Goal: Information Seeking & Learning: Learn about a topic

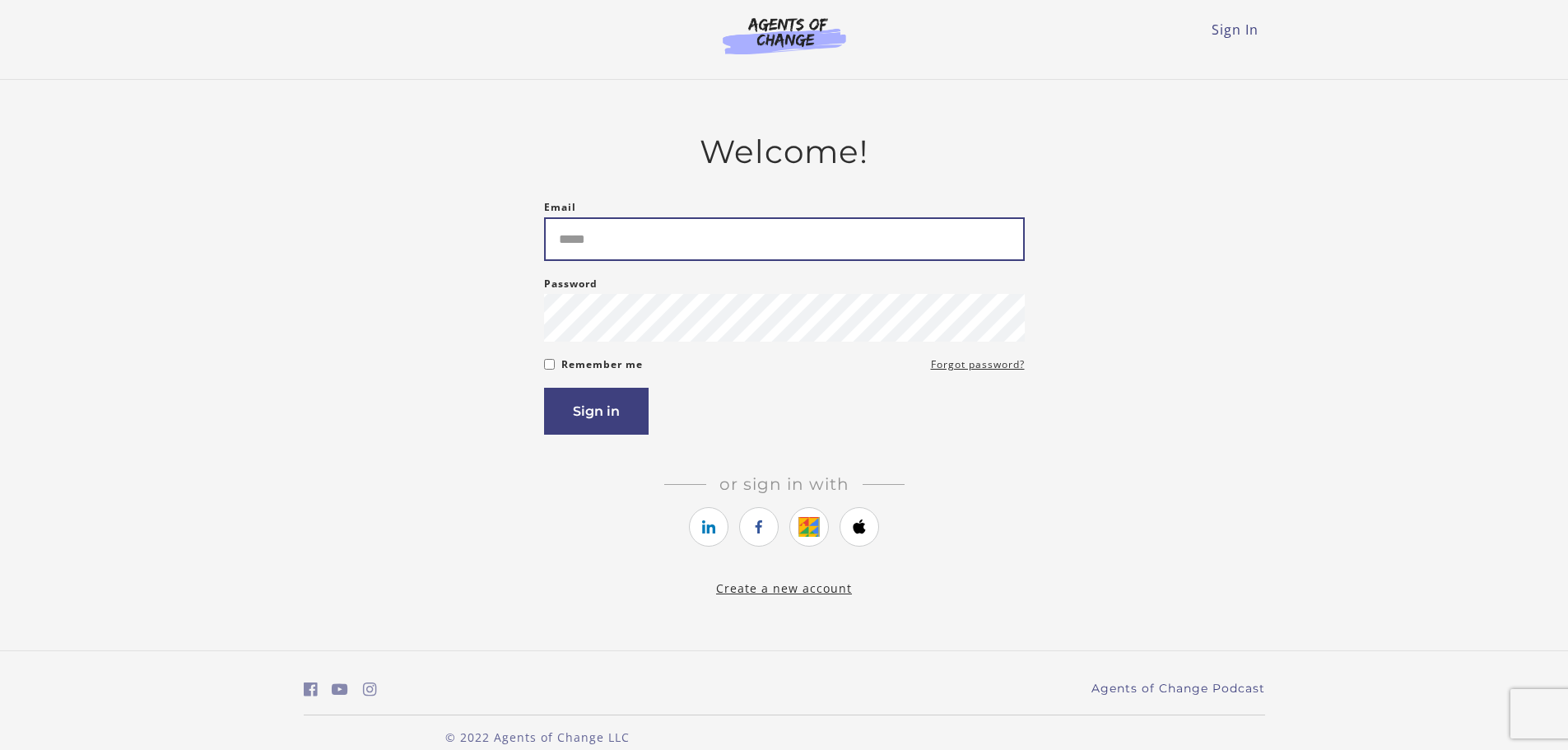
click at [601, 240] on input "Email" at bounding box center [785, 239] width 481 height 44
type input "**********"
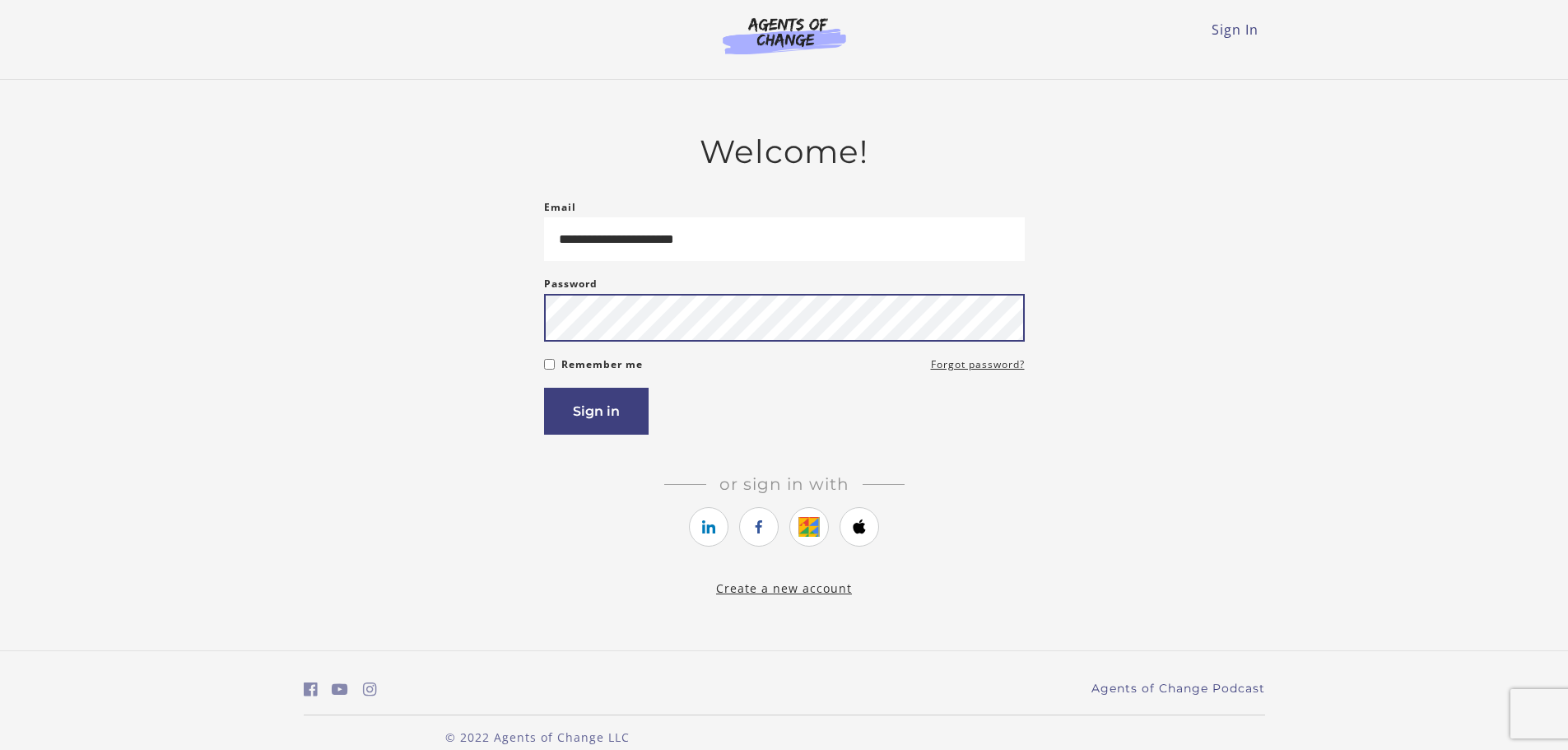
click at [544, 388] on button "Sign in" at bounding box center [596, 411] width 105 height 47
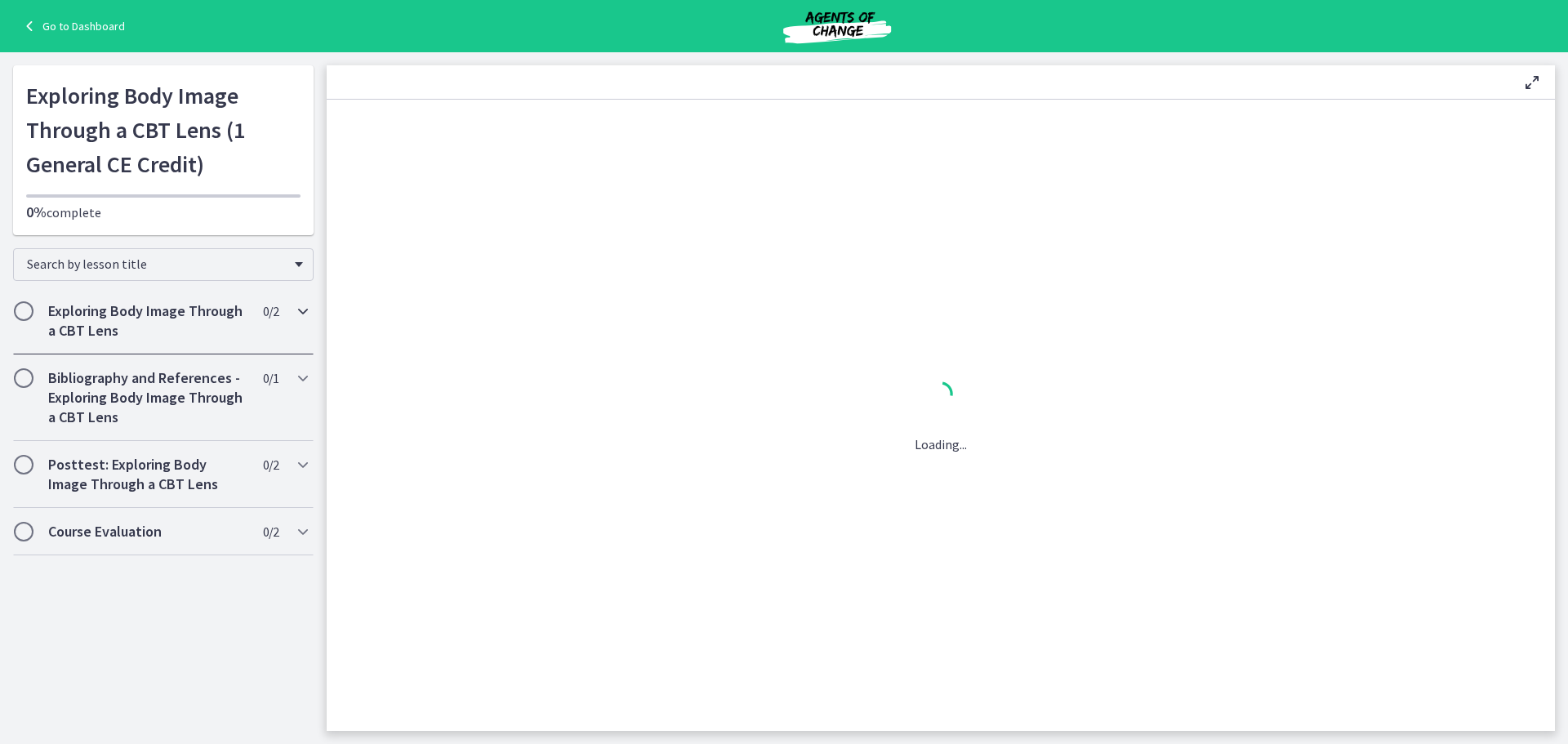
click at [200, 328] on h2 "Exploring Body Image Through a CBT Lens" at bounding box center [148, 321] width 199 height 39
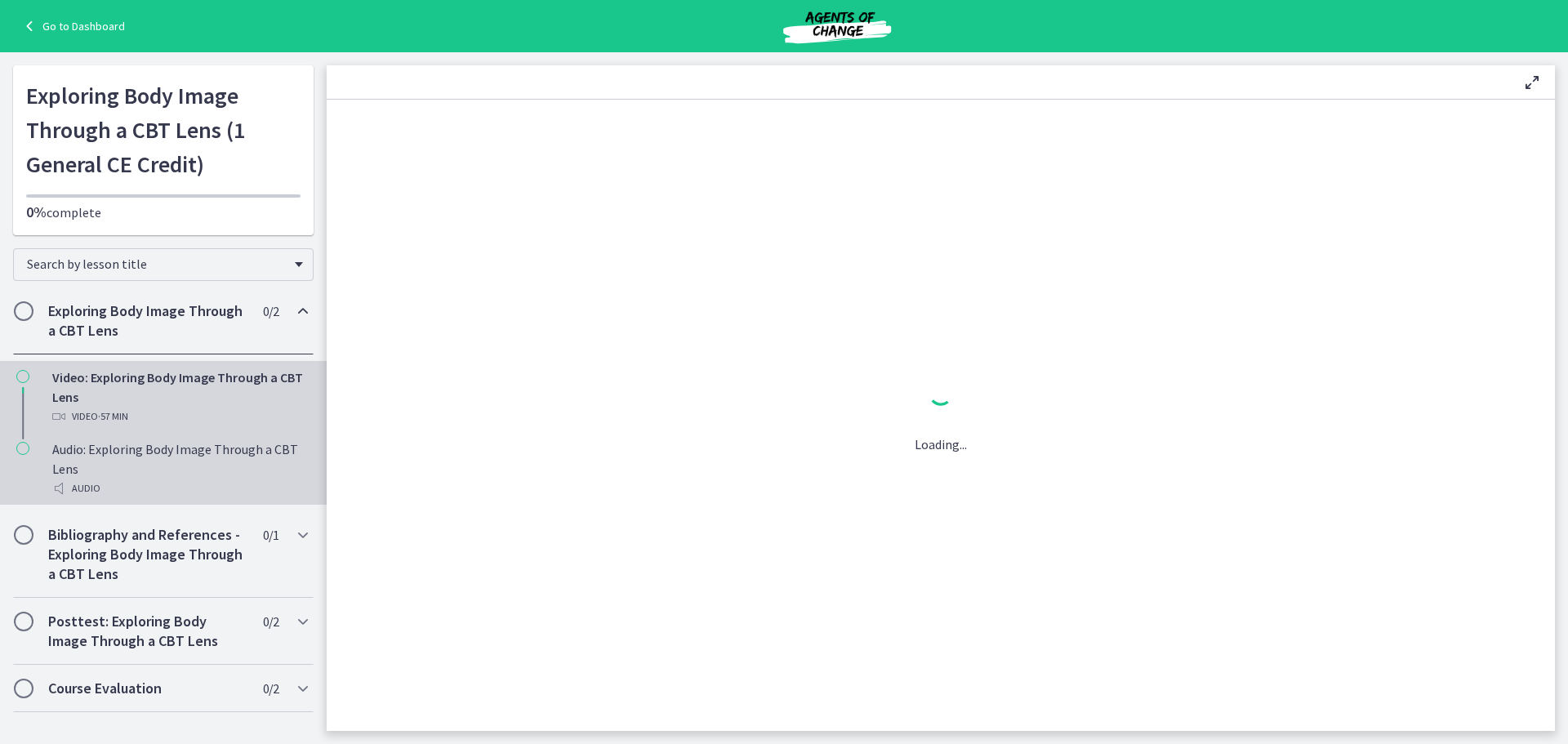
click at [95, 470] on div "Audio: Exploring Body Image Through a CBT Lens Audio" at bounding box center [179, 469] width 255 height 59
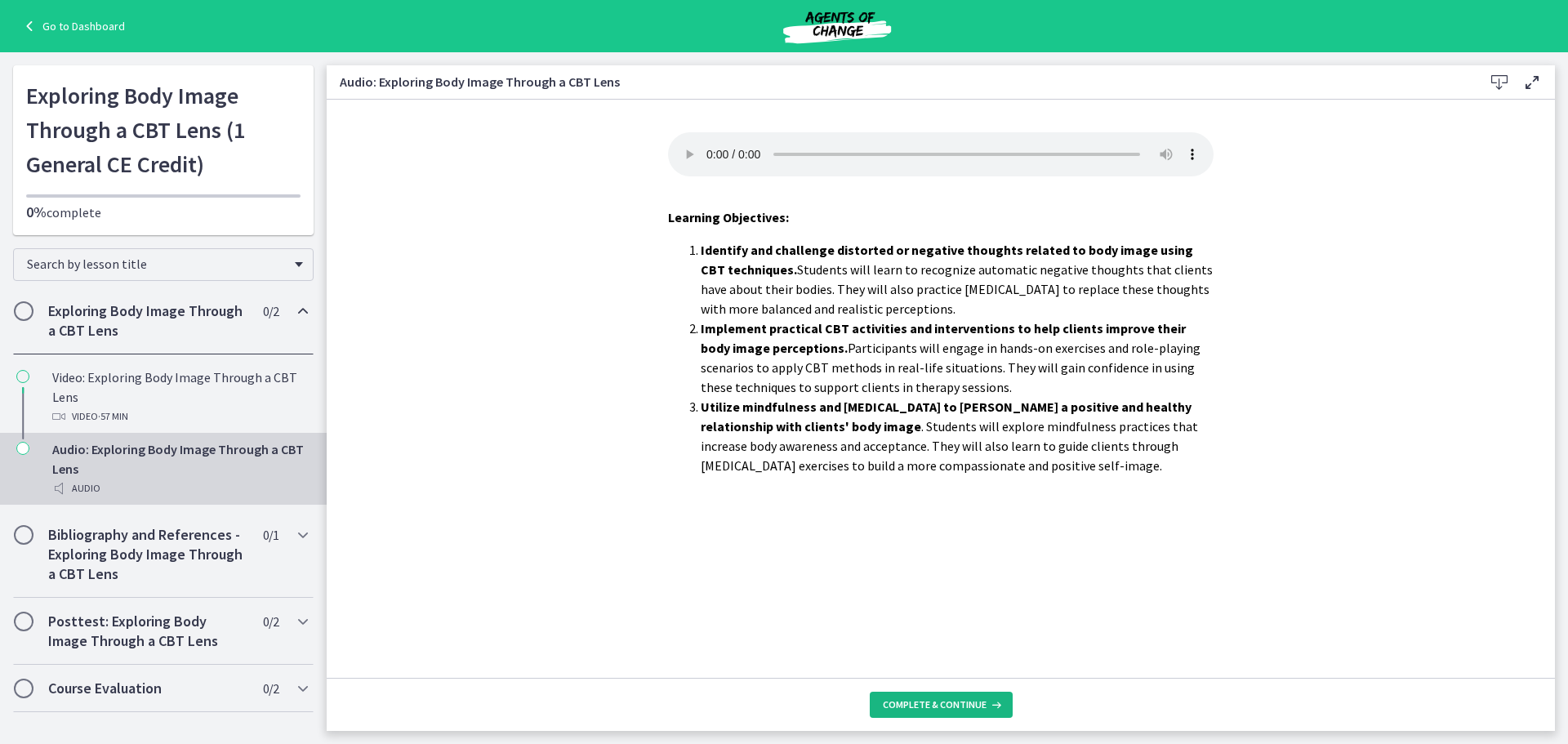
click at [961, 705] on span "Complete & continue" at bounding box center [934, 705] width 104 height 13
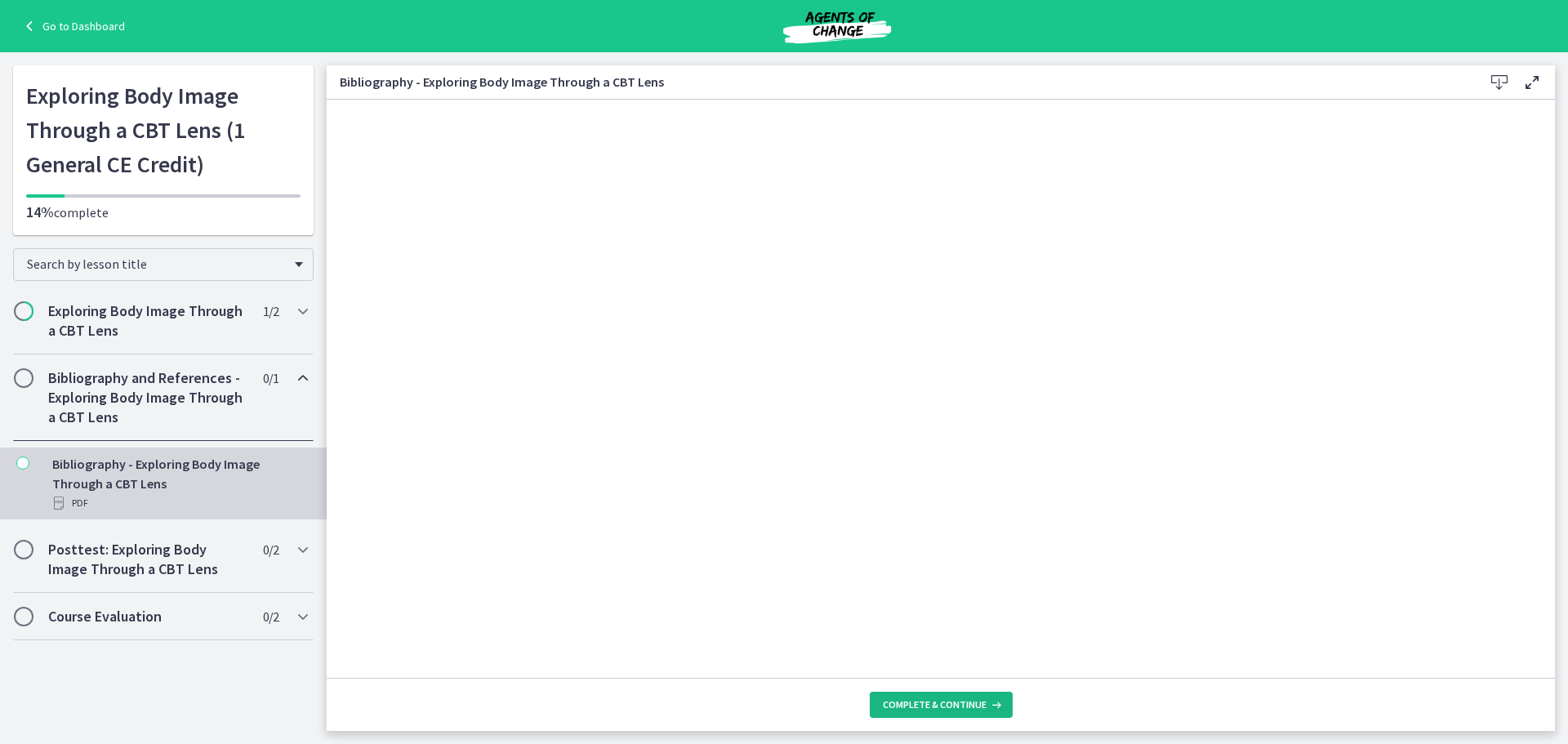
click at [989, 706] on icon at bounding box center [995, 705] width 17 height 13
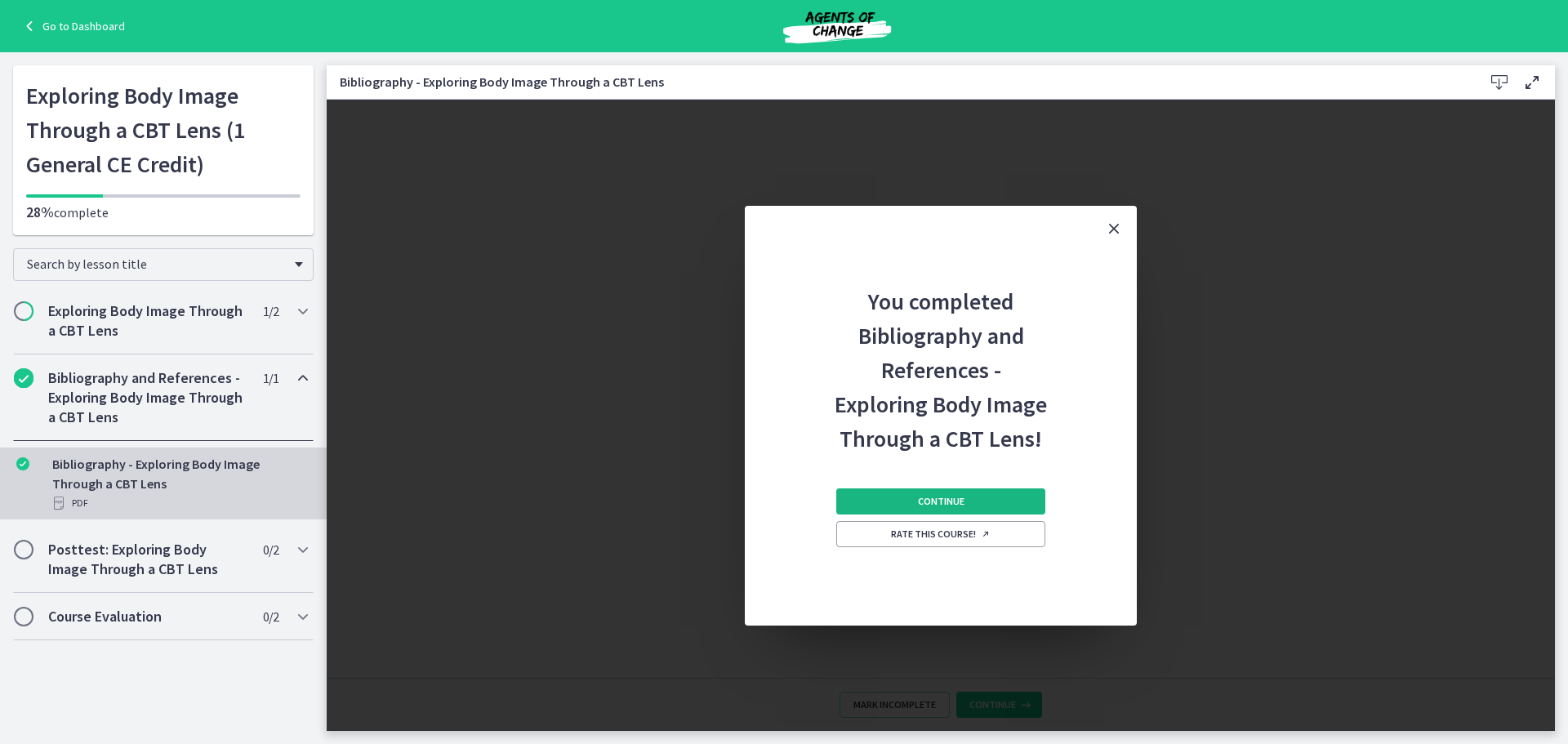
click at [963, 506] on span "Continue" at bounding box center [941, 502] width 47 height 13
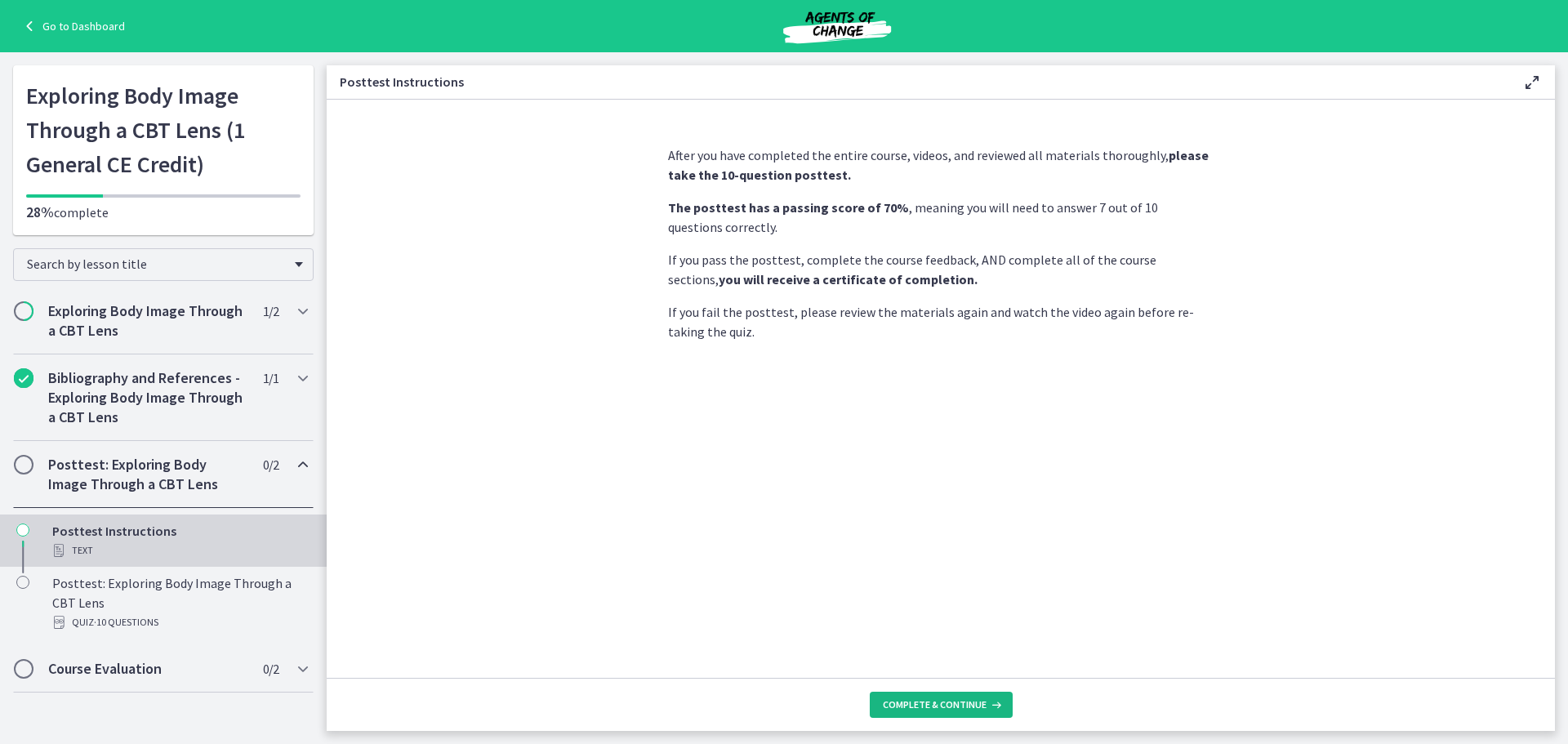
click at [962, 713] on button "Complete & continue" at bounding box center [941, 705] width 143 height 26
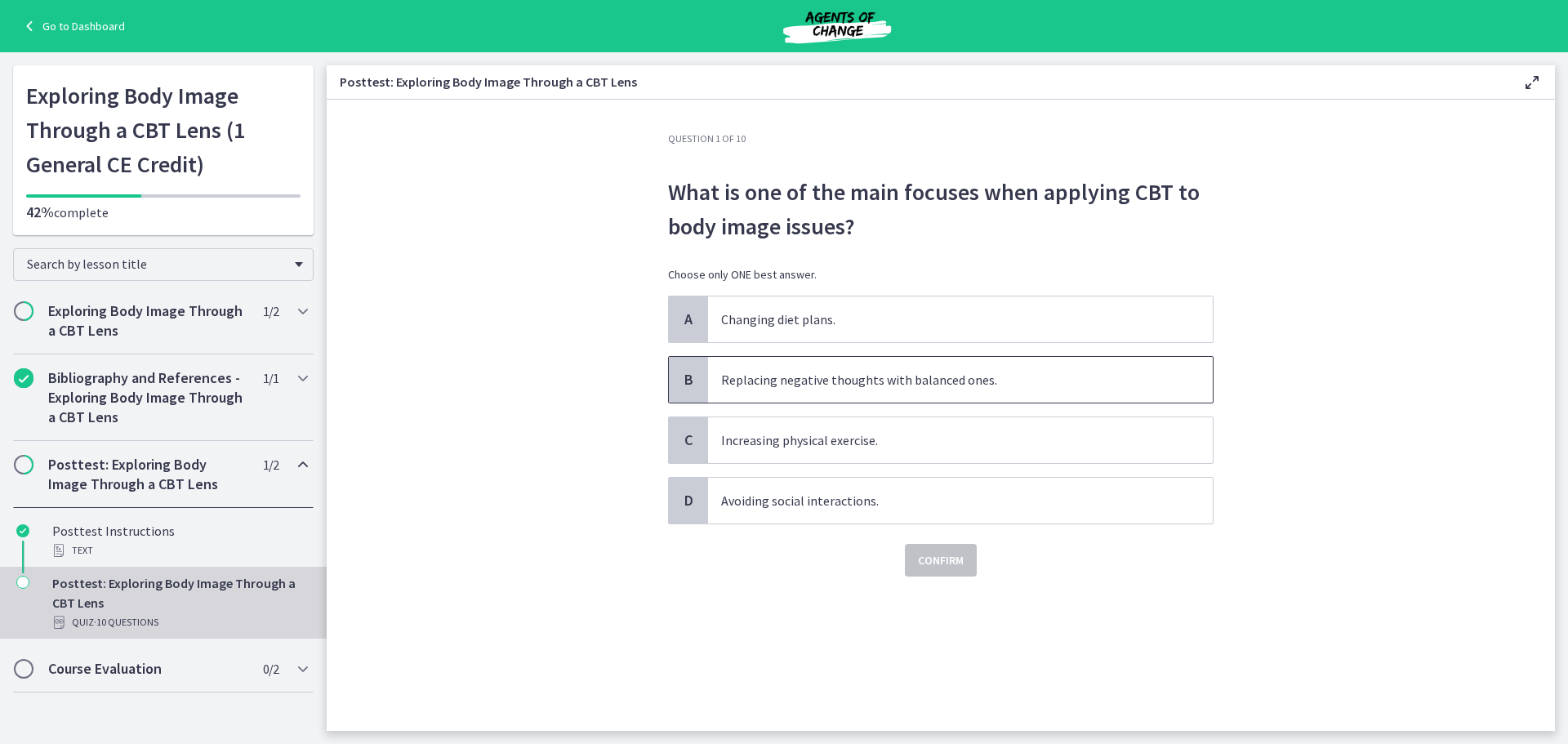
click at [857, 392] on span "Replacing negative thoughts with balanced ones." at bounding box center [960, 380] width 504 height 46
click at [947, 561] on span "Confirm" at bounding box center [941, 560] width 46 height 20
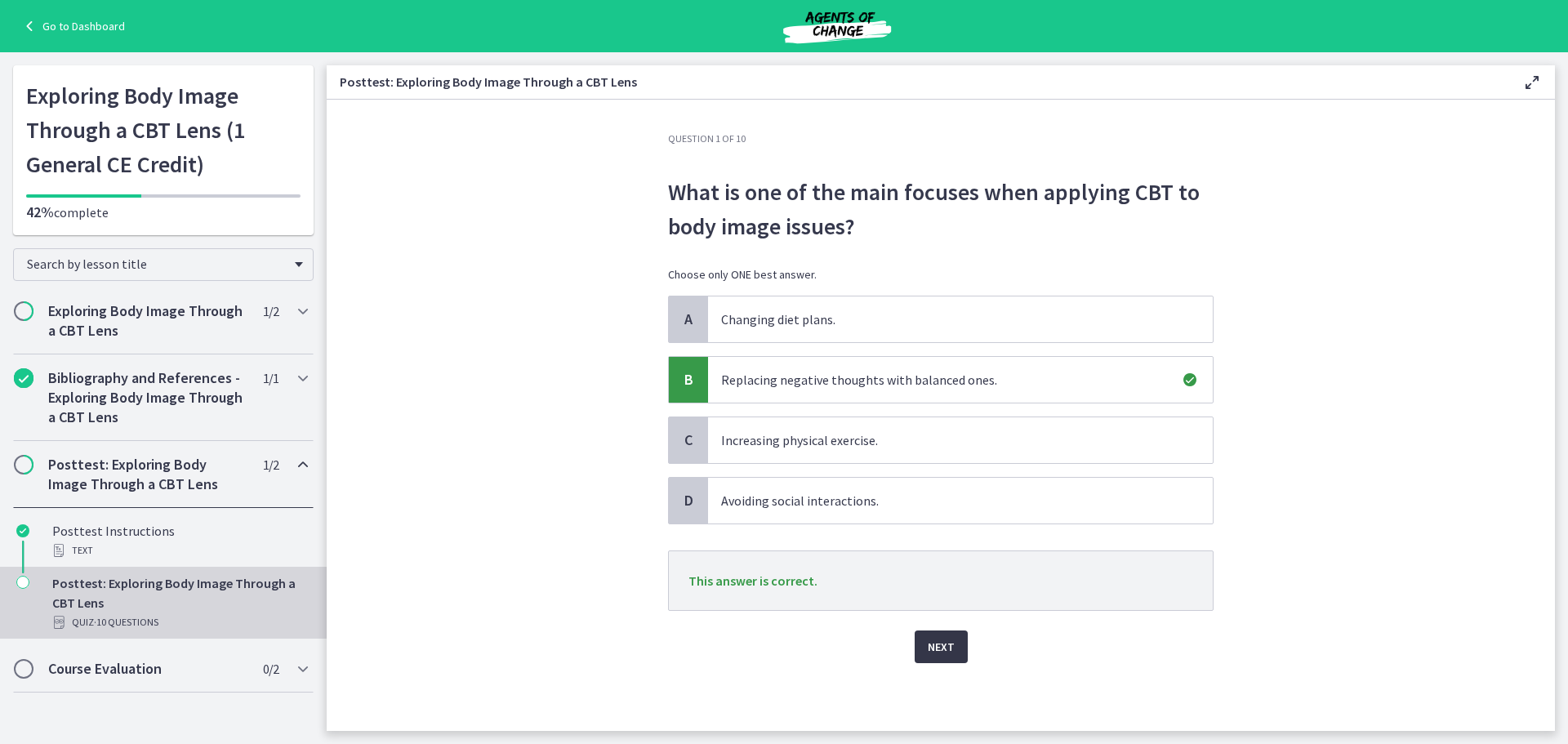
click at [952, 649] on span "Next" at bounding box center [941, 648] width 27 height 20
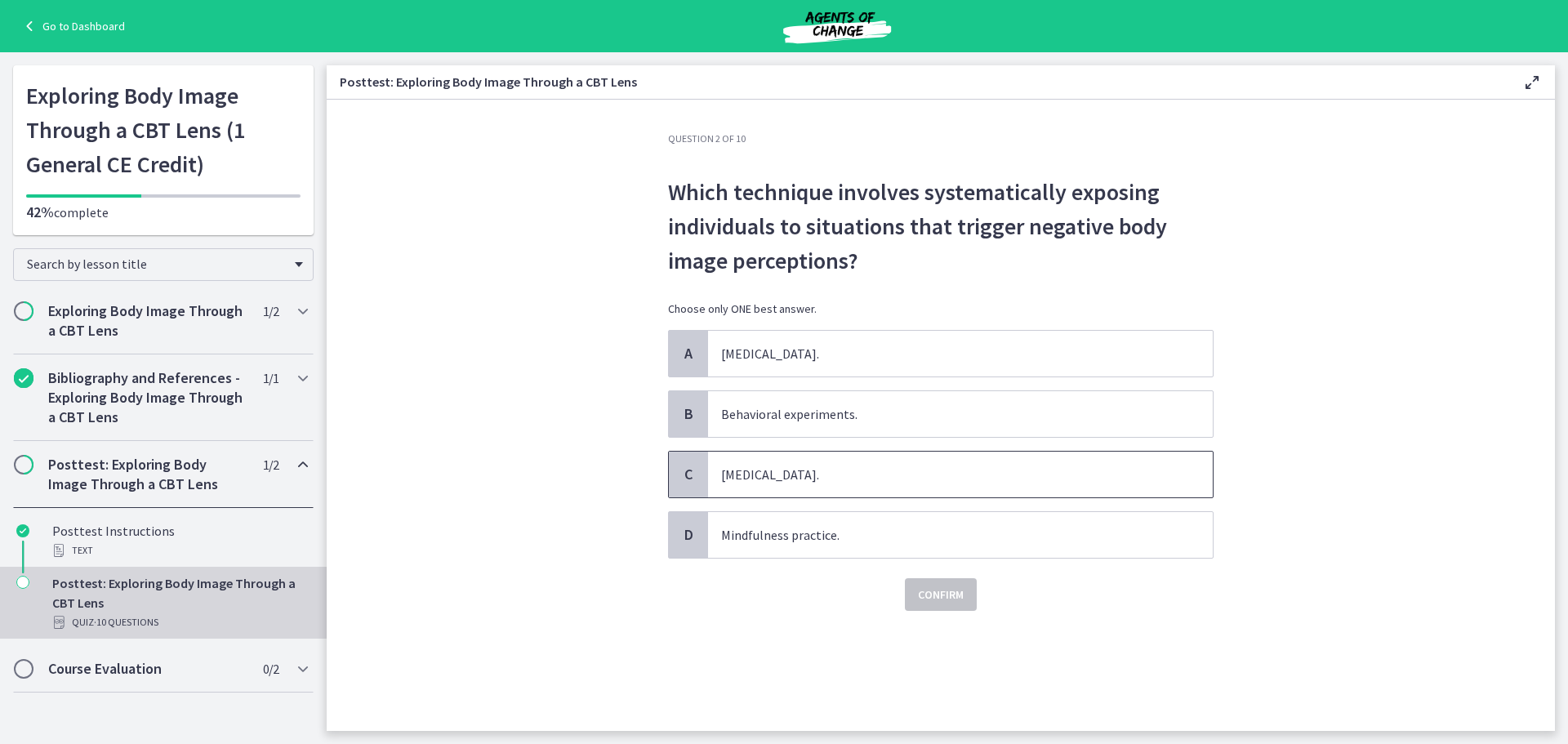
click at [798, 484] on p "Exposure therapy." at bounding box center [944, 475] width 446 height 20
click at [931, 608] on button "Confirm" at bounding box center [941, 594] width 71 height 32
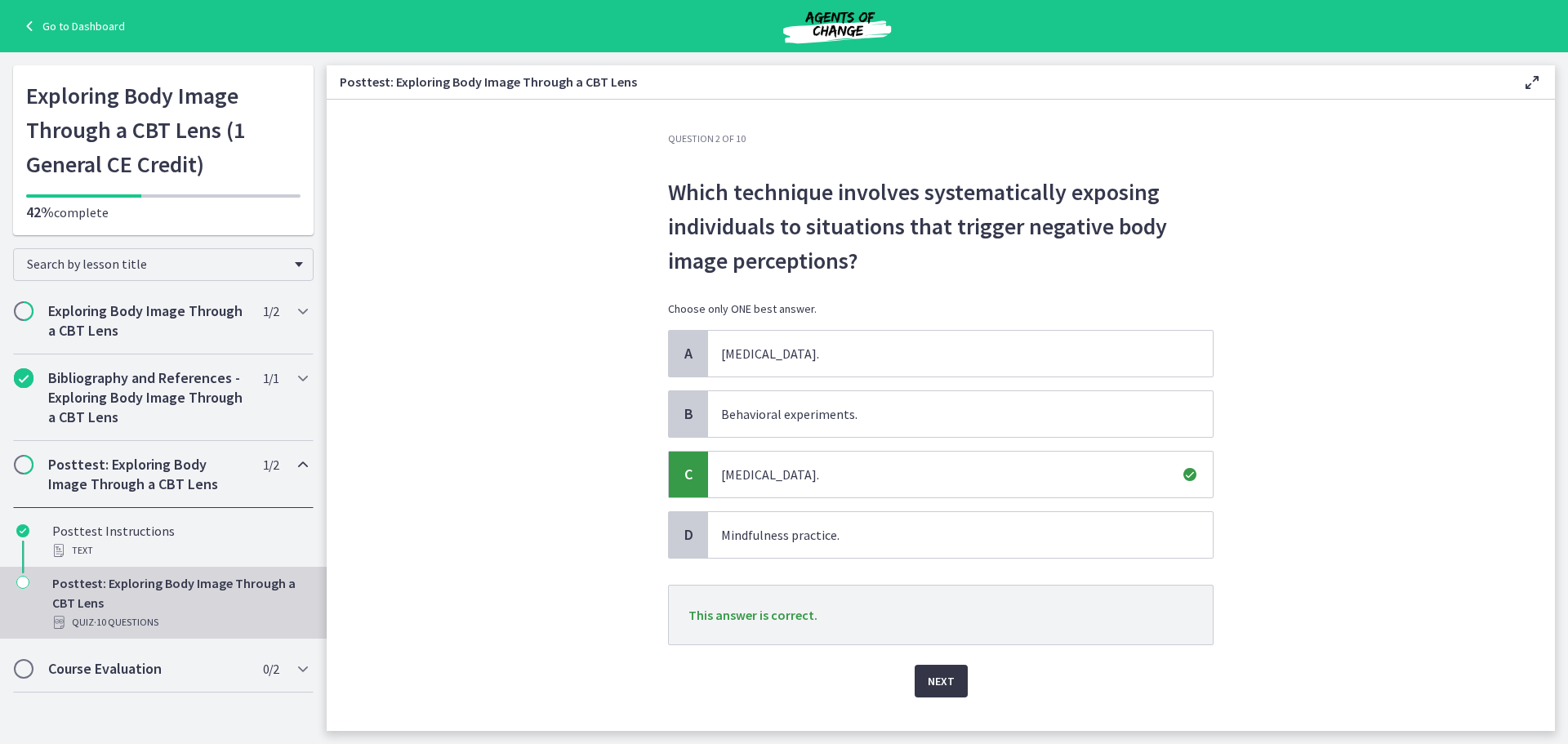
click at [940, 675] on span "Next" at bounding box center [941, 682] width 27 height 20
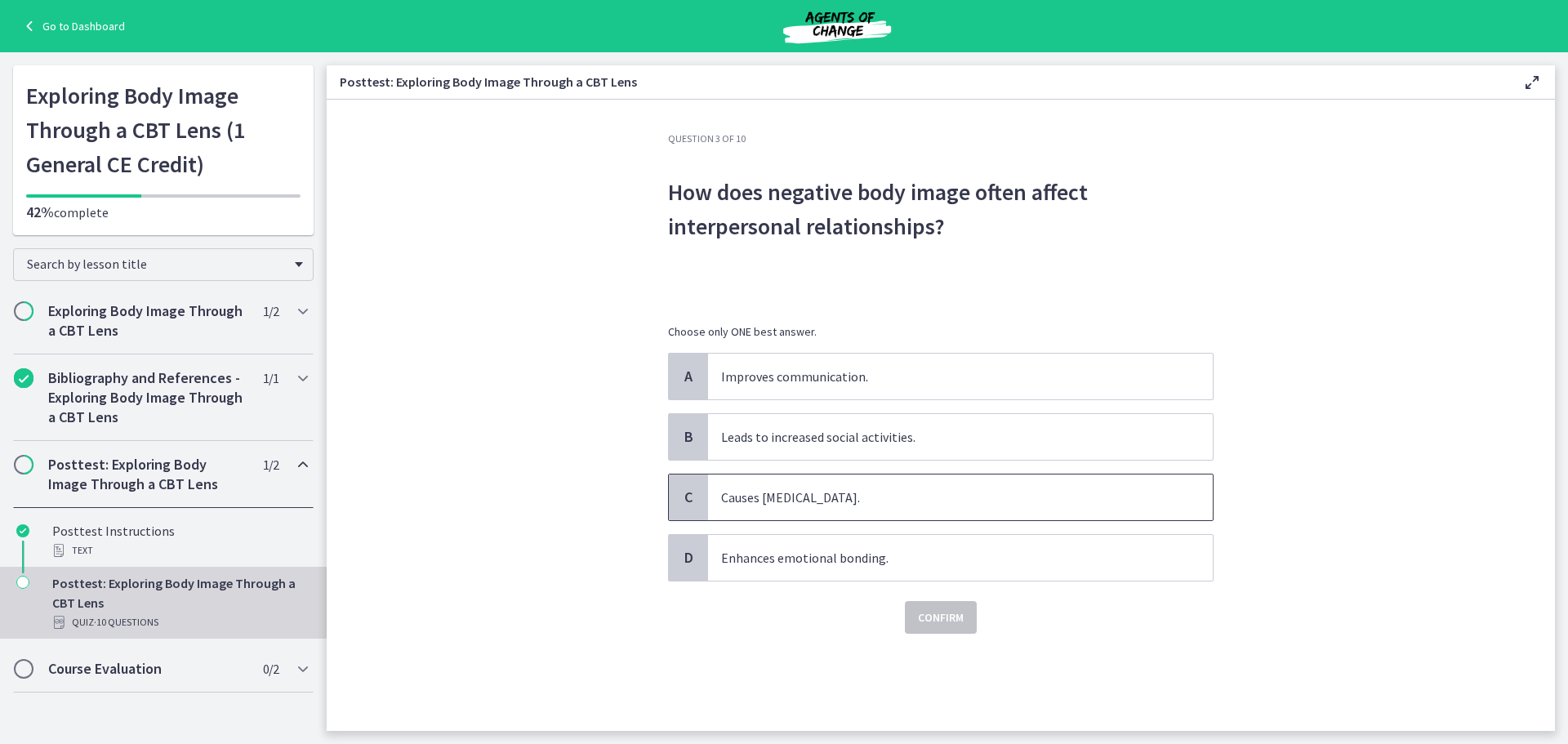
click at [769, 498] on p "Causes social isolation." at bounding box center [944, 498] width 446 height 20
click at [949, 616] on span "Confirm" at bounding box center [941, 618] width 46 height 20
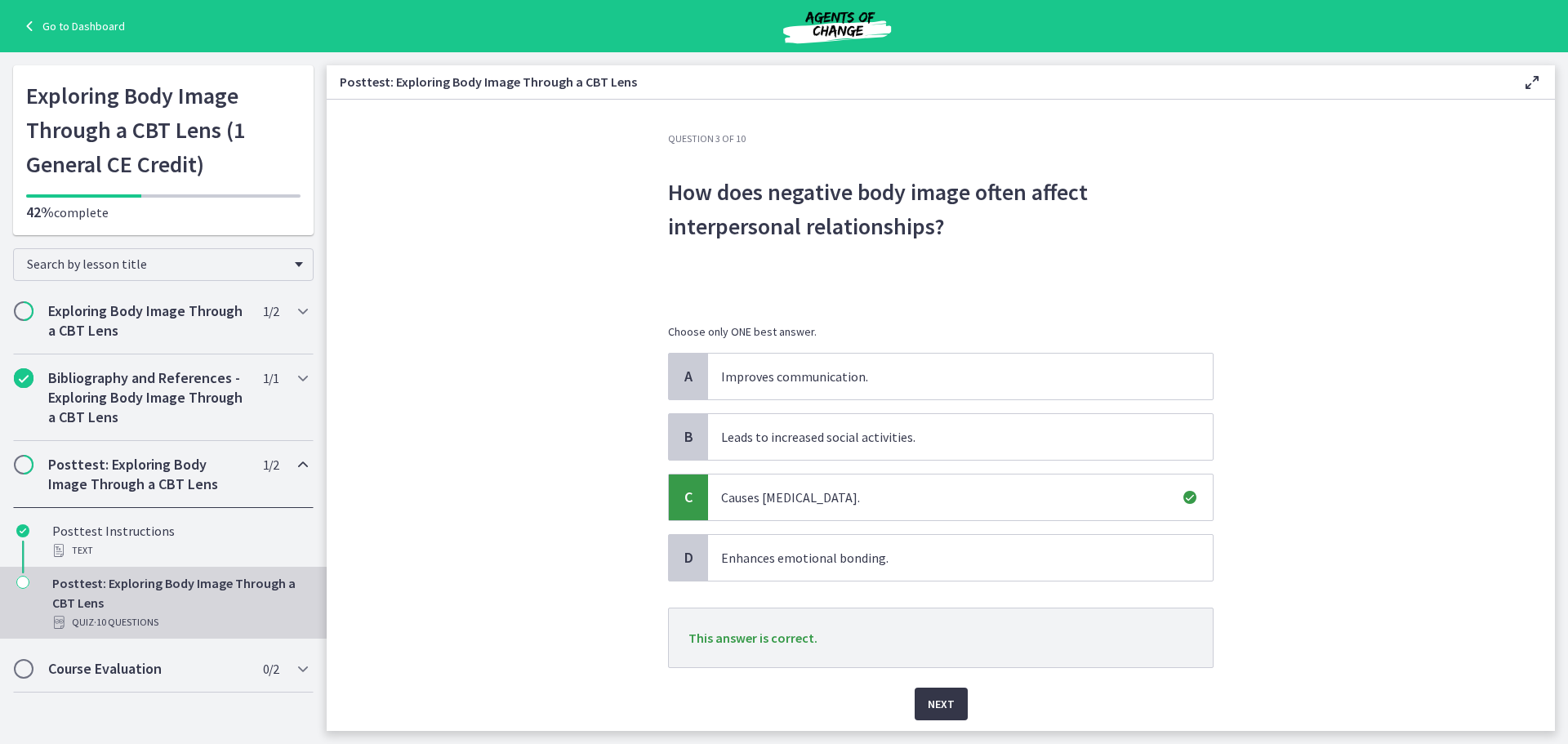
click at [939, 707] on span "Next" at bounding box center [941, 704] width 27 height 20
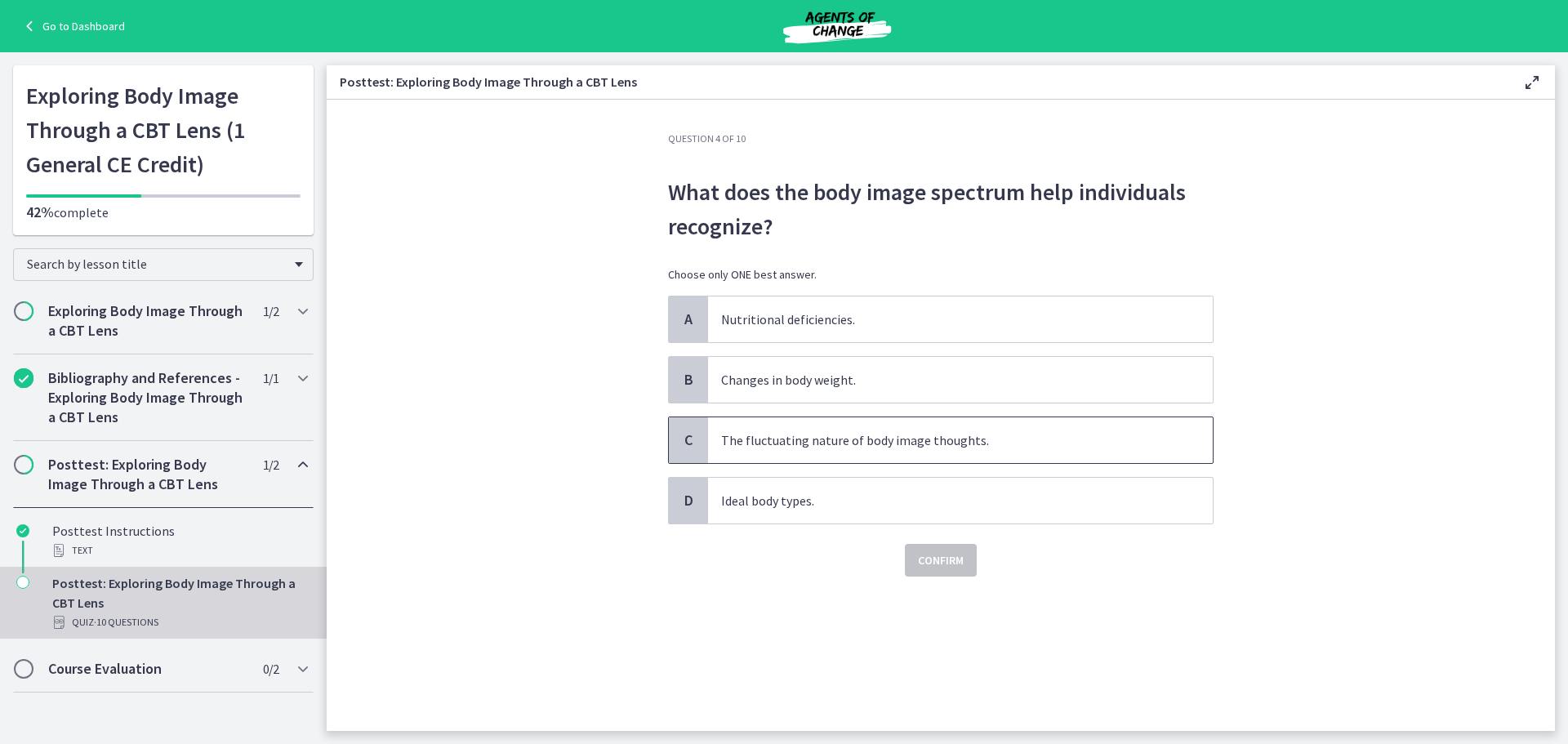
click at [743, 442] on p "The fluctuating nature of body image thoughts." at bounding box center [944, 441] width 446 height 20
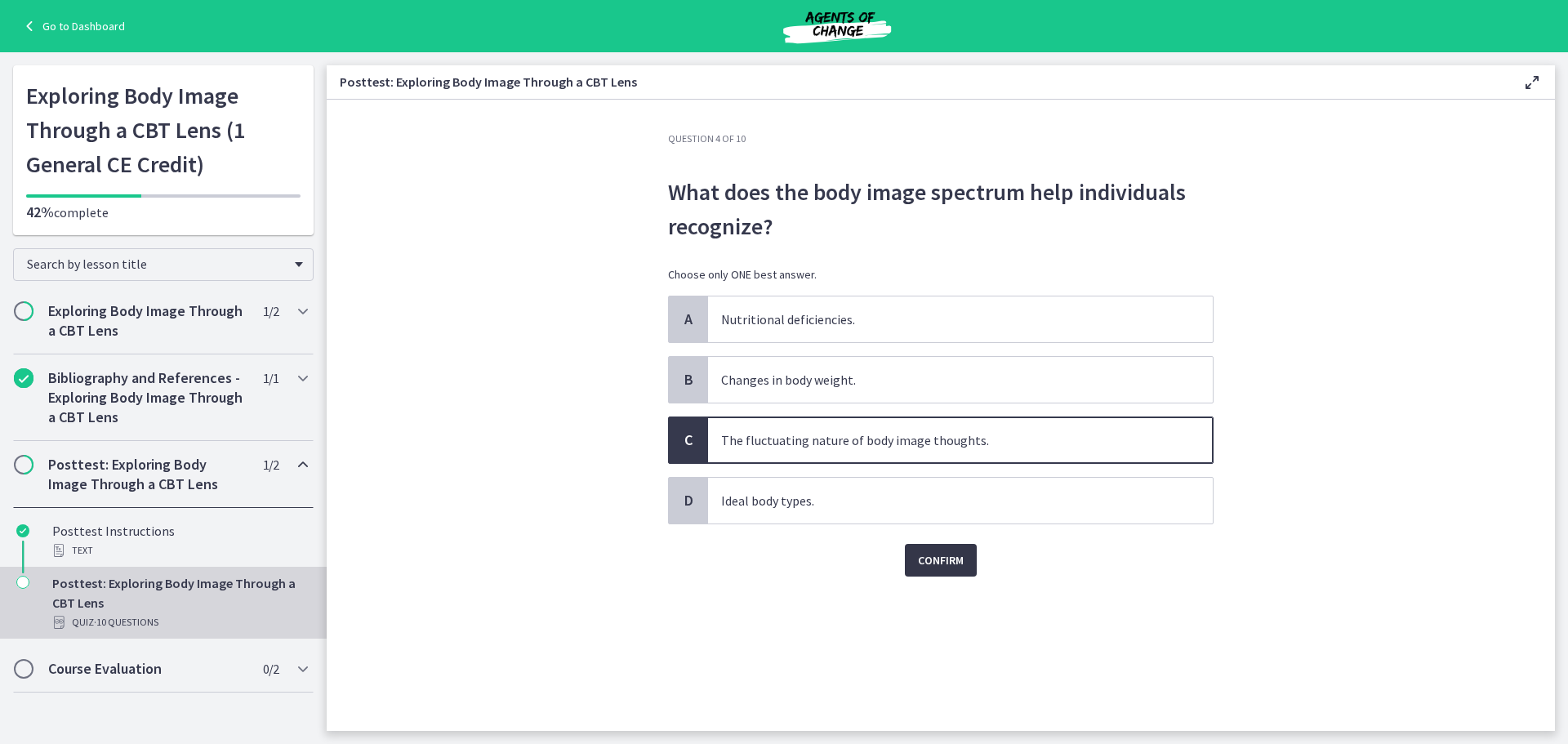
click at [966, 573] on button "Confirm" at bounding box center [941, 560] width 71 height 32
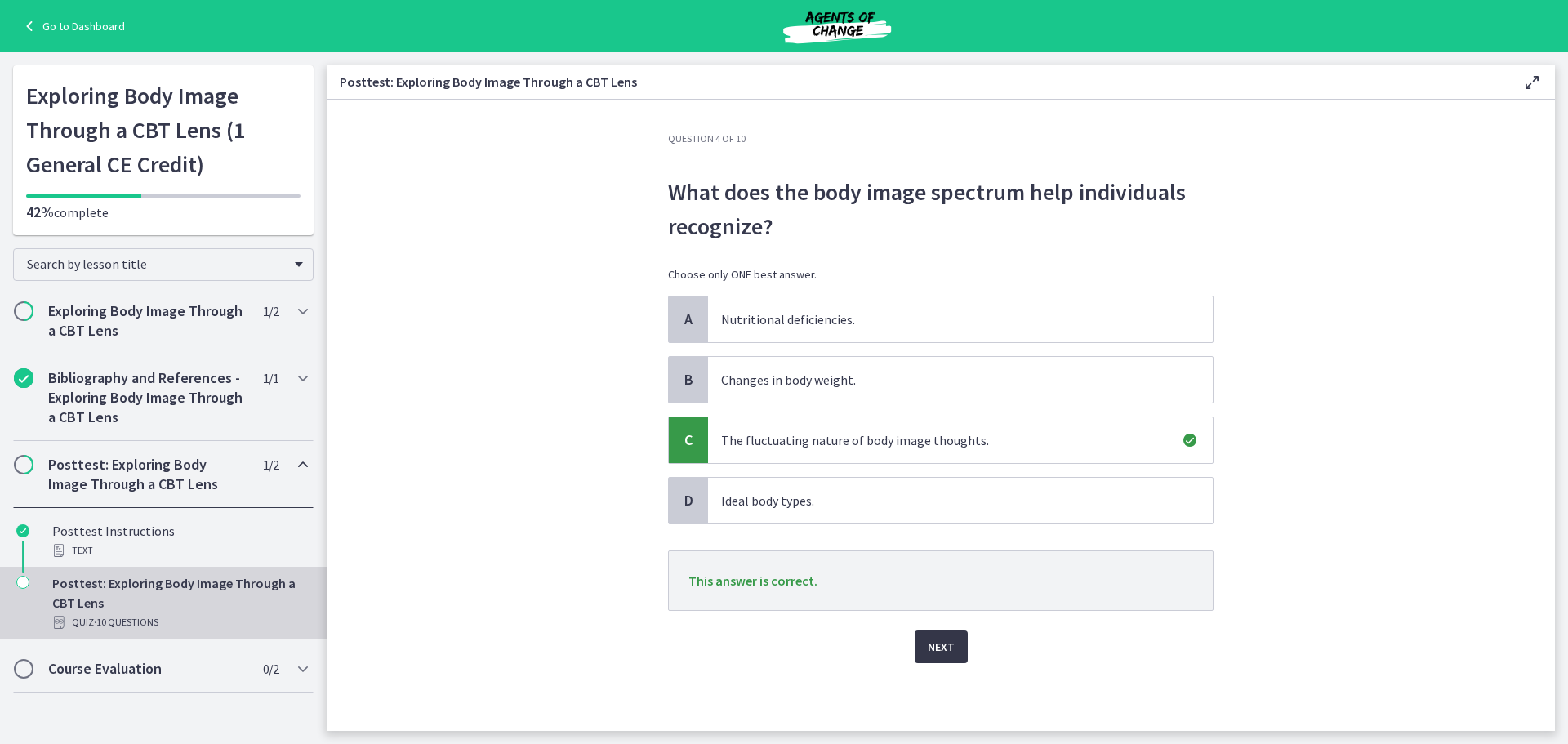
click at [942, 644] on span "Next" at bounding box center [941, 648] width 27 height 20
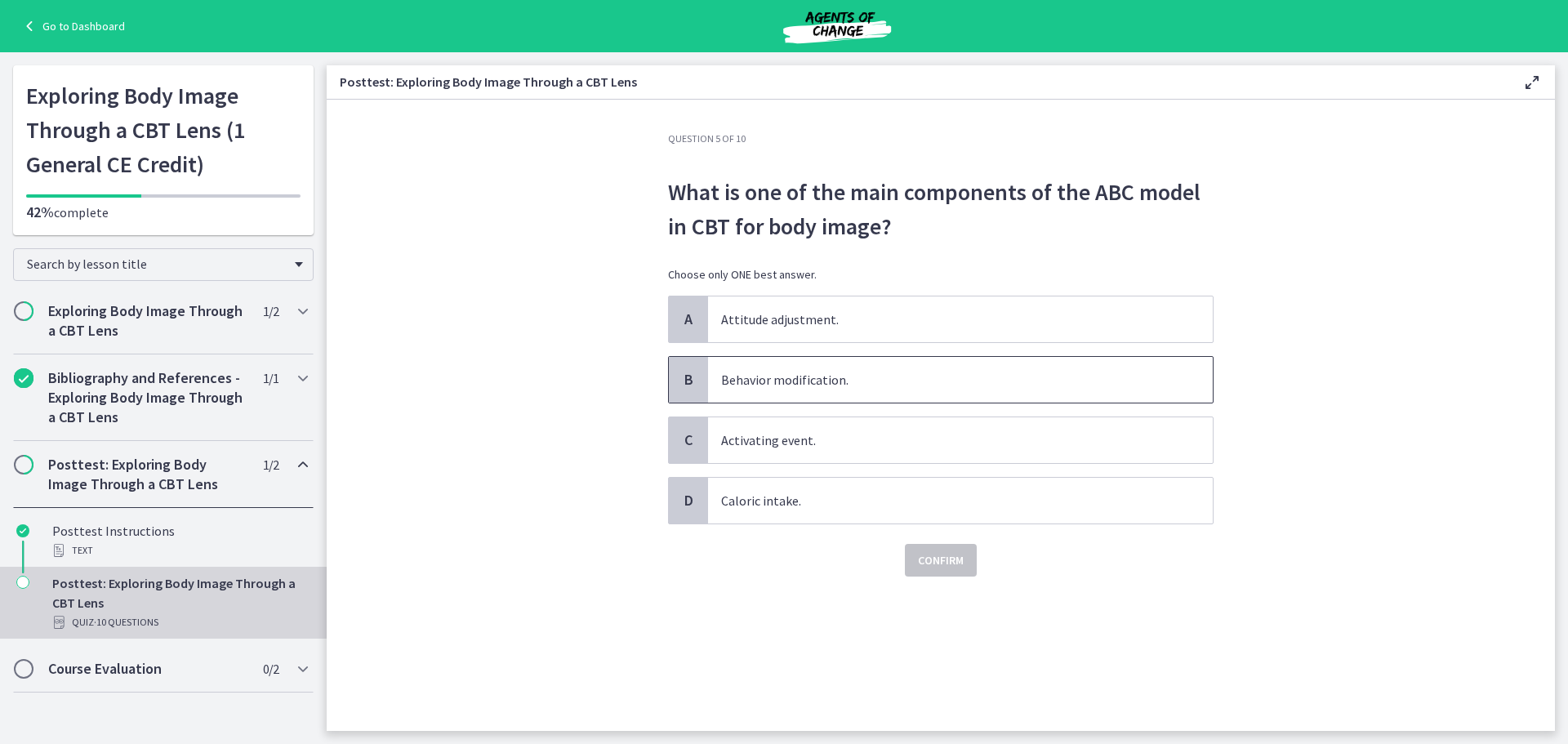
click at [750, 373] on p "Behavior modification." at bounding box center [944, 380] width 446 height 20
click at [952, 560] on span "Confirm" at bounding box center [941, 560] width 46 height 20
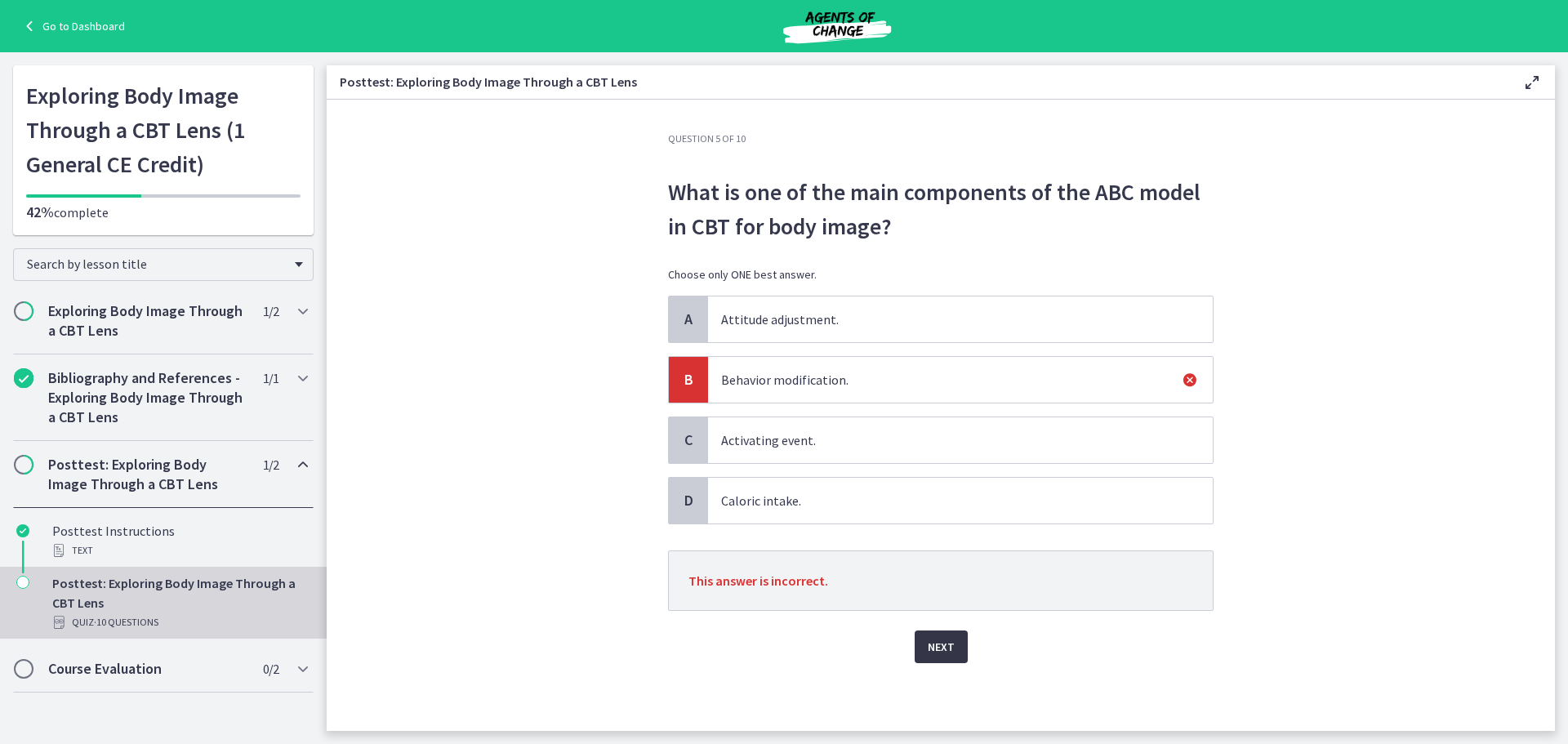
click at [940, 643] on span "Next" at bounding box center [941, 648] width 27 height 20
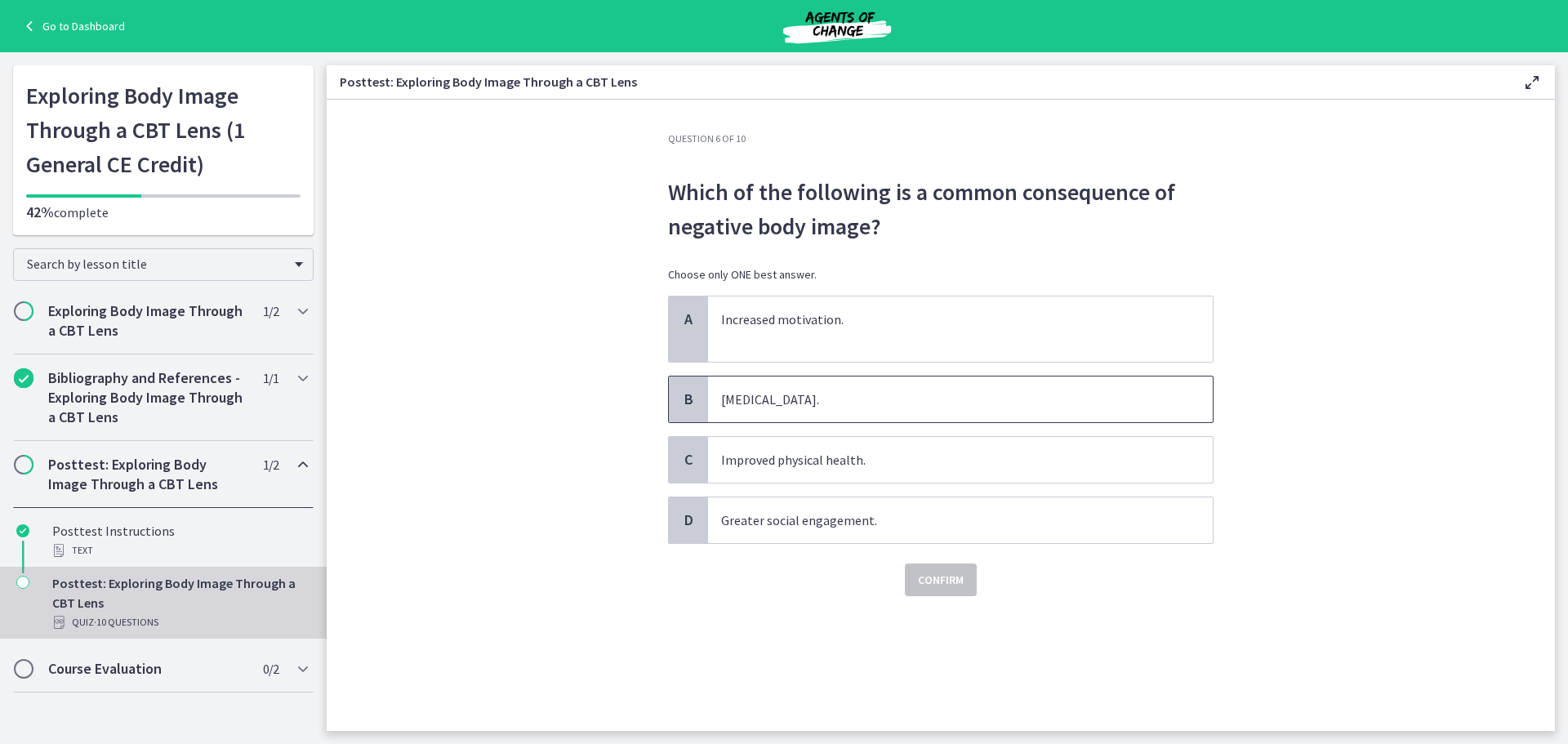
click at [756, 404] on p "Low self-esteem." at bounding box center [944, 400] width 446 height 20
click at [939, 582] on span "Confirm" at bounding box center [941, 580] width 46 height 20
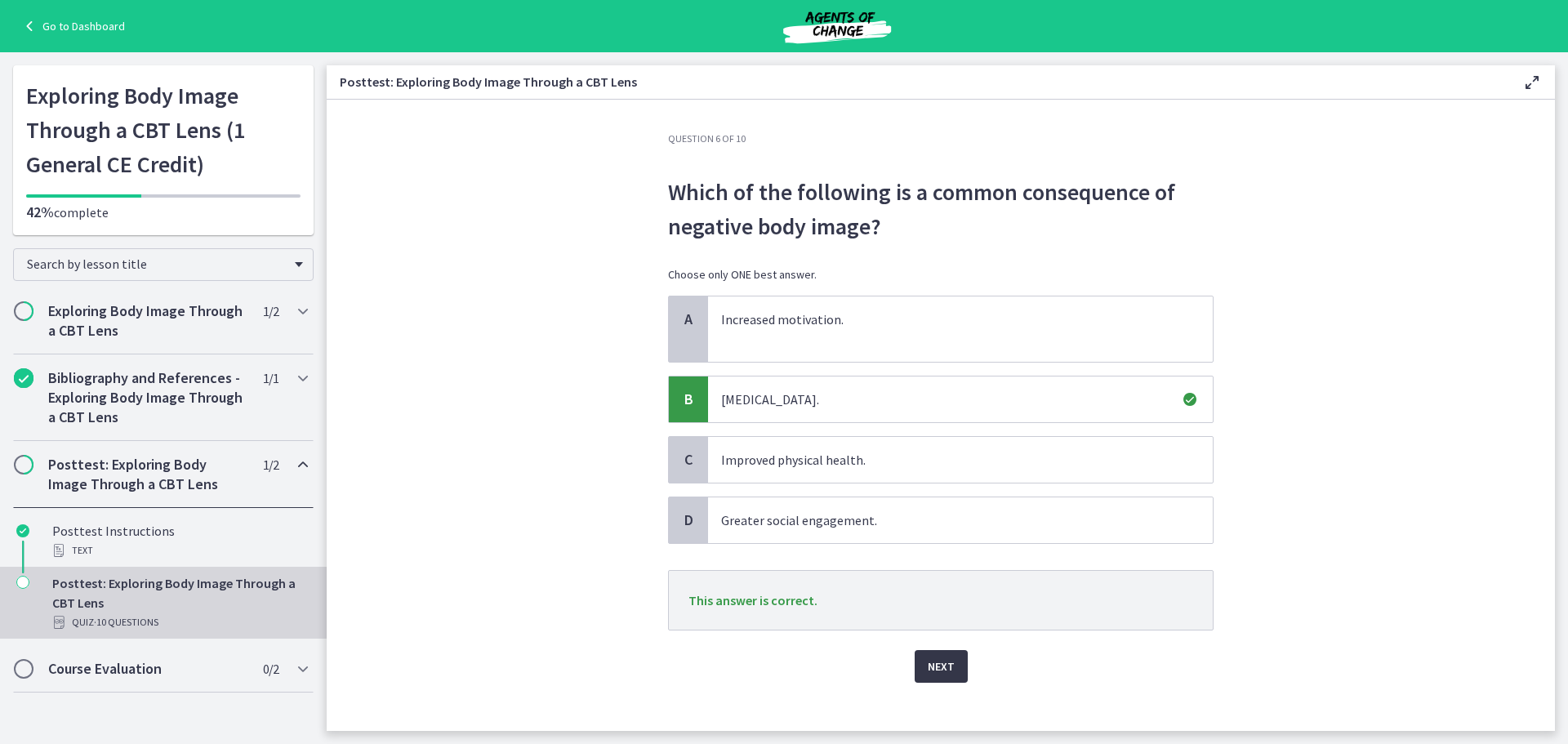
click at [951, 674] on button "Next" at bounding box center [941, 666] width 53 height 32
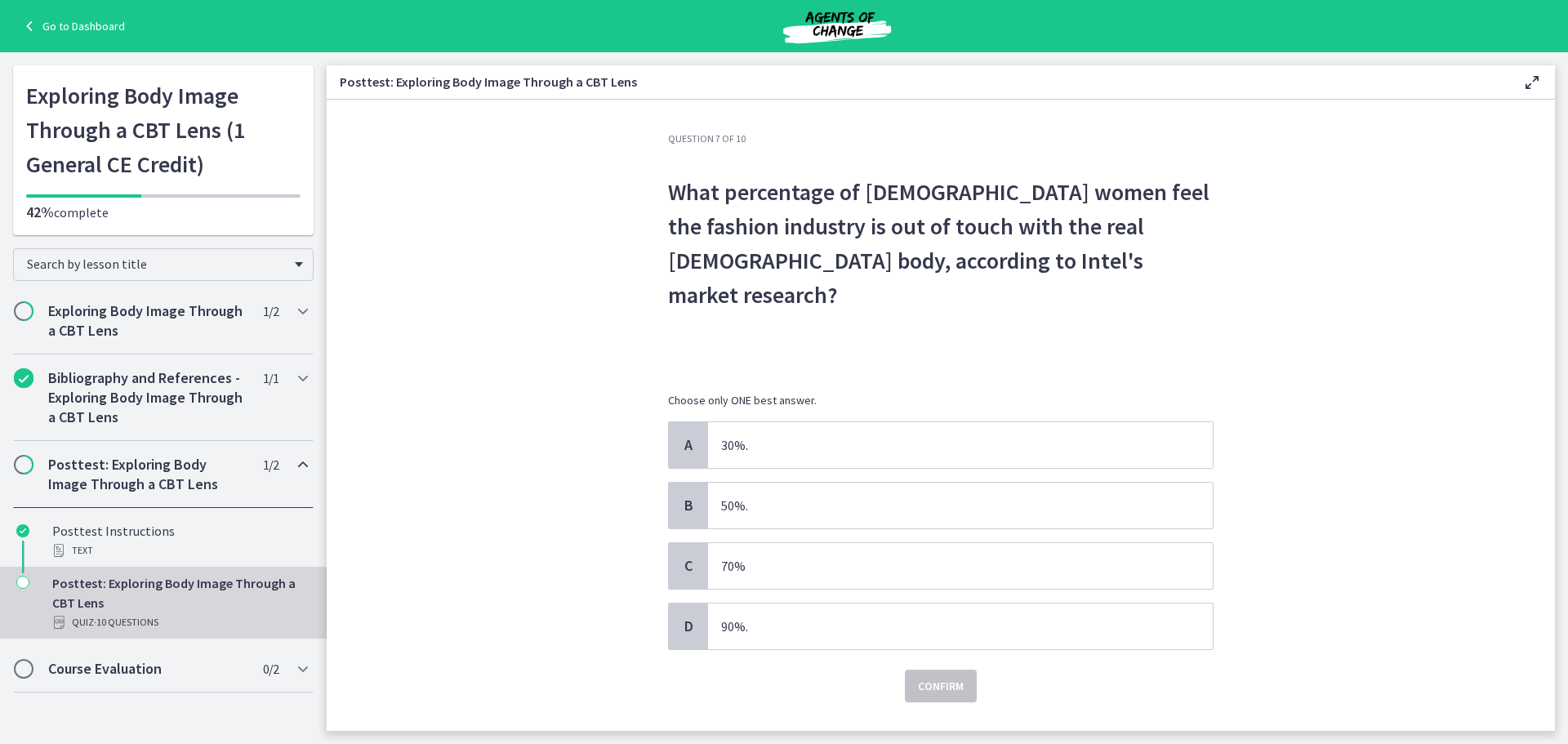
scroll to position [2, 0]
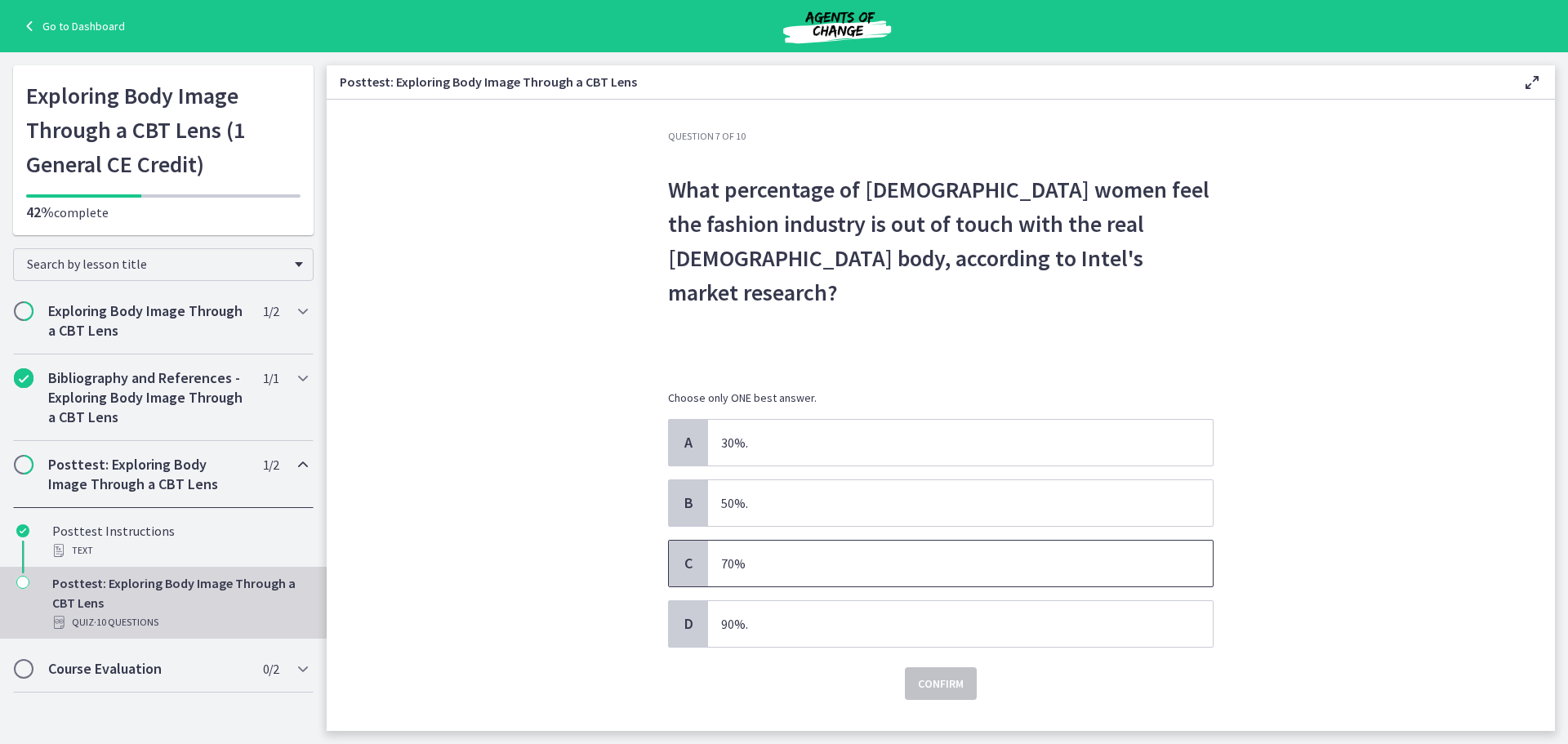
click at [782, 554] on p "70%" at bounding box center [944, 564] width 446 height 20
click at [943, 674] on span "Confirm" at bounding box center [941, 684] width 46 height 20
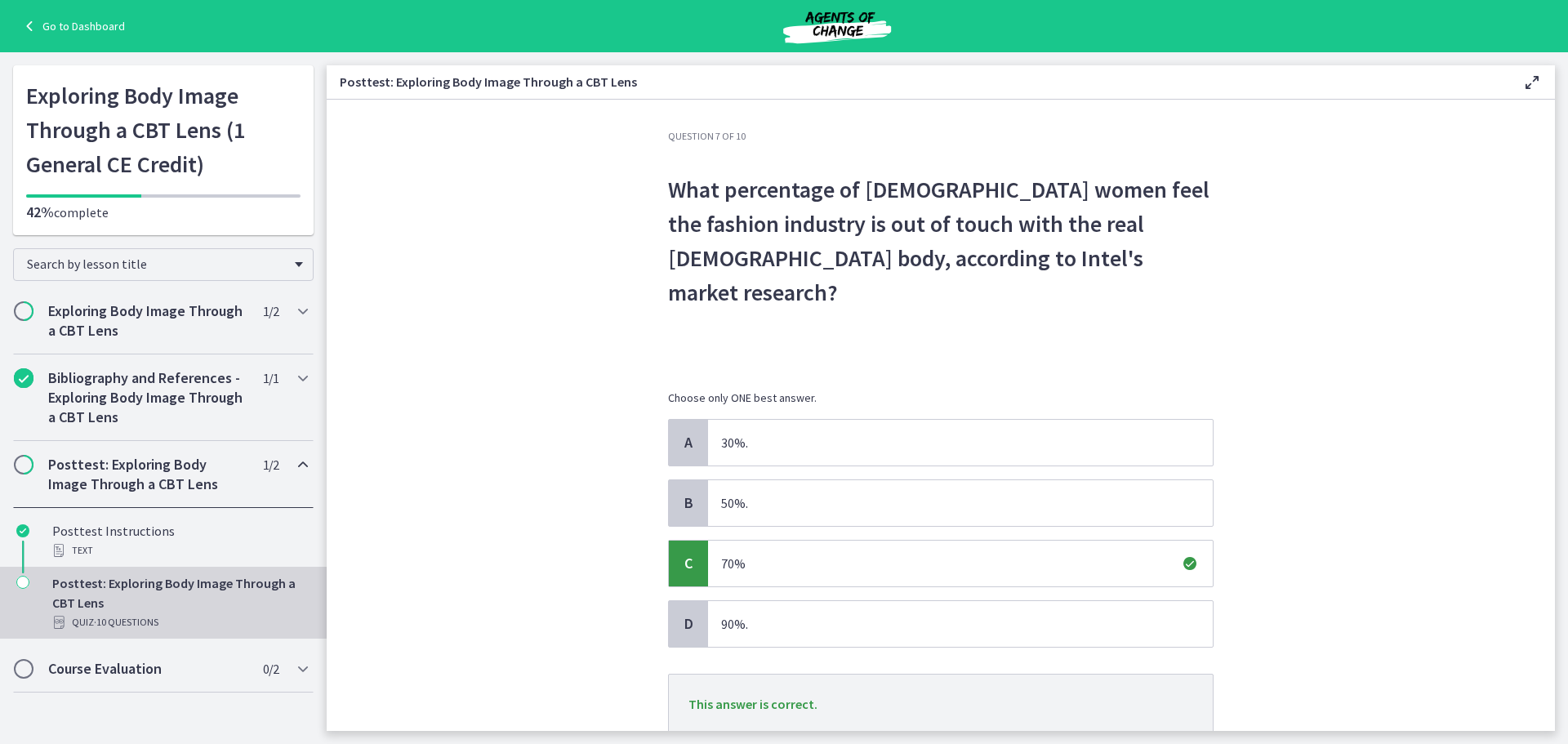
scroll to position [89, 0]
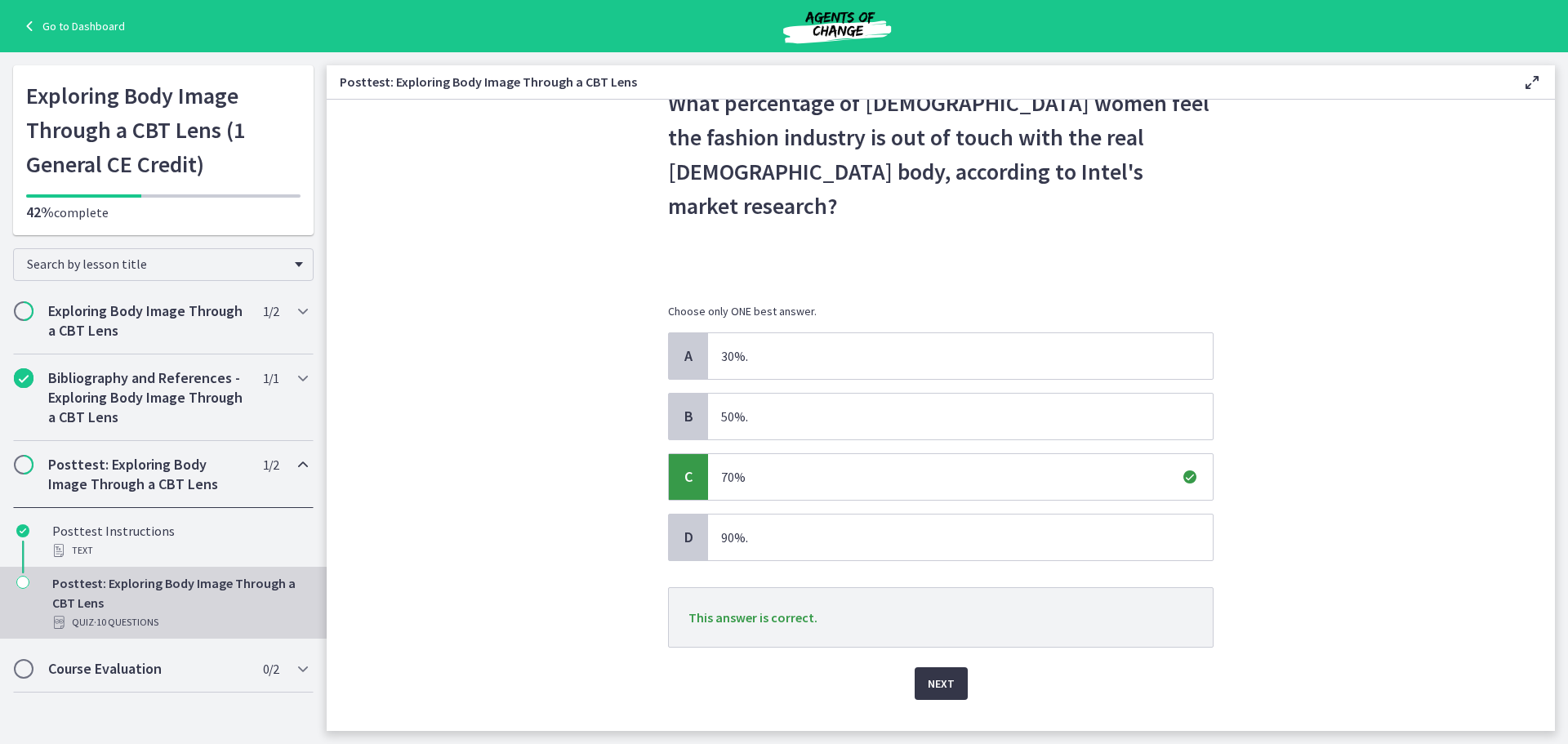
click at [943, 674] on span "Next" at bounding box center [941, 684] width 27 height 20
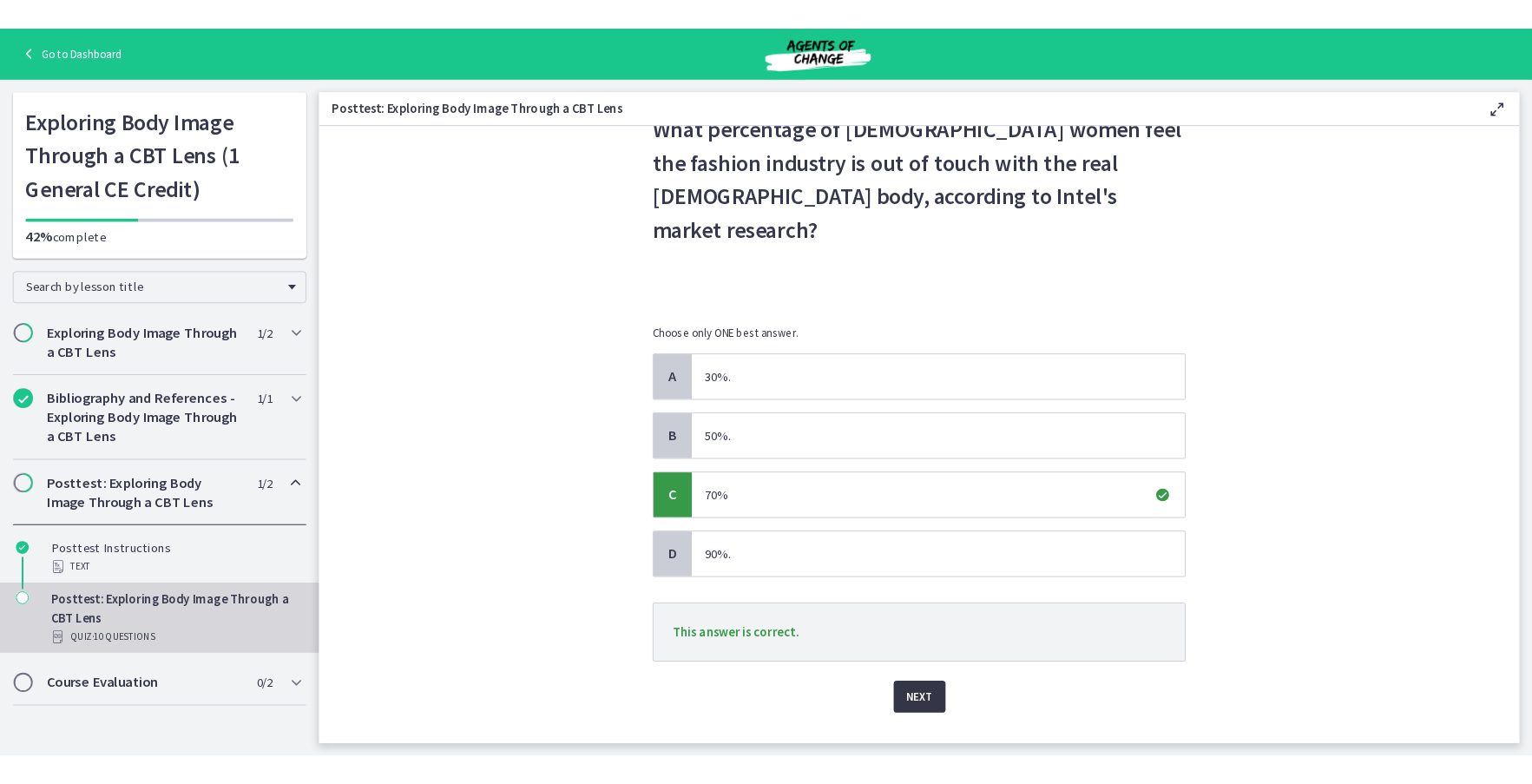
scroll to position [0, 0]
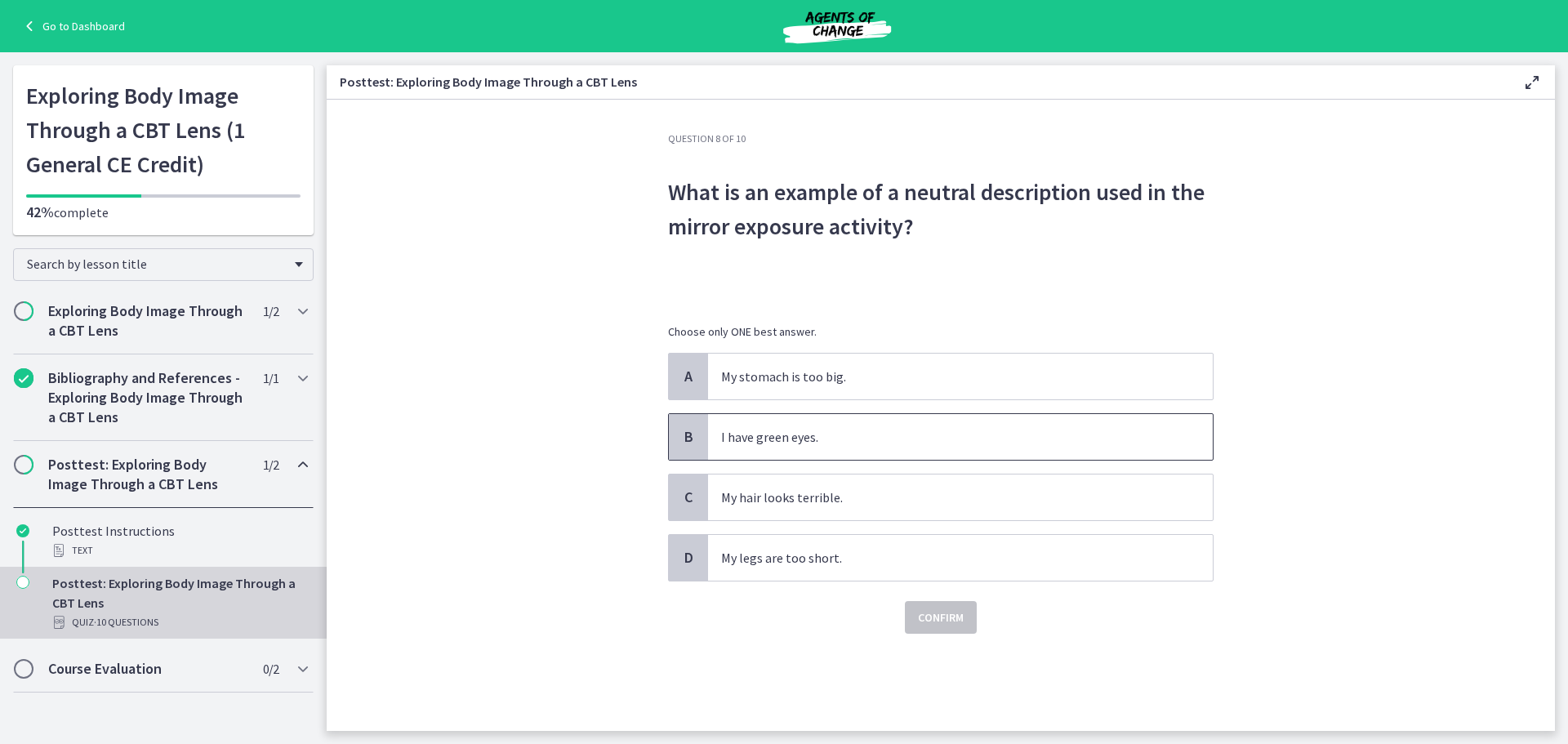
click at [753, 435] on p "I have green eyes." at bounding box center [944, 437] width 446 height 20
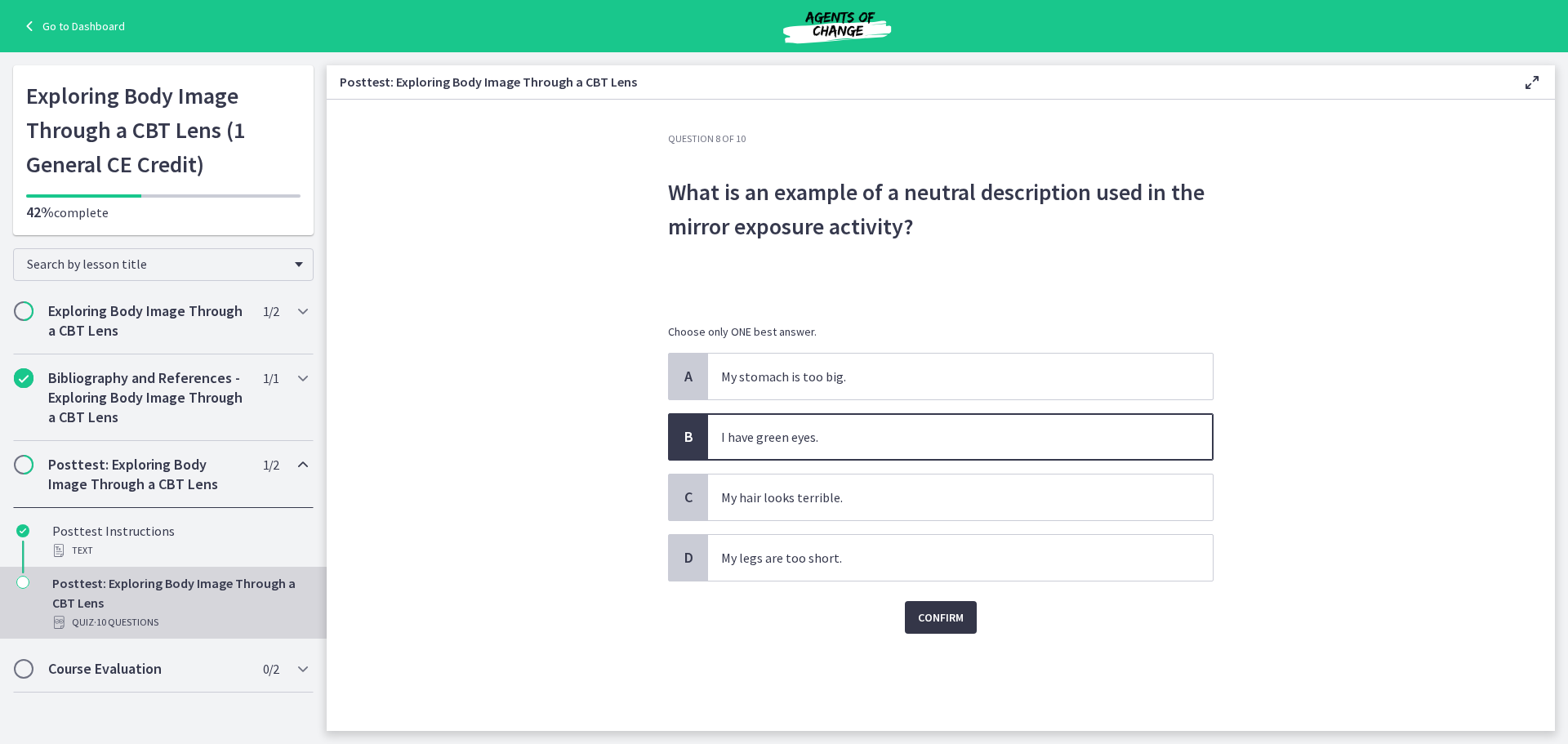
click at [946, 623] on span "Confirm" at bounding box center [941, 618] width 46 height 20
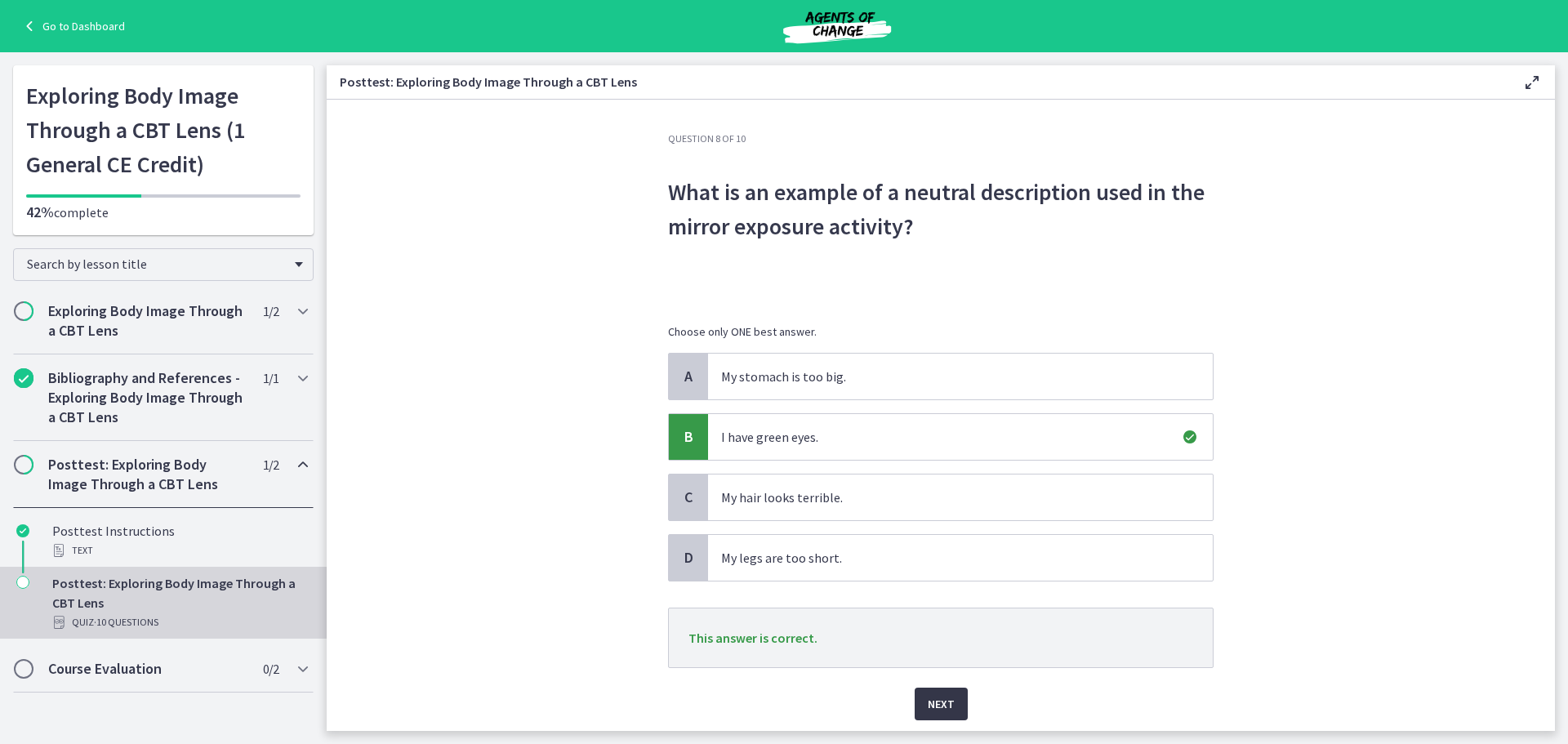
click at [937, 702] on span "Next" at bounding box center [941, 704] width 27 height 20
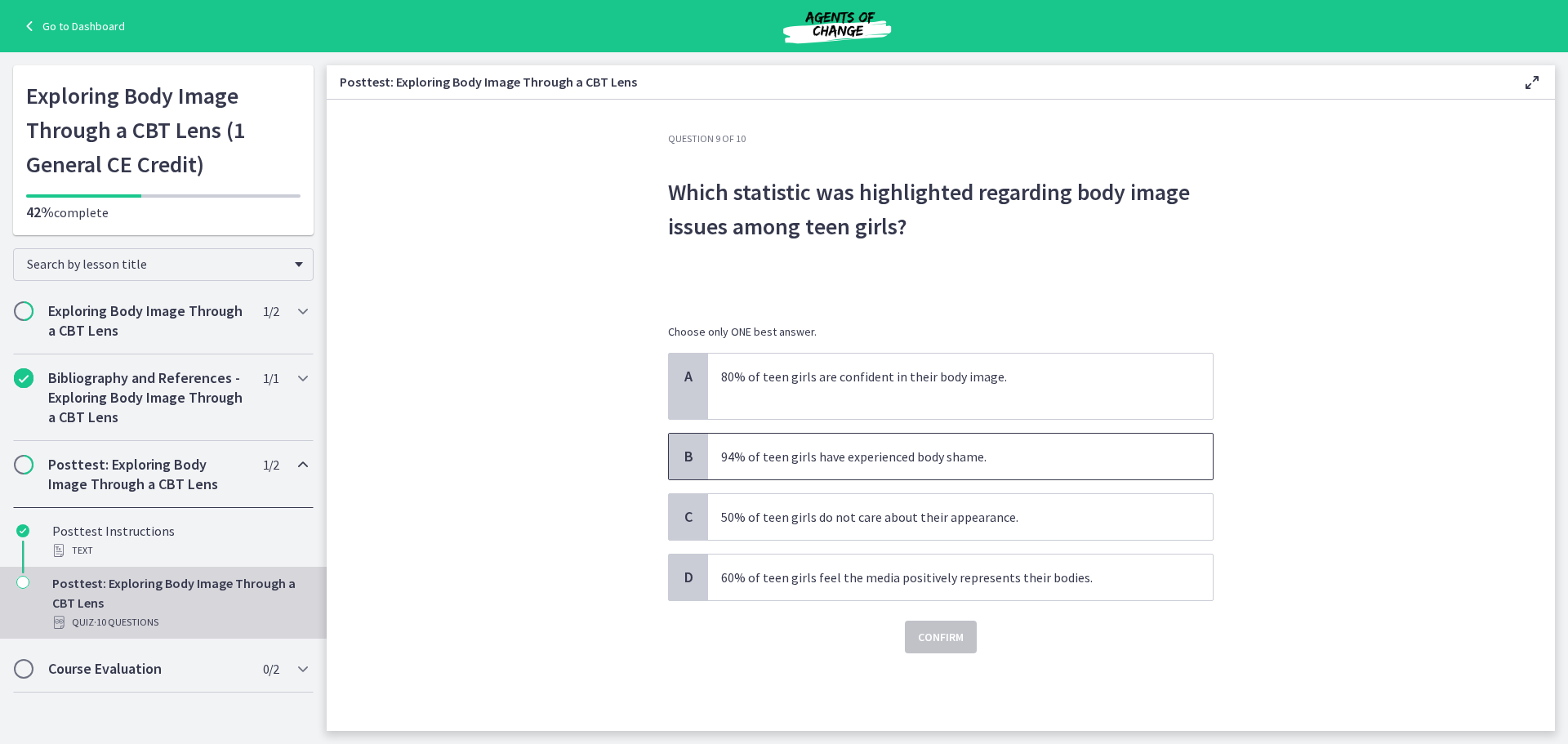
click at [784, 468] on span "94% of teen girls have experienced body shame." at bounding box center [960, 456] width 504 height 46
click at [973, 632] on button "Confirm" at bounding box center [941, 637] width 71 height 32
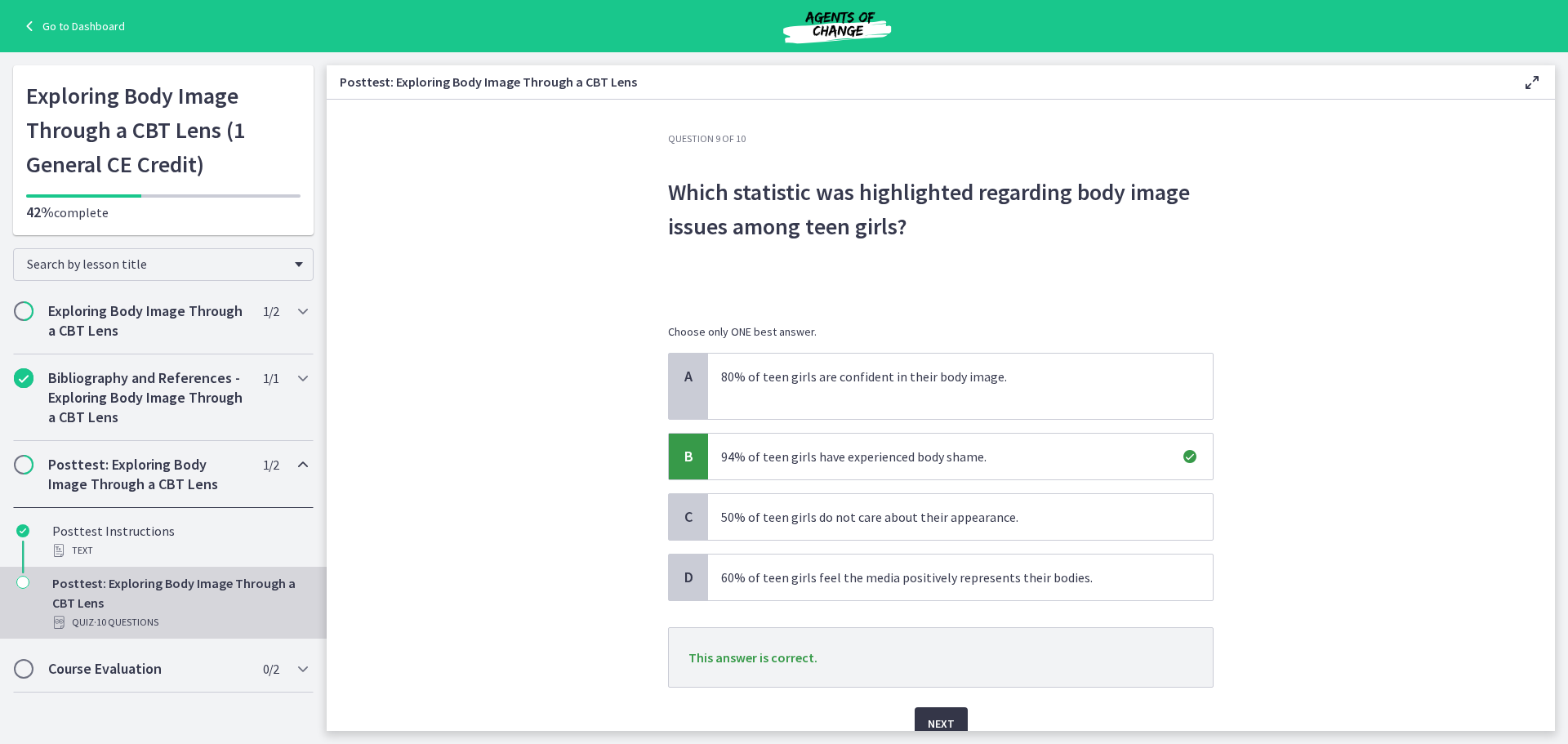
click at [930, 719] on span "Next" at bounding box center [941, 724] width 27 height 20
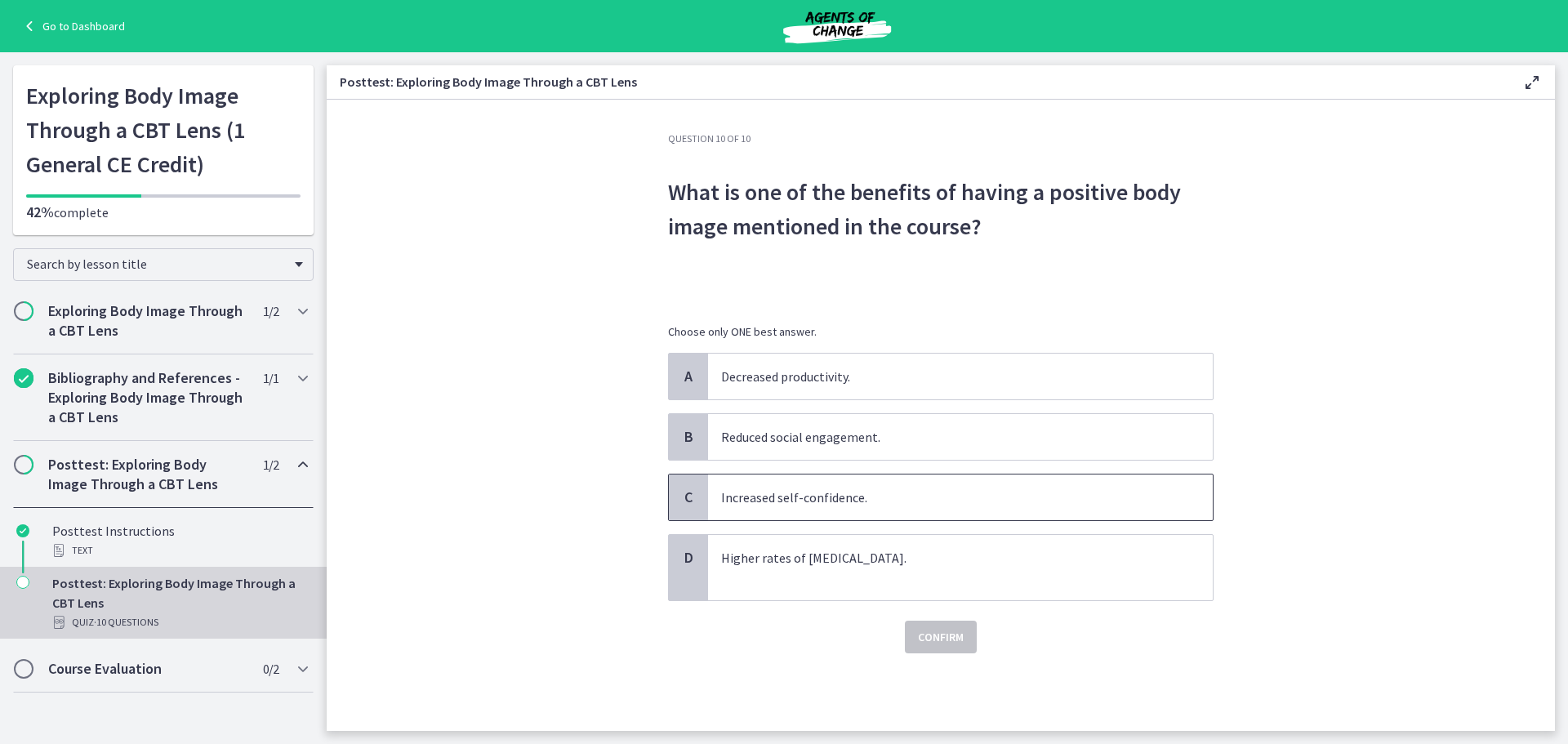
click at [766, 495] on p "Increased self-confidence." at bounding box center [944, 498] width 446 height 20
click at [941, 638] on span "Confirm" at bounding box center [941, 638] width 46 height 20
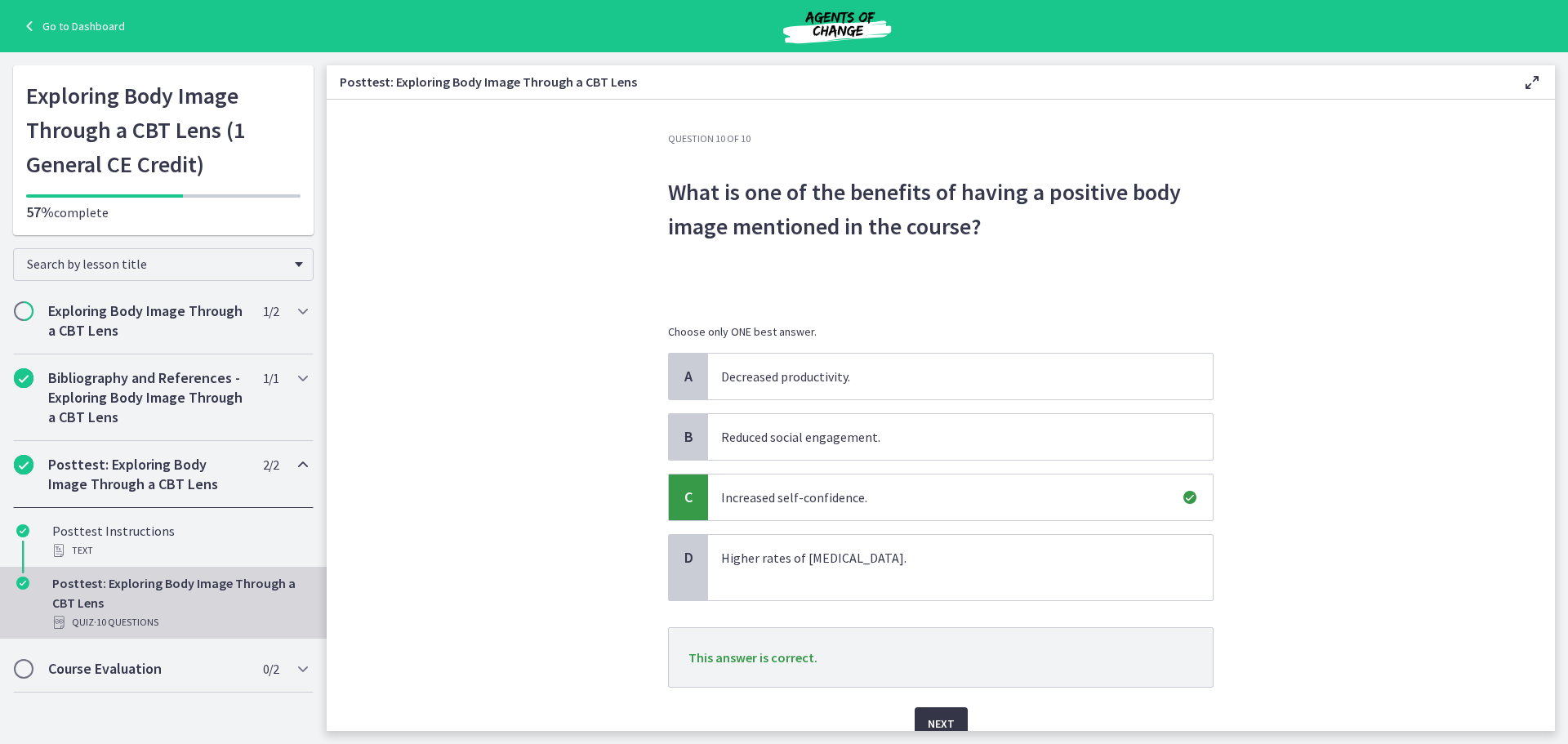
click at [937, 718] on span "Next" at bounding box center [941, 724] width 27 height 20
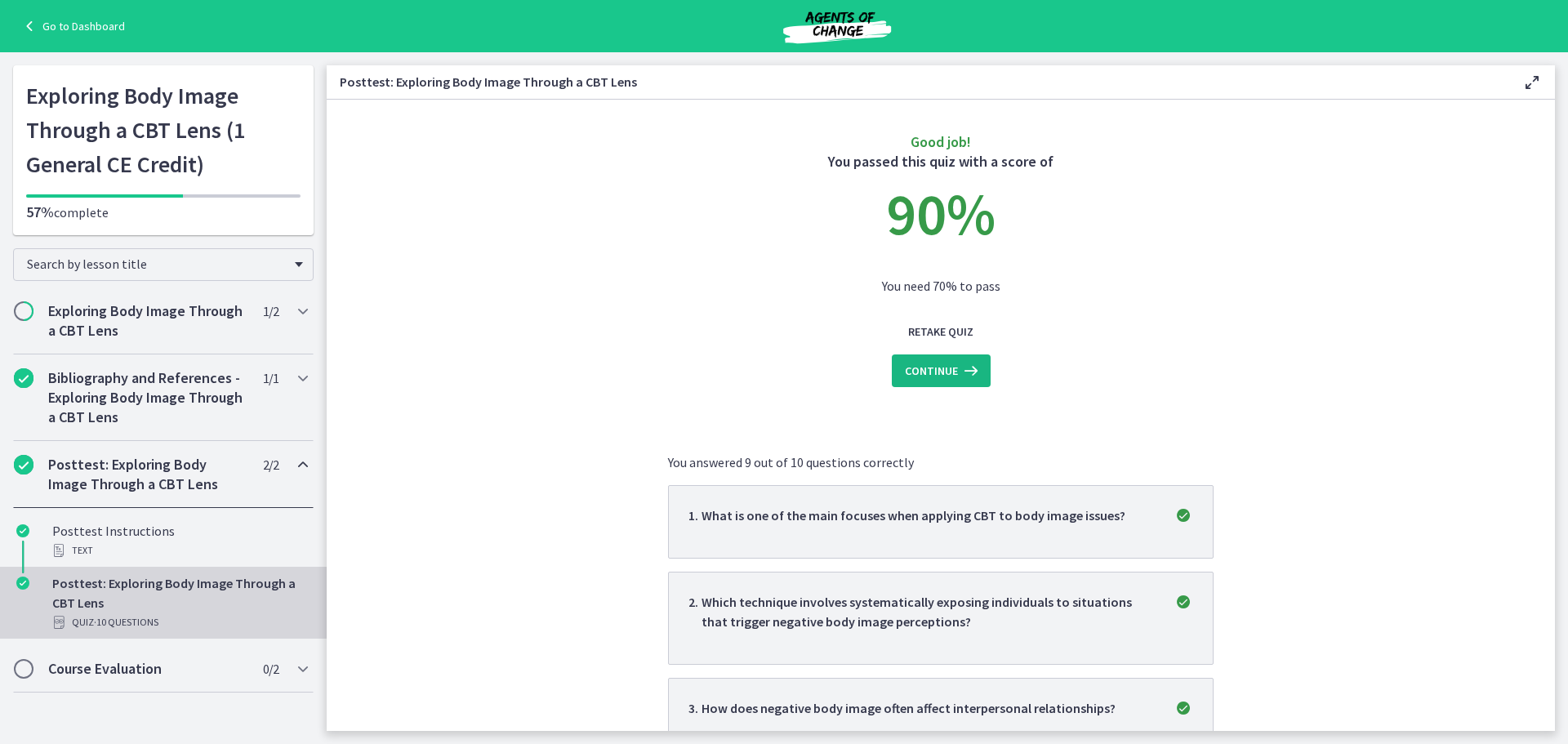
click at [958, 375] on icon at bounding box center [970, 371] width 23 height 20
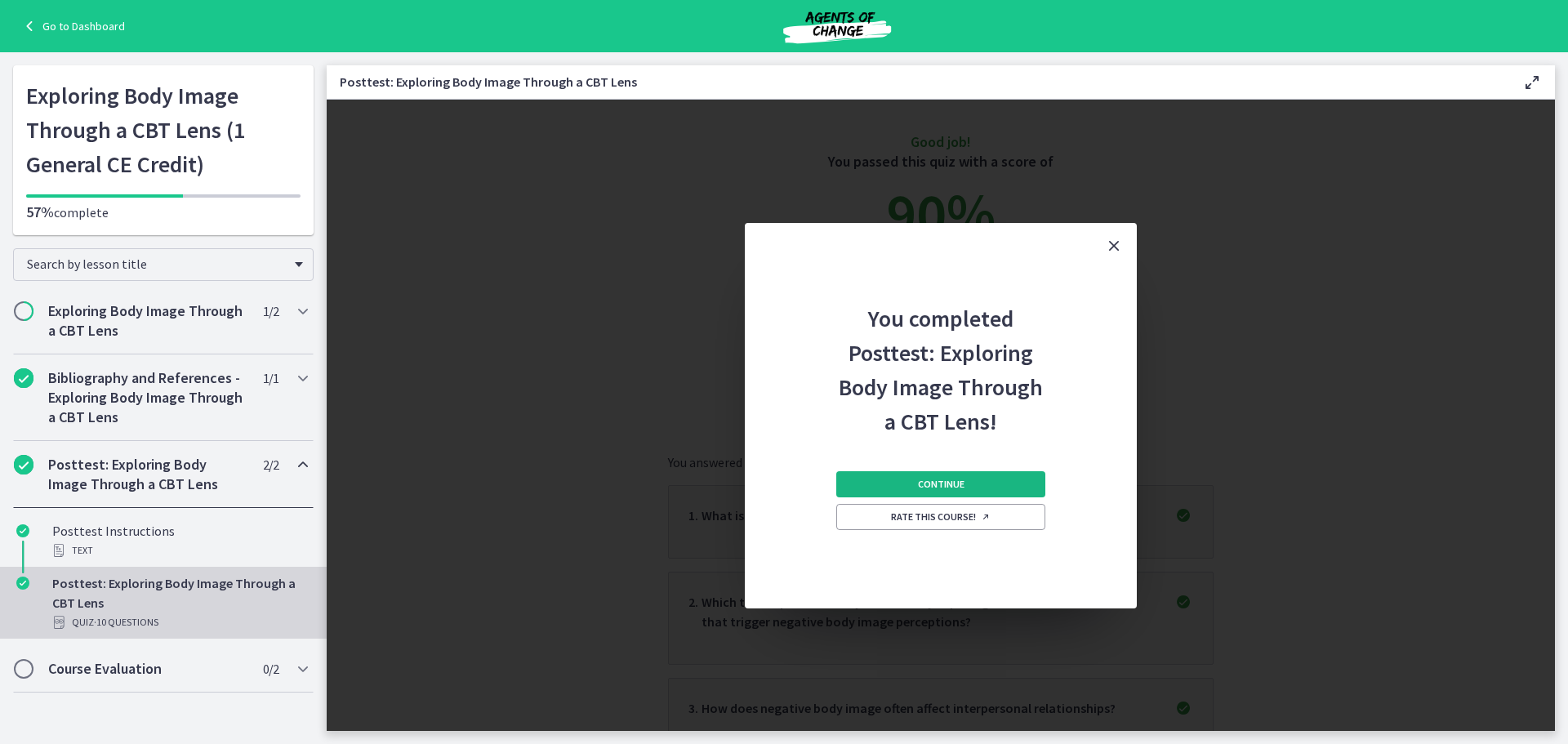
click at [963, 481] on span "Continue" at bounding box center [941, 485] width 47 height 13
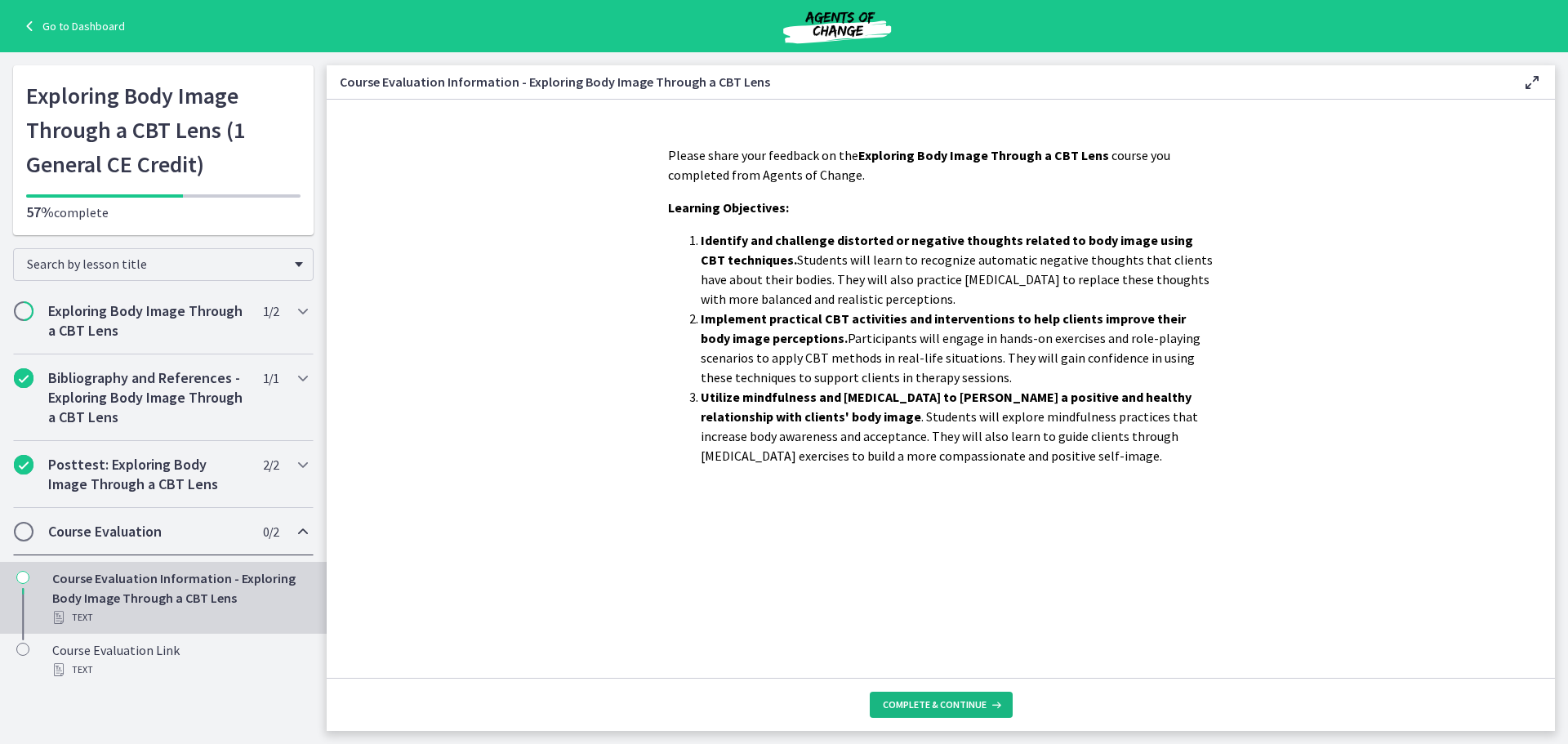
click at [968, 705] on span "Complete & continue" at bounding box center [934, 705] width 104 height 13
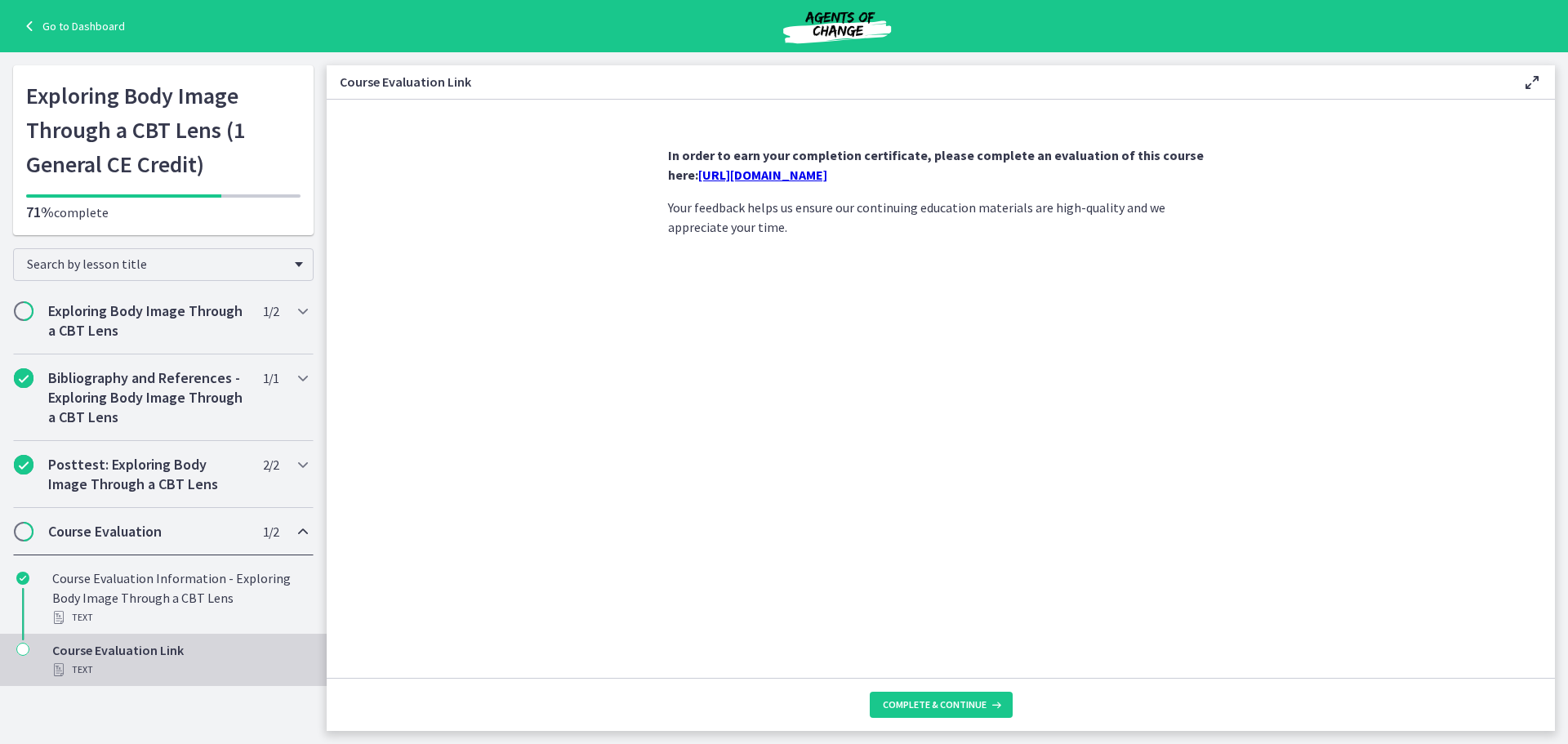
click at [828, 176] on link "https://forms.gle/4QmHSRkZh2givNys6" at bounding box center [762, 175] width 129 height 17
click at [956, 706] on span "Complete & continue" at bounding box center [934, 705] width 104 height 13
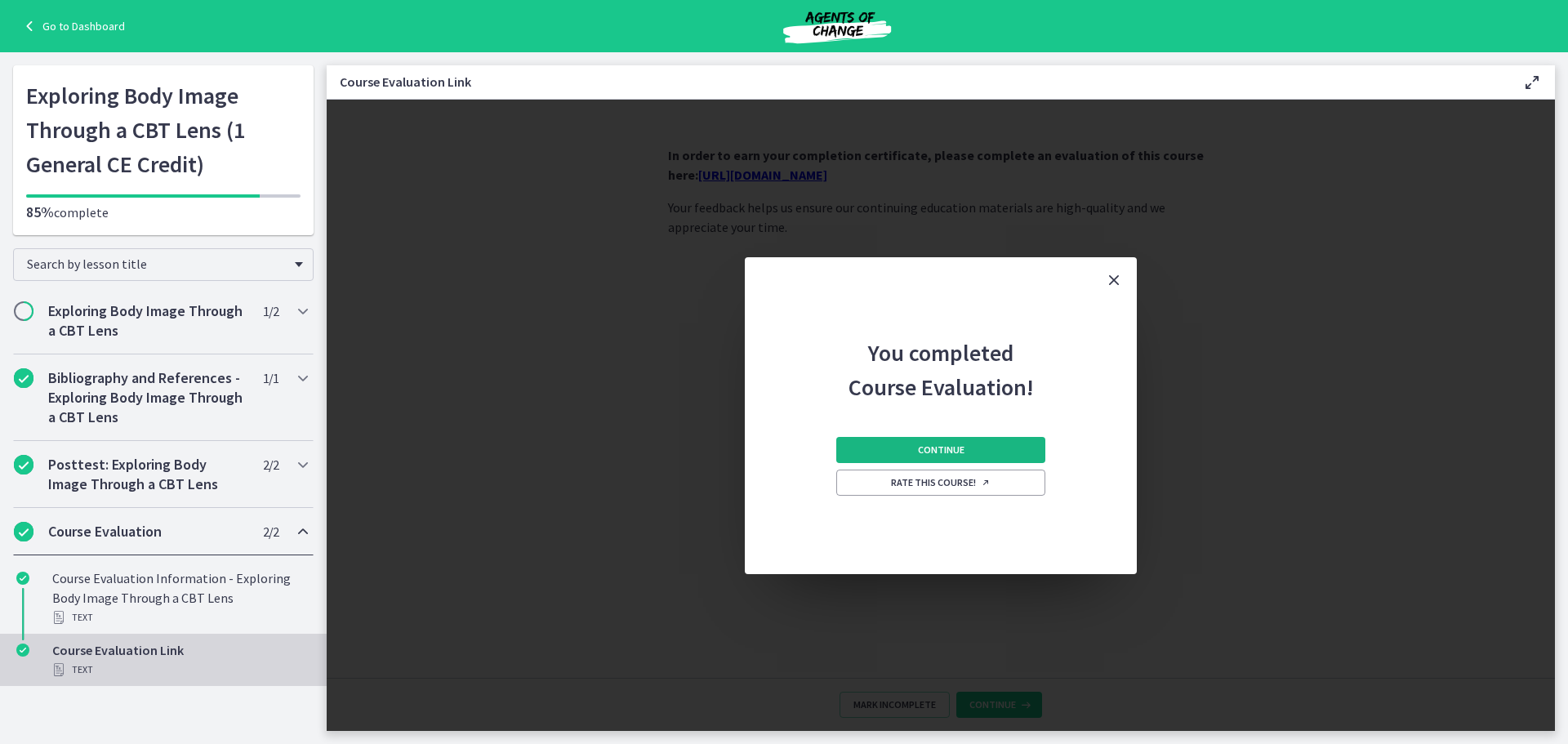
click at [921, 450] on span "Continue" at bounding box center [941, 451] width 47 height 13
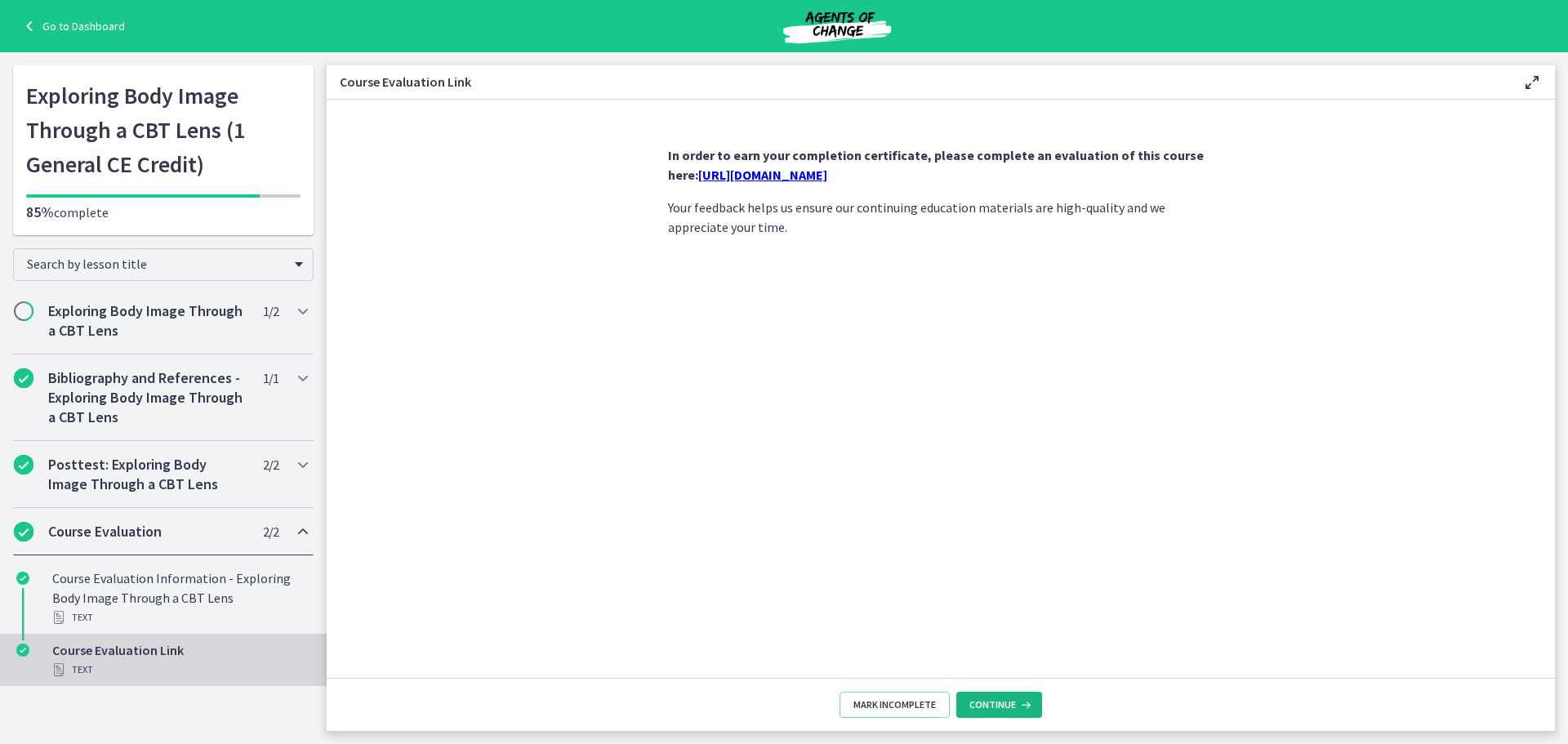
click at [1023, 706] on icon at bounding box center [1025, 705] width 17 height 13
click at [149, 328] on h2 "Exploring Body Image Through a CBT Lens" at bounding box center [148, 321] width 199 height 39
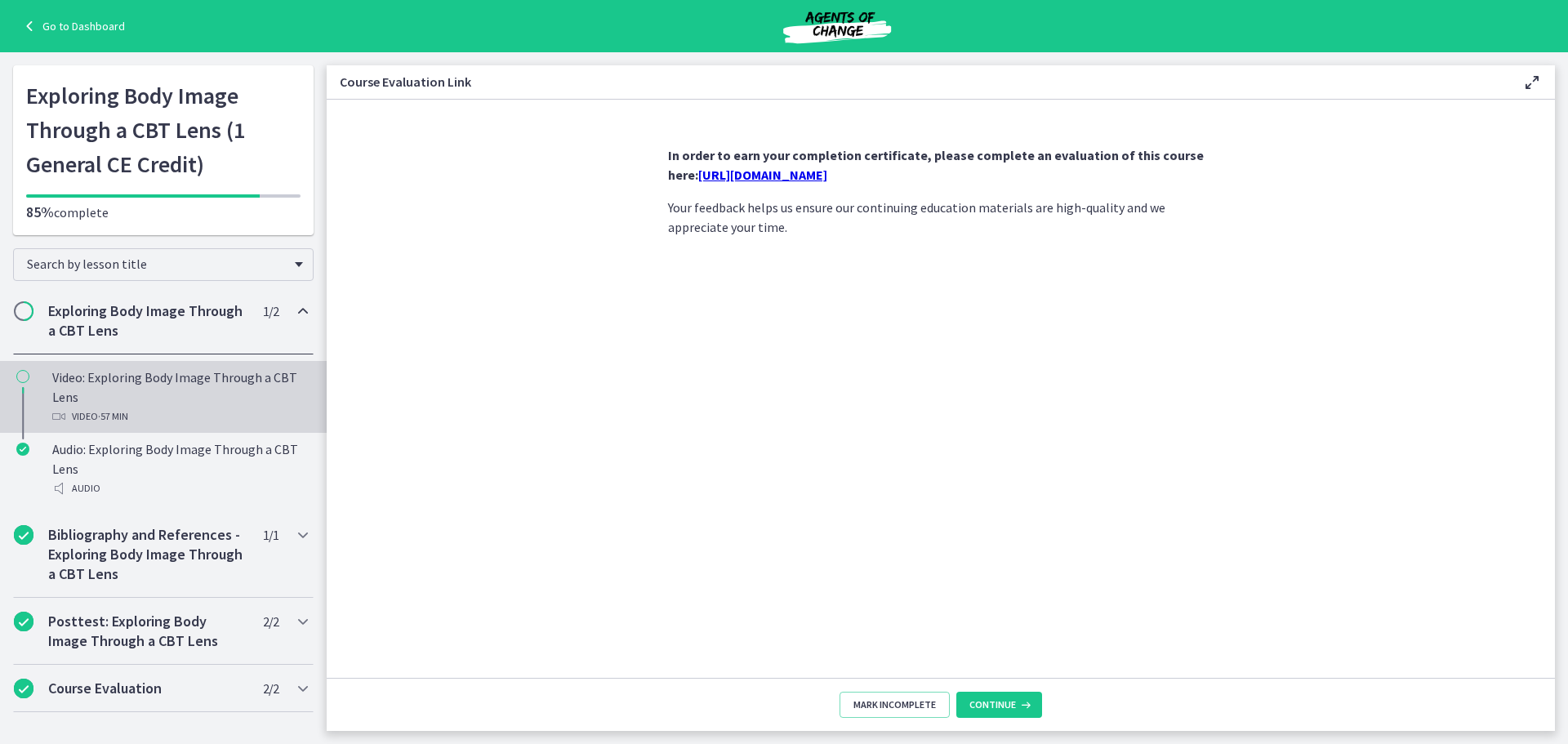
click at [140, 377] on div "Video: Exploring Body Image Through a CBT Lens Video · 57 min" at bounding box center [179, 397] width 255 height 59
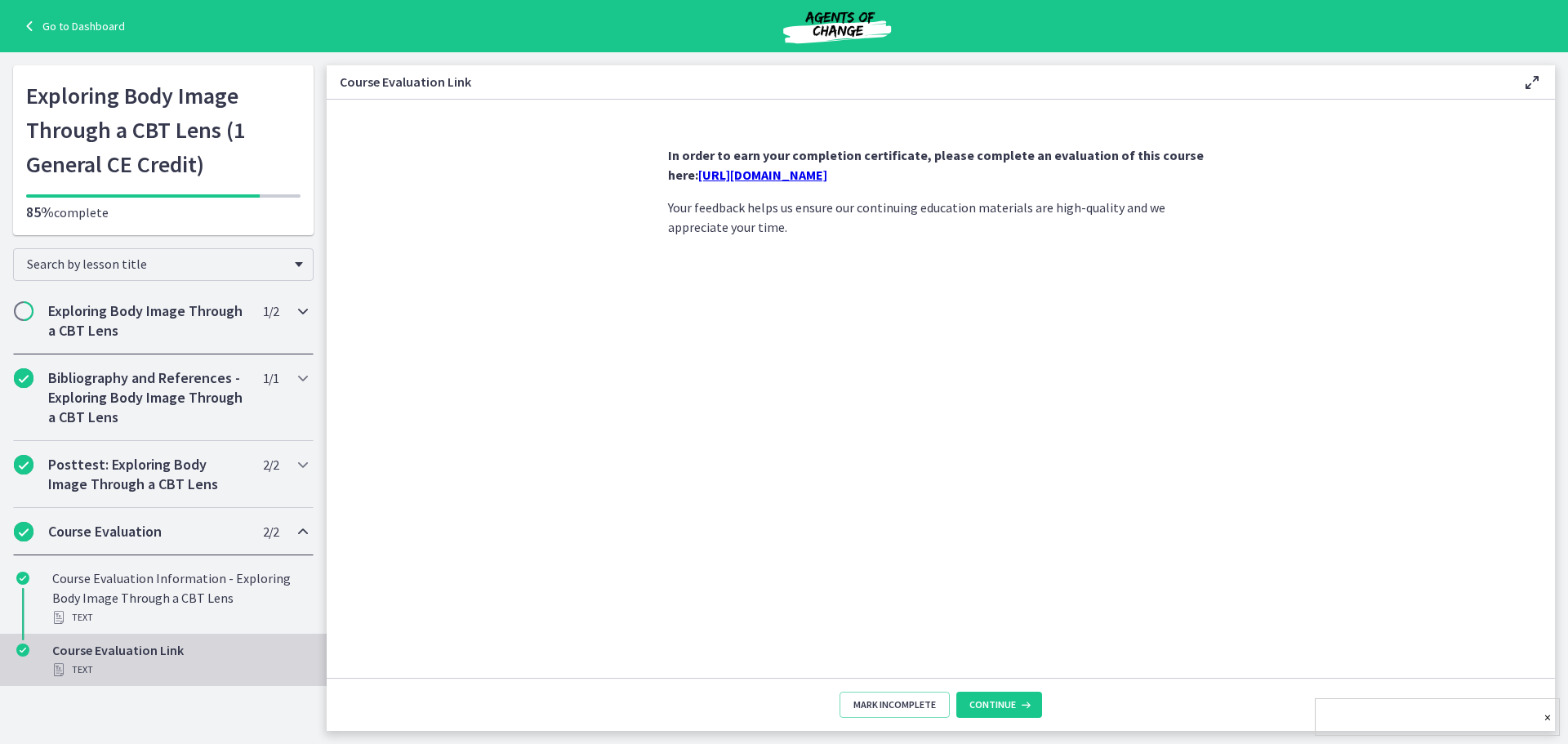
click at [134, 318] on h2 "Exploring Body Image Through a CBT Lens" at bounding box center [148, 321] width 199 height 39
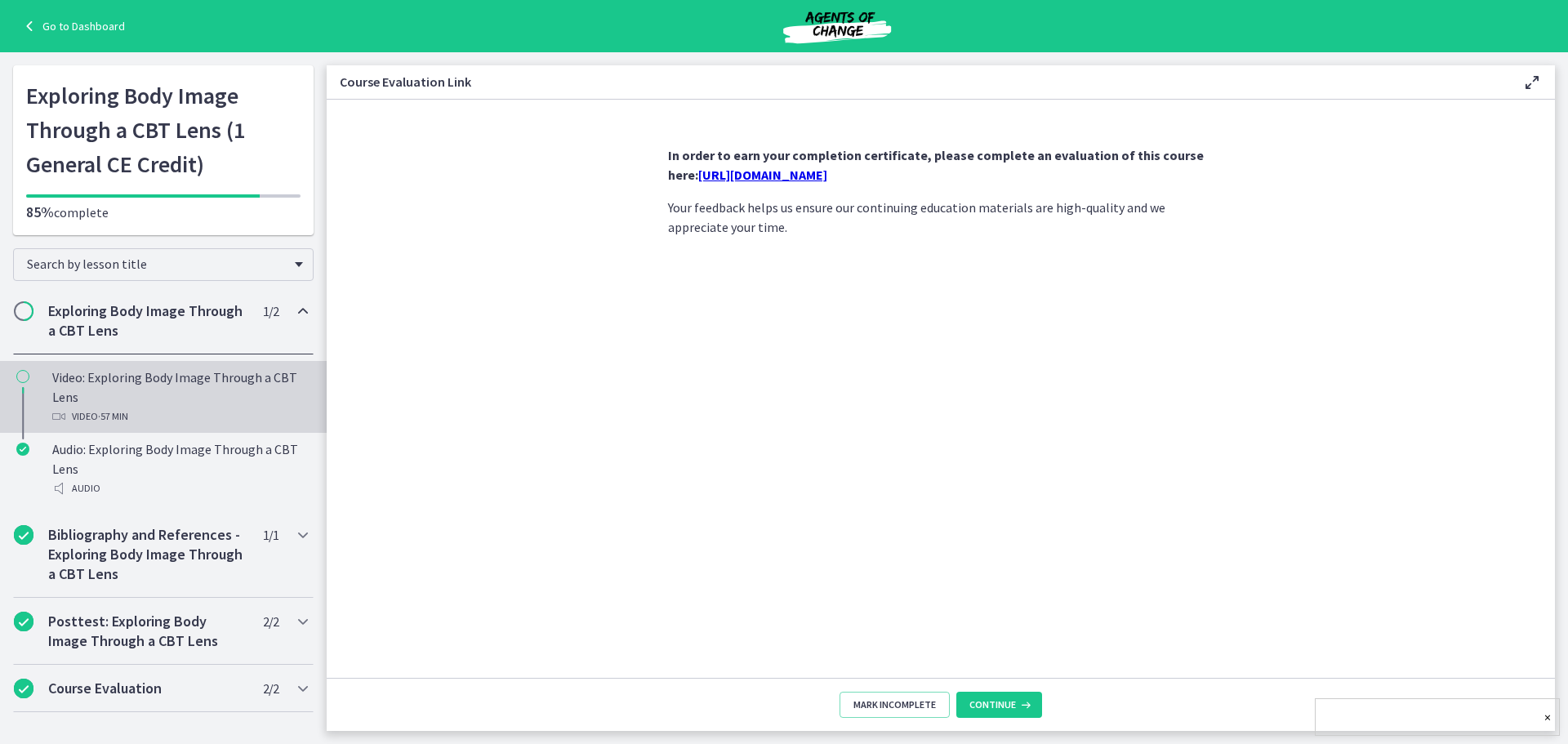
click at [24, 377] on icon "Chapters" at bounding box center [23, 377] width 13 height 13
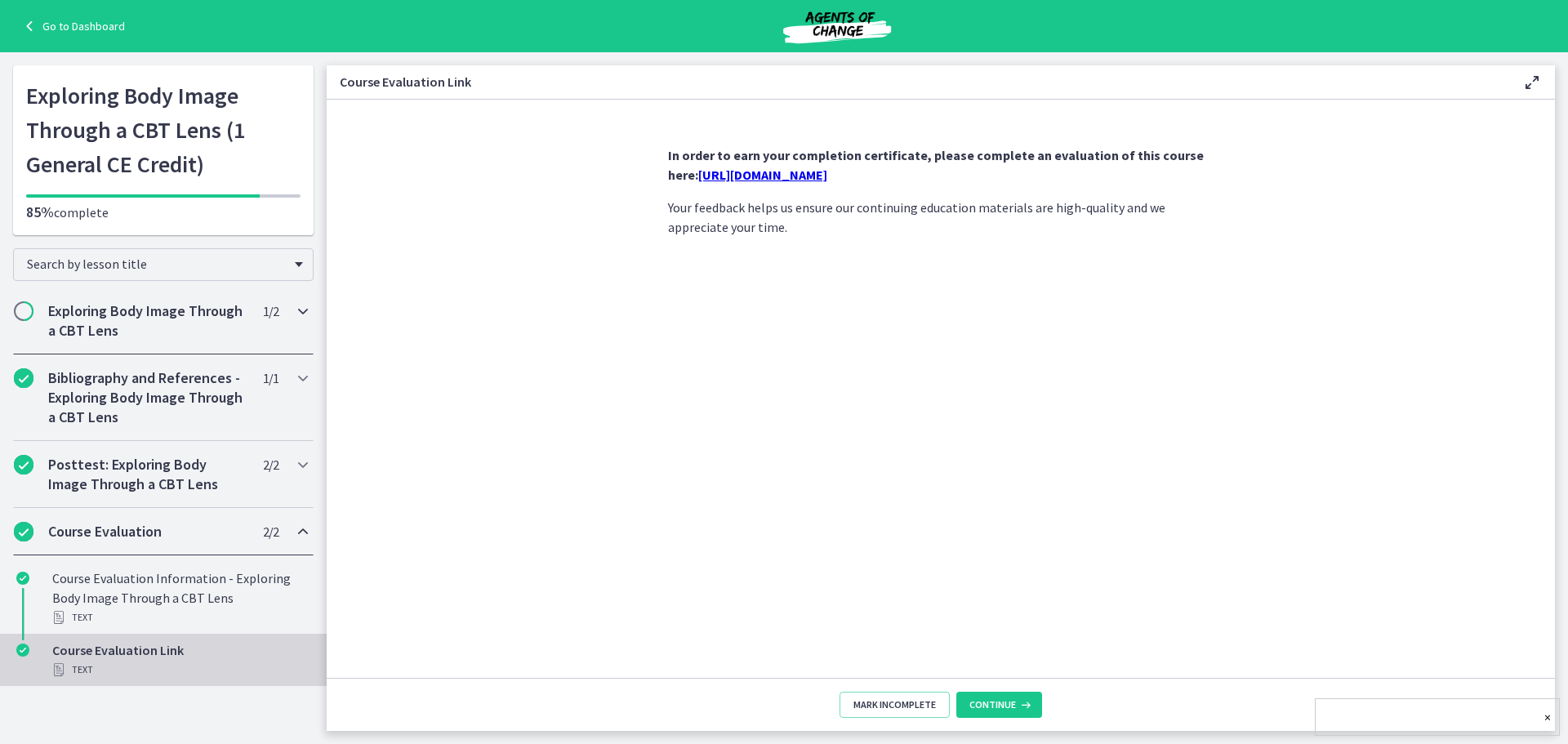
click at [263, 326] on div "Exploring Body Image Through a CBT Lens 1 / 2 Completed" at bounding box center [164, 321] width 301 height 67
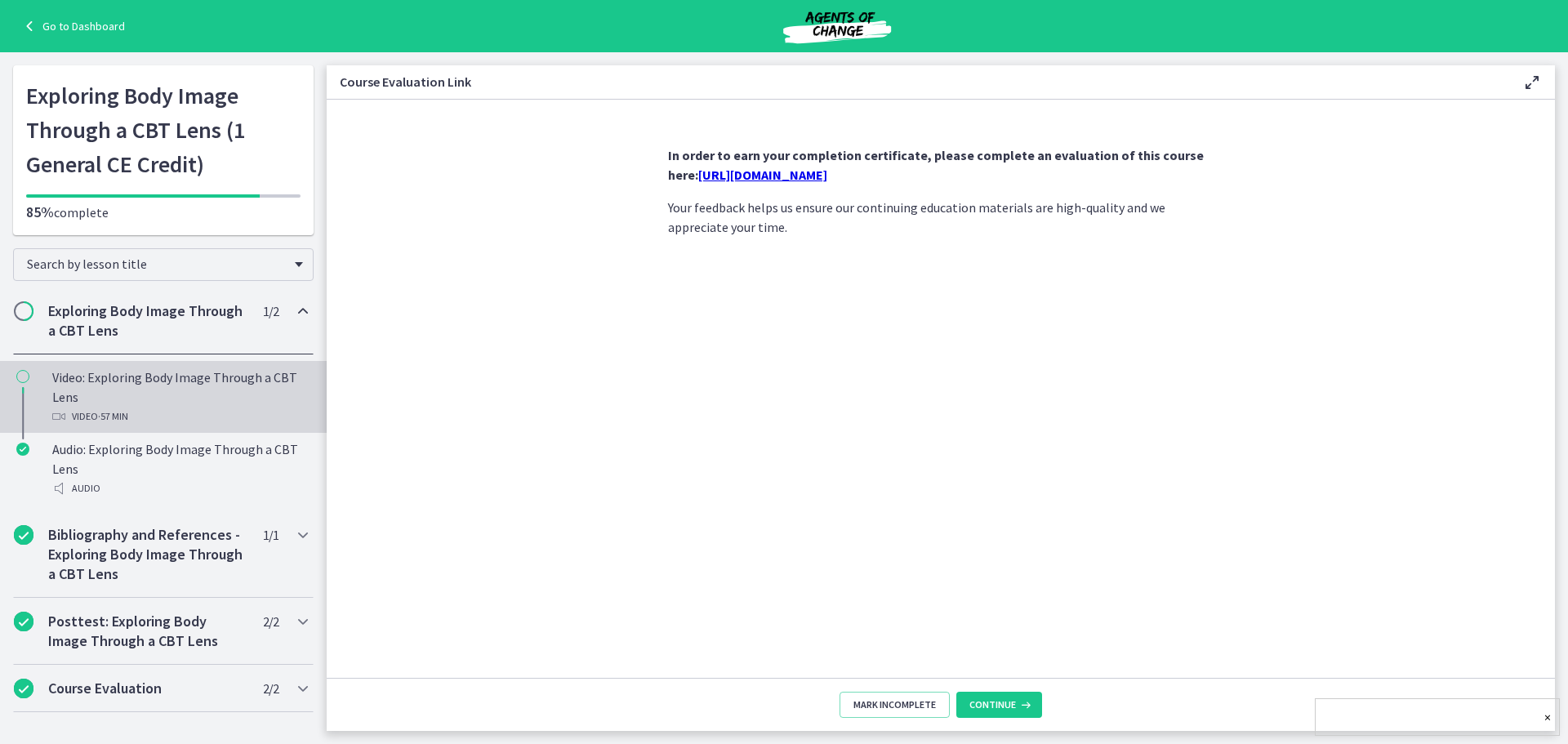
click at [199, 406] on div "Video · 57 min" at bounding box center [179, 416] width 255 height 20
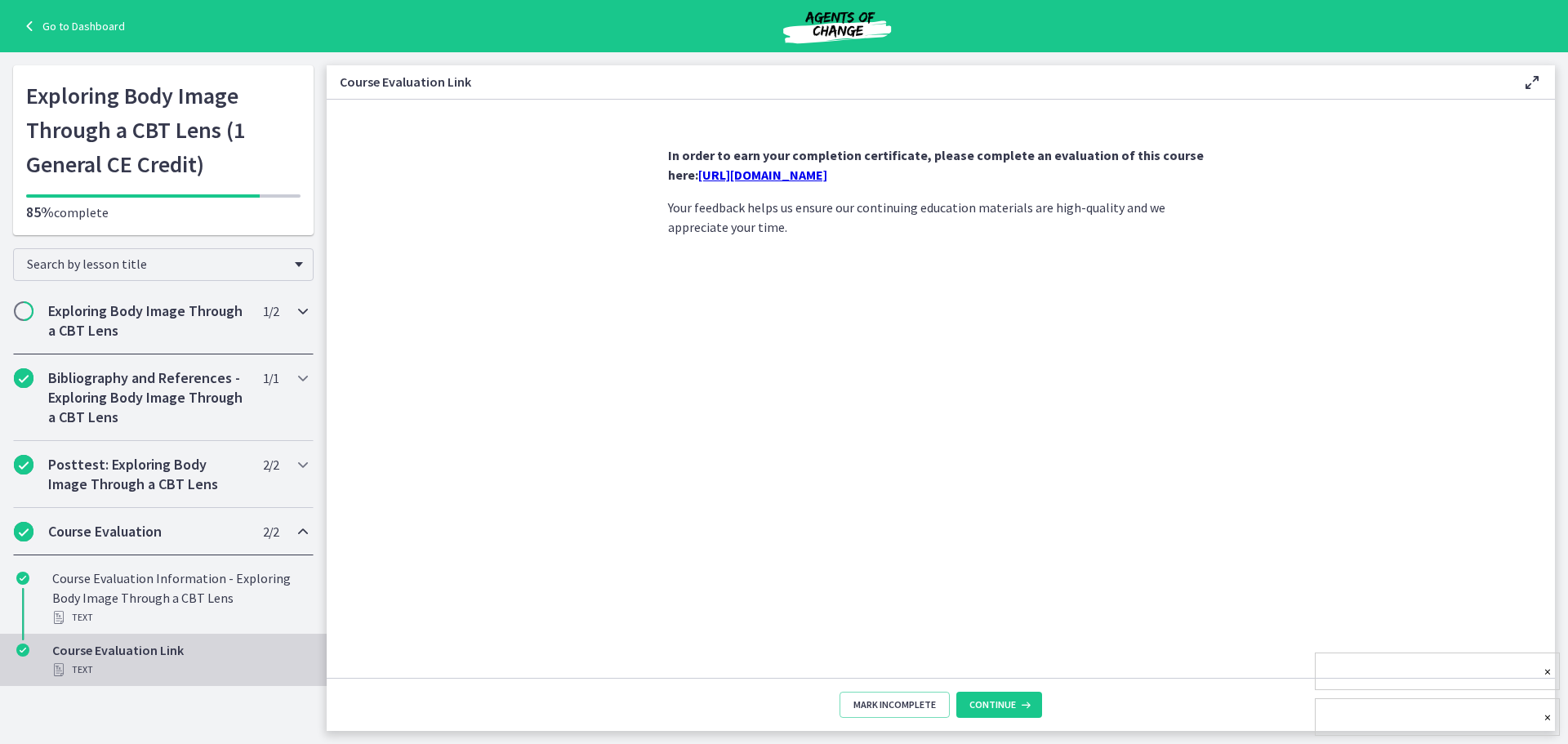
click at [243, 315] on h2 "Exploring Body Image Through a CBT Lens" at bounding box center [148, 321] width 199 height 39
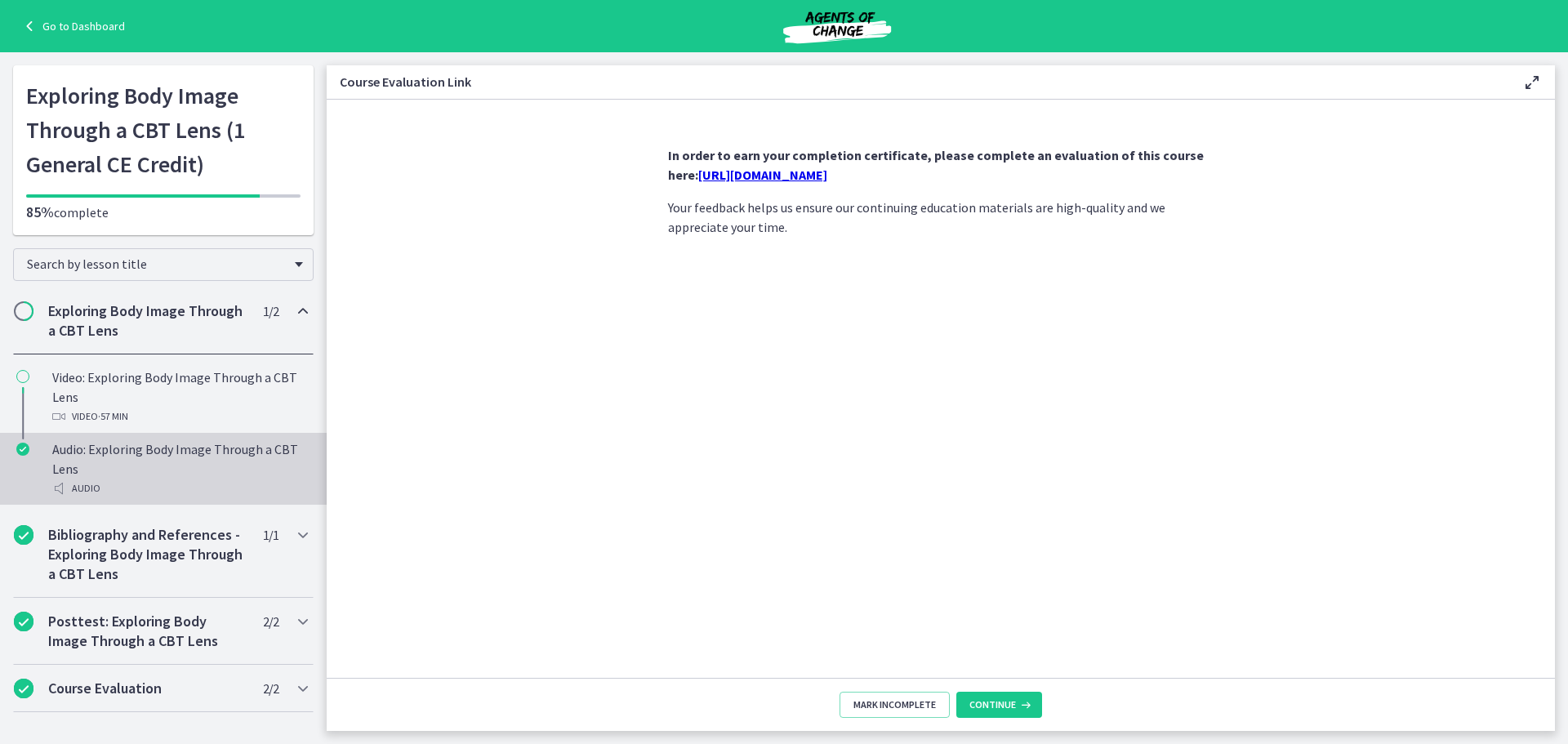
click at [102, 460] on div "Audio: Exploring Body Image Through a CBT Lens Audio" at bounding box center [179, 469] width 255 height 59
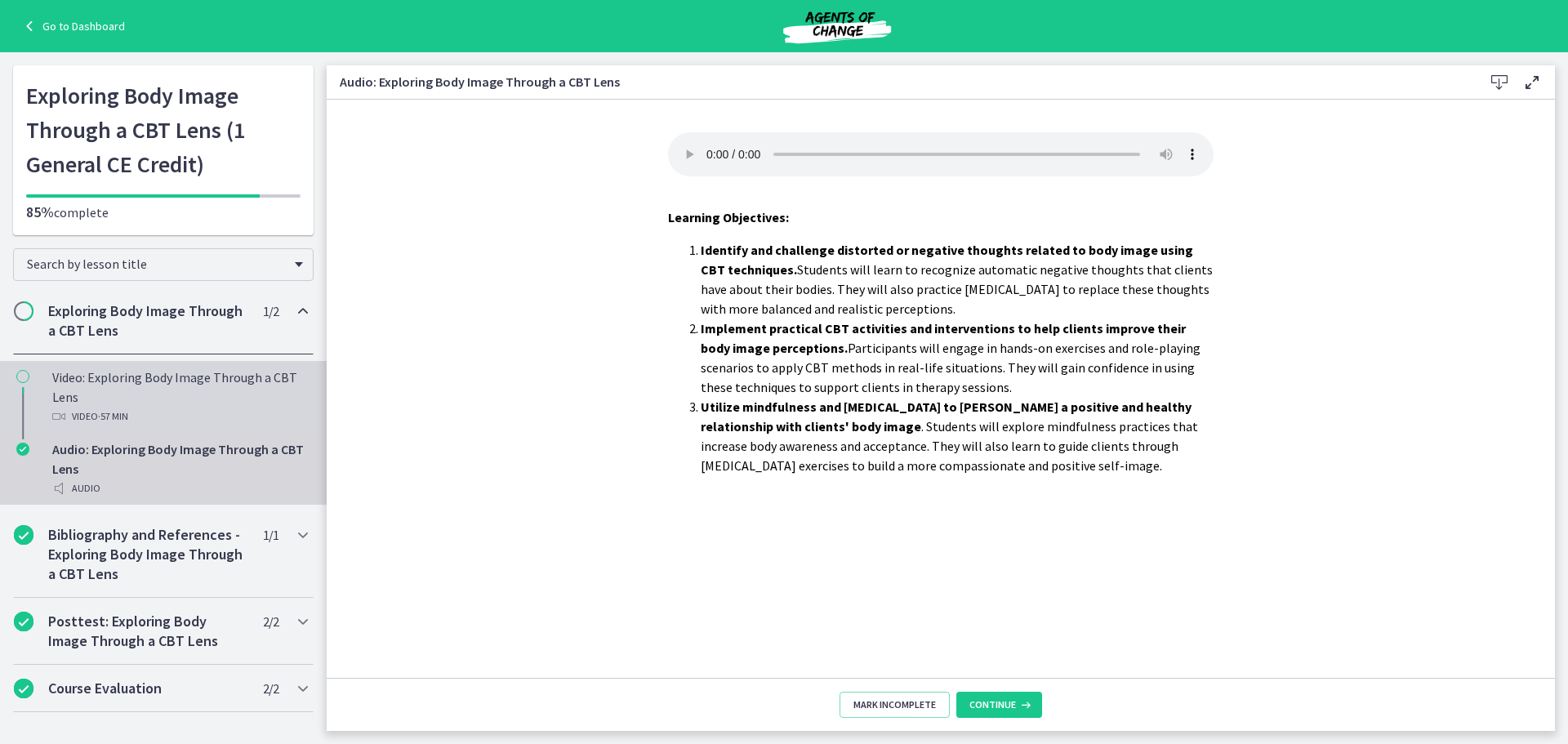
click at [128, 389] on div "Video: Exploring Body Image Through a CBT Lens Video · 57 min" at bounding box center [179, 397] width 255 height 59
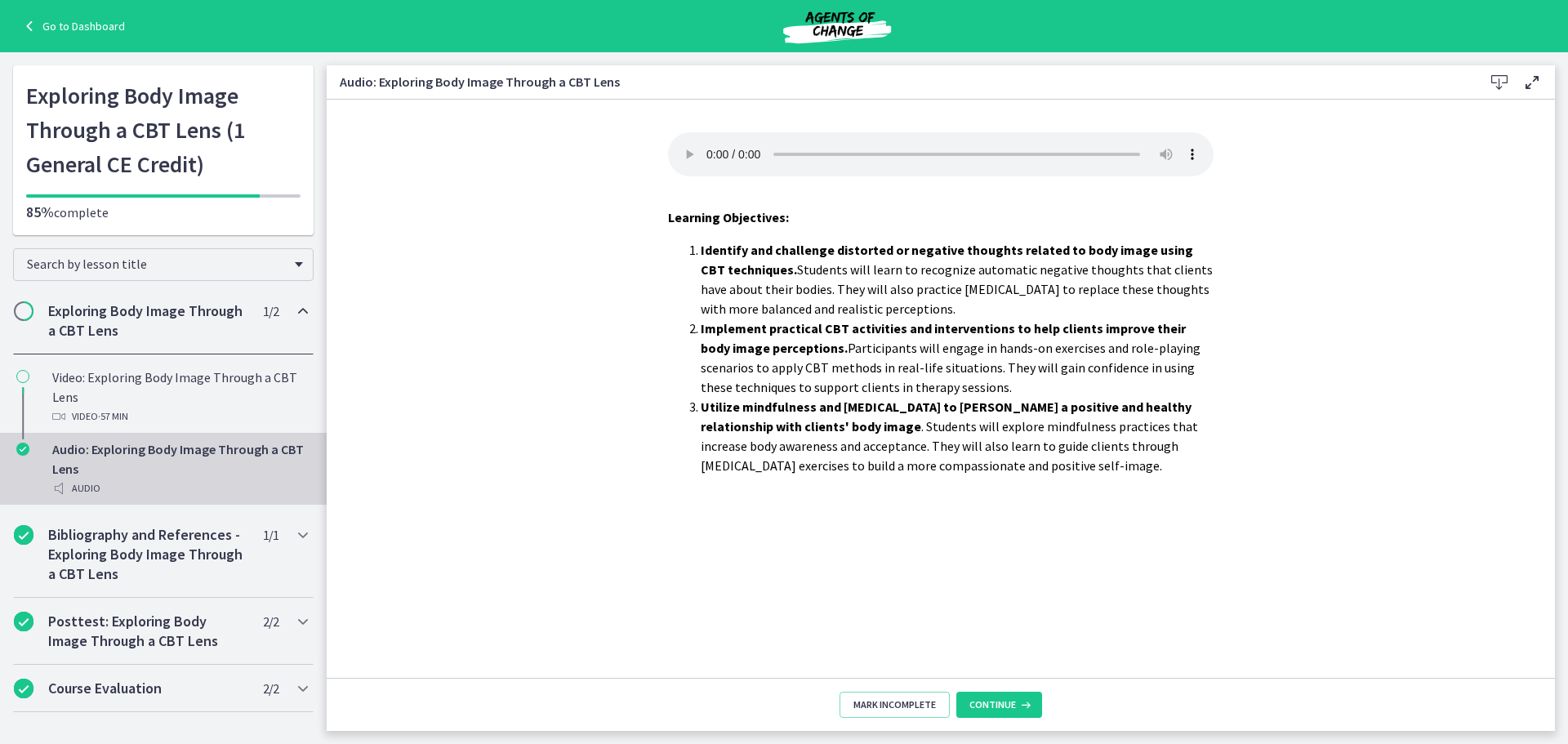
click at [93, 312] on h2 "Exploring Body Image Through a CBT Lens" at bounding box center [148, 321] width 199 height 39
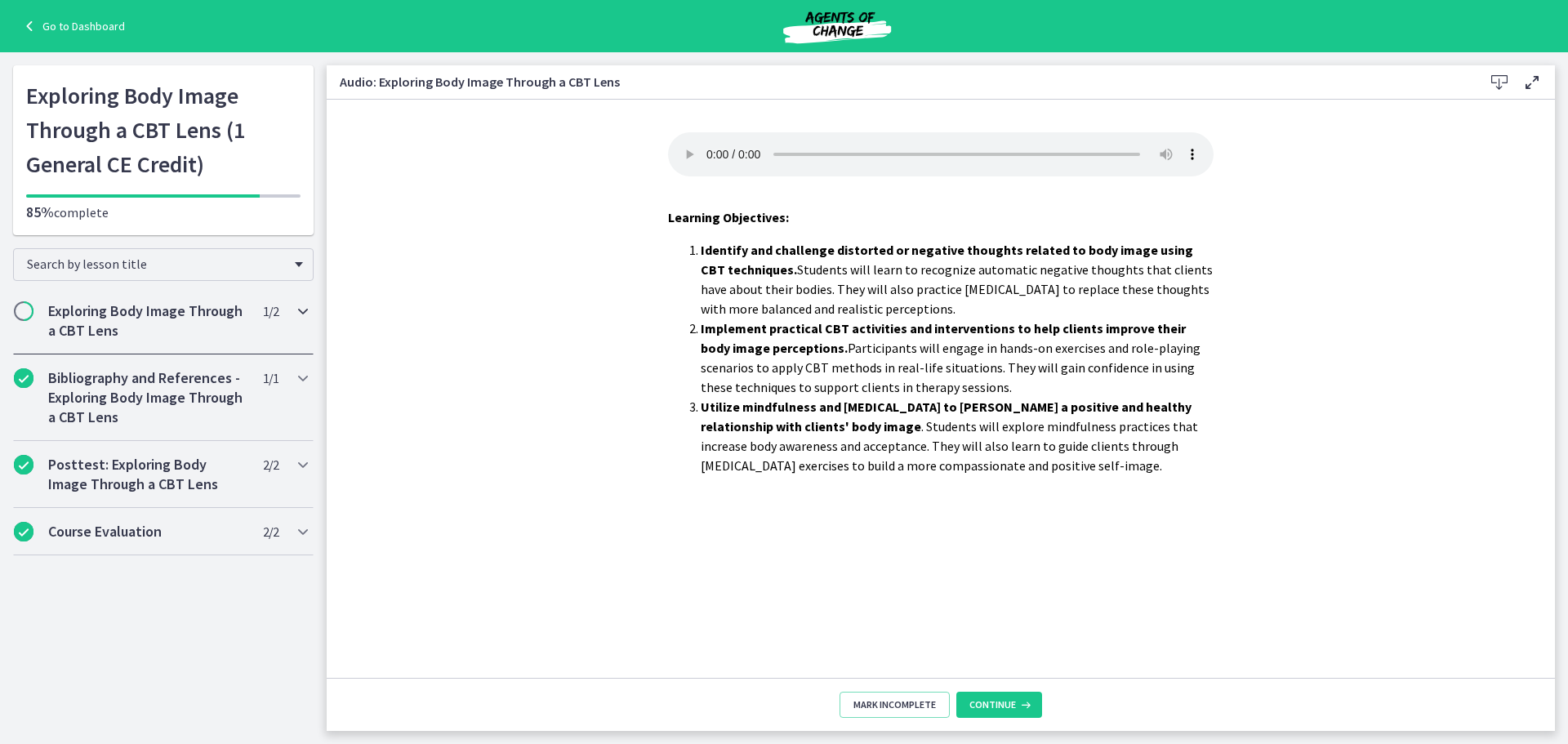
click at [93, 312] on h2 "Exploring Body Image Through a CBT Lens" at bounding box center [148, 321] width 199 height 39
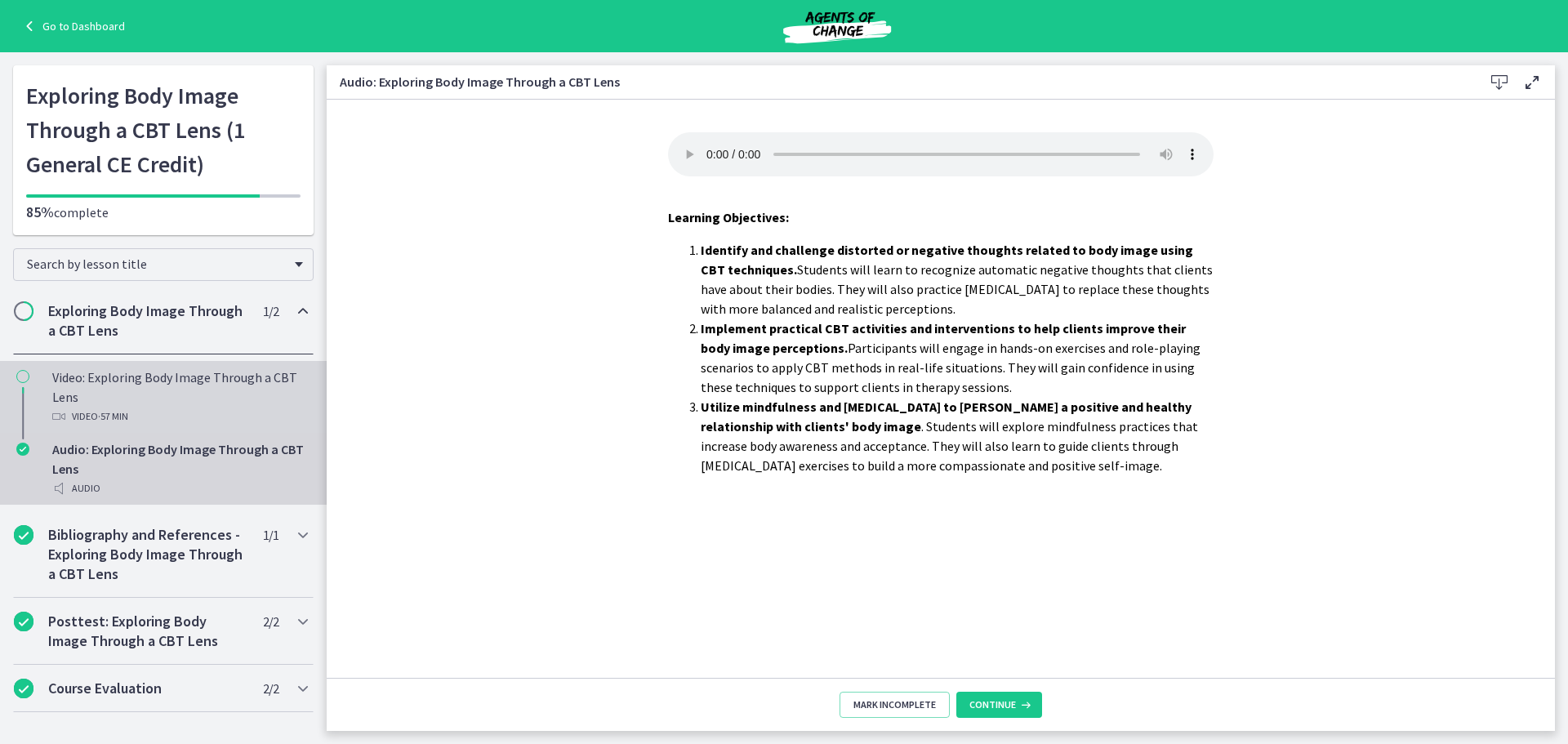
click at [108, 379] on div "Video: Exploring Body Image Through a CBT Lens Video · 57 min" at bounding box center [179, 397] width 255 height 59
click at [21, 376] on icon "Chapters" at bounding box center [23, 377] width 13 height 13
click at [22, 376] on icon "Chapters" at bounding box center [23, 377] width 13 height 13
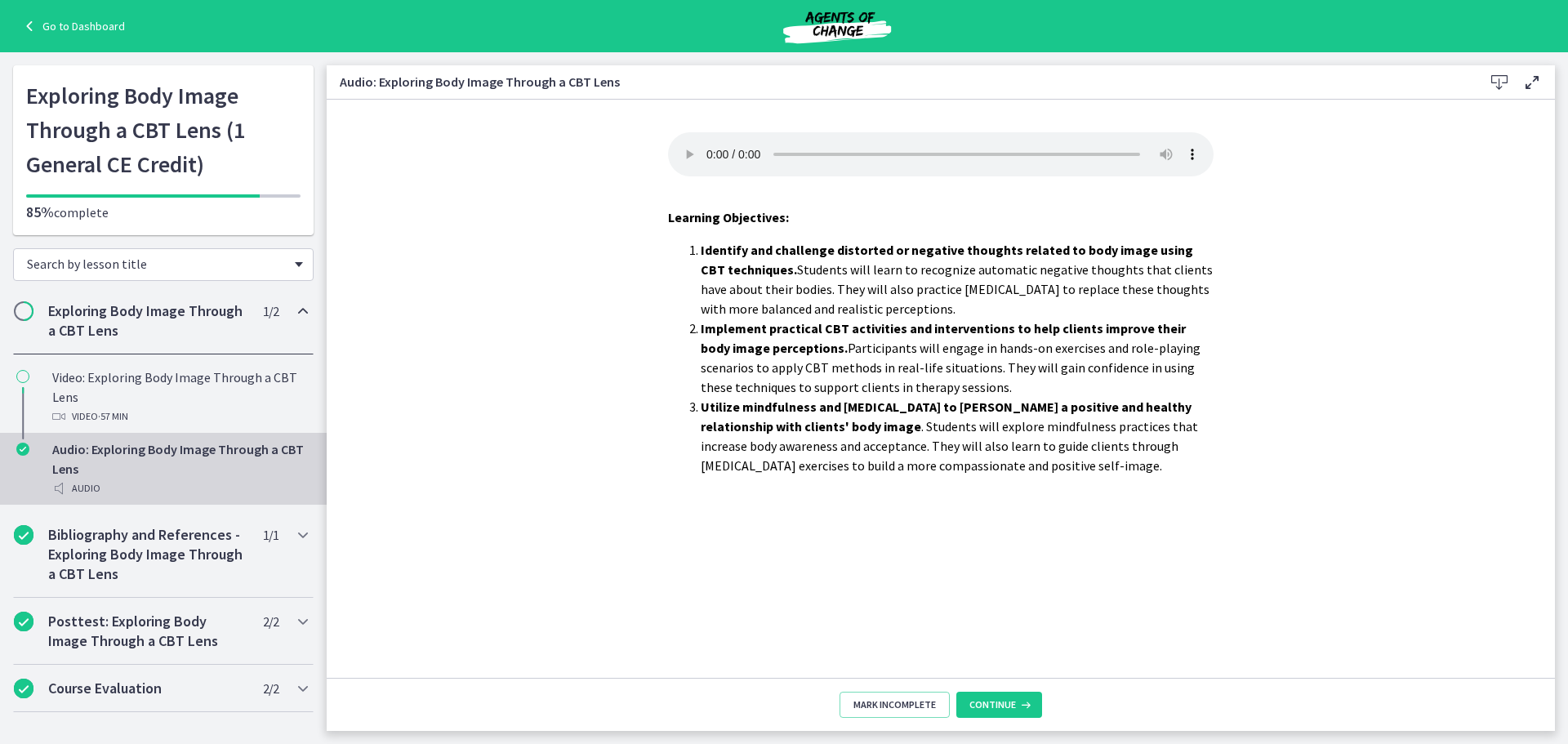
click at [286, 264] on span "Search by lesson title" at bounding box center [156, 264] width 260 height 17
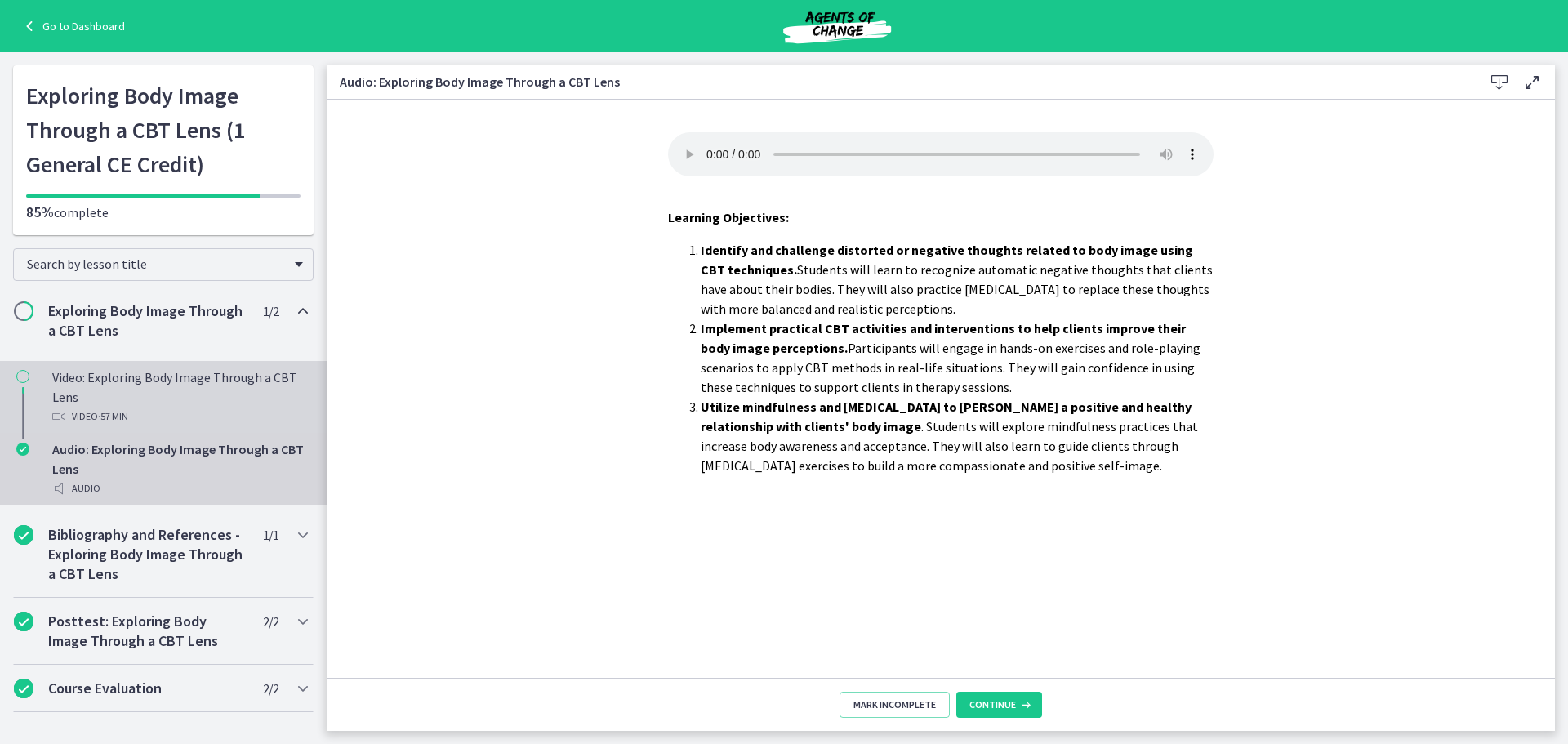
click at [57, 387] on div "Video: Exploring Body Image Through a CBT Lens Video · 57 min" at bounding box center [179, 397] width 255 height 59
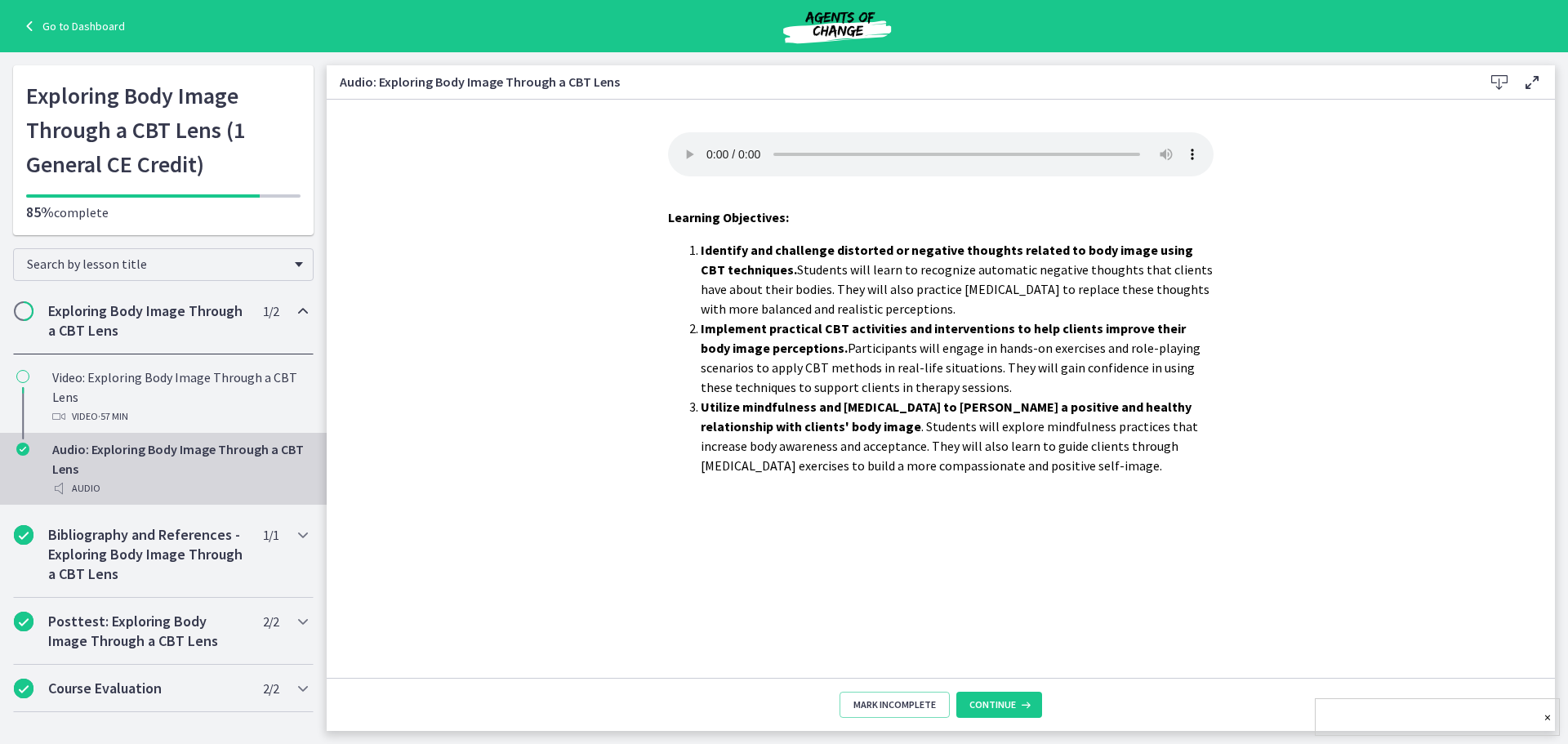
click at [1428, 706] on div "×" at bounding box center [1437, 717] width 245 height 37
click at [1013, 704] on span "Continue" at bounding box center [993, 705] width 47 height 13
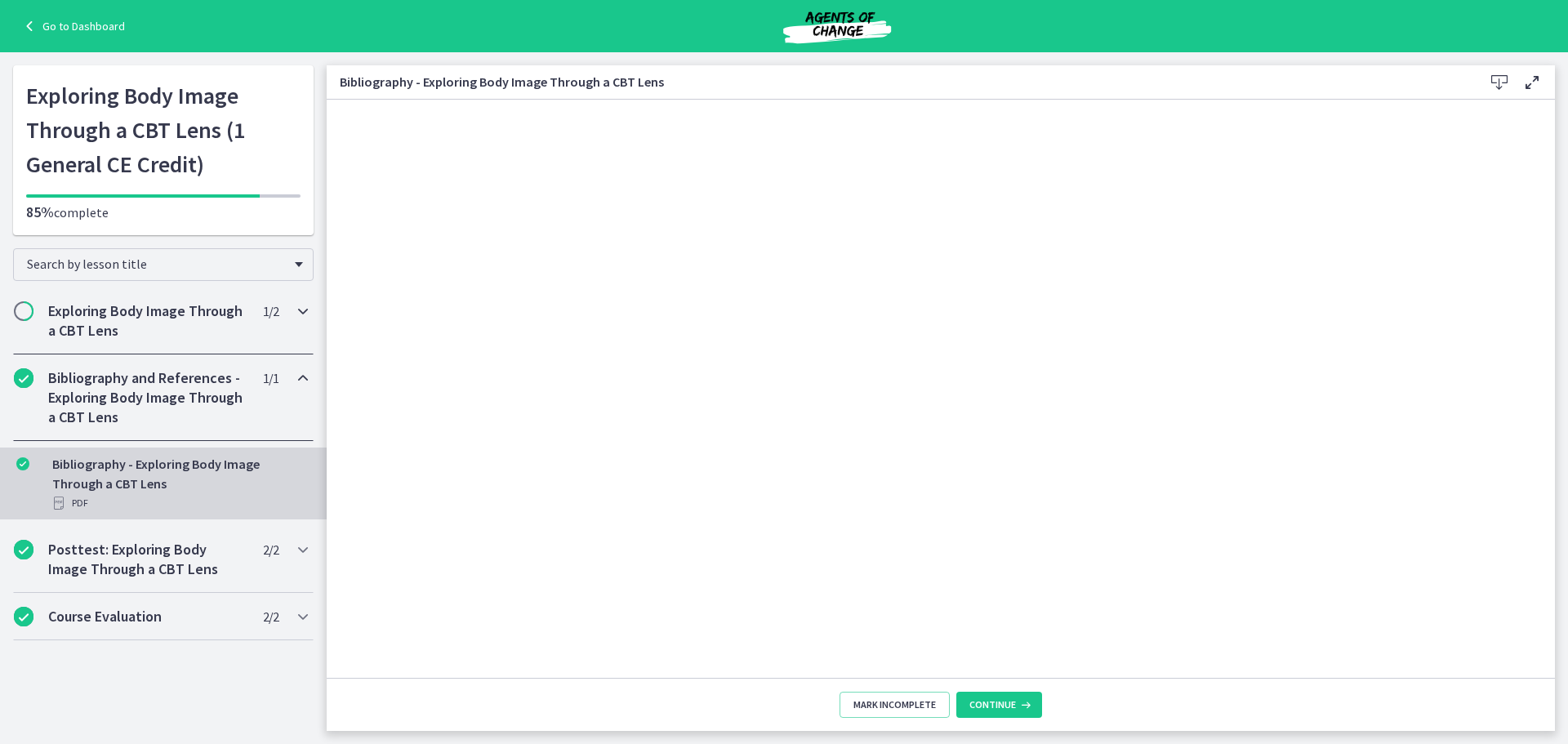
click at [102, 339] on h2 "Exploring Body Image Through a CBT Lens" at bounding box center [148, 321] width 199 height 39
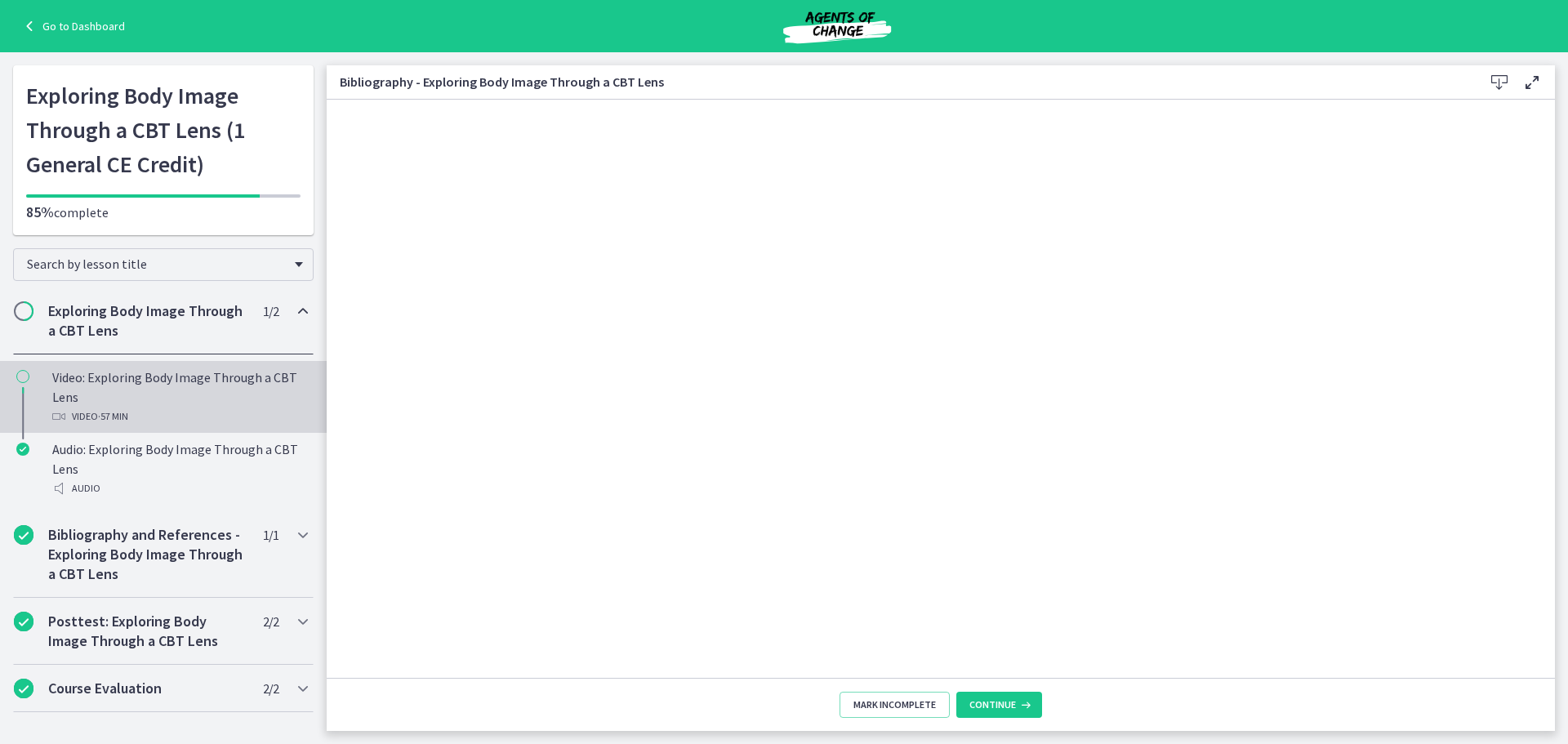
click at [89, 406] on div "Video: Exploring Body Image Through a CBT Lens Video · 57 min" at bounding box center [179, 397] width 255 height 59
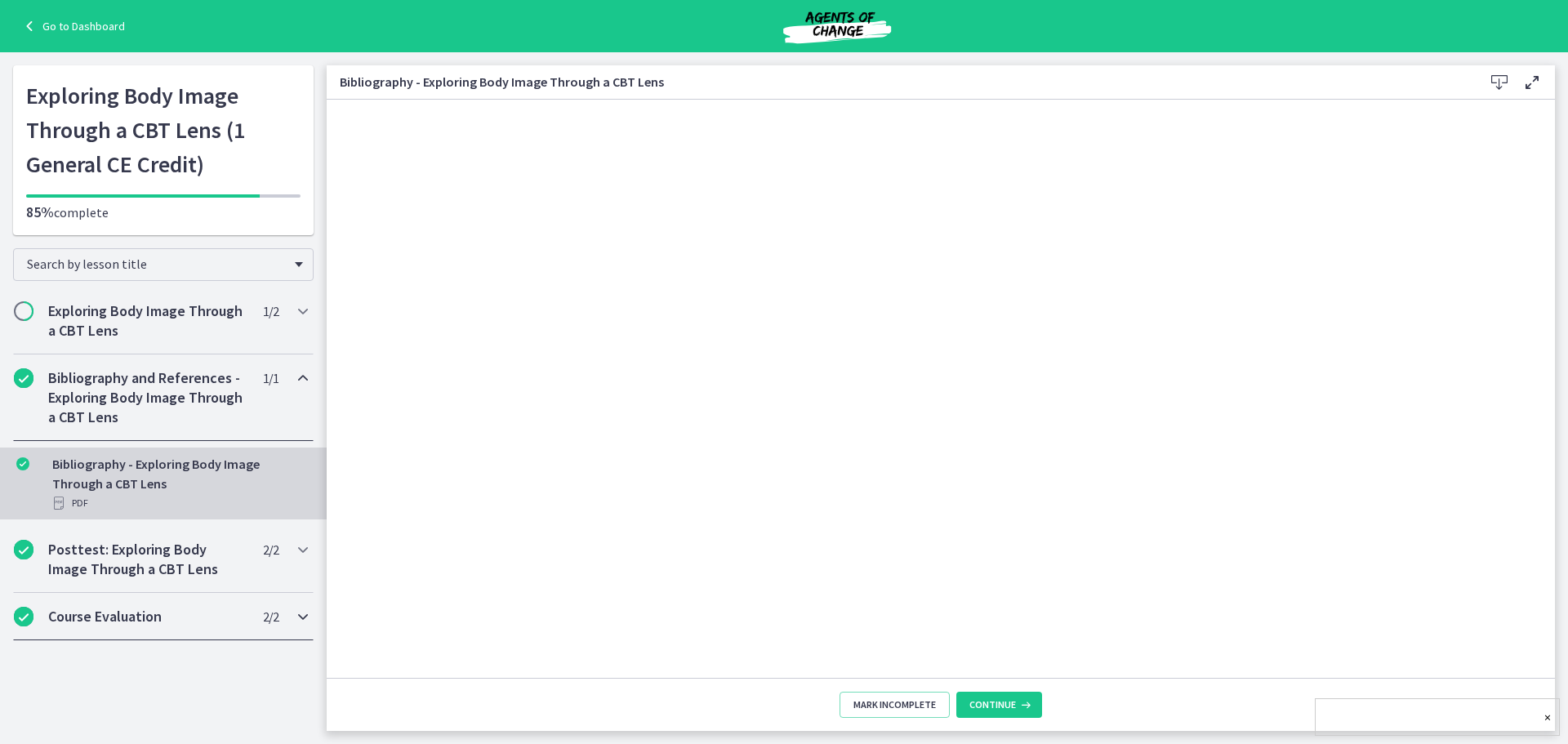
click at [247, 624] on h2 "Course Evaluation" at bounding box center [148, 617] width 199 height 20
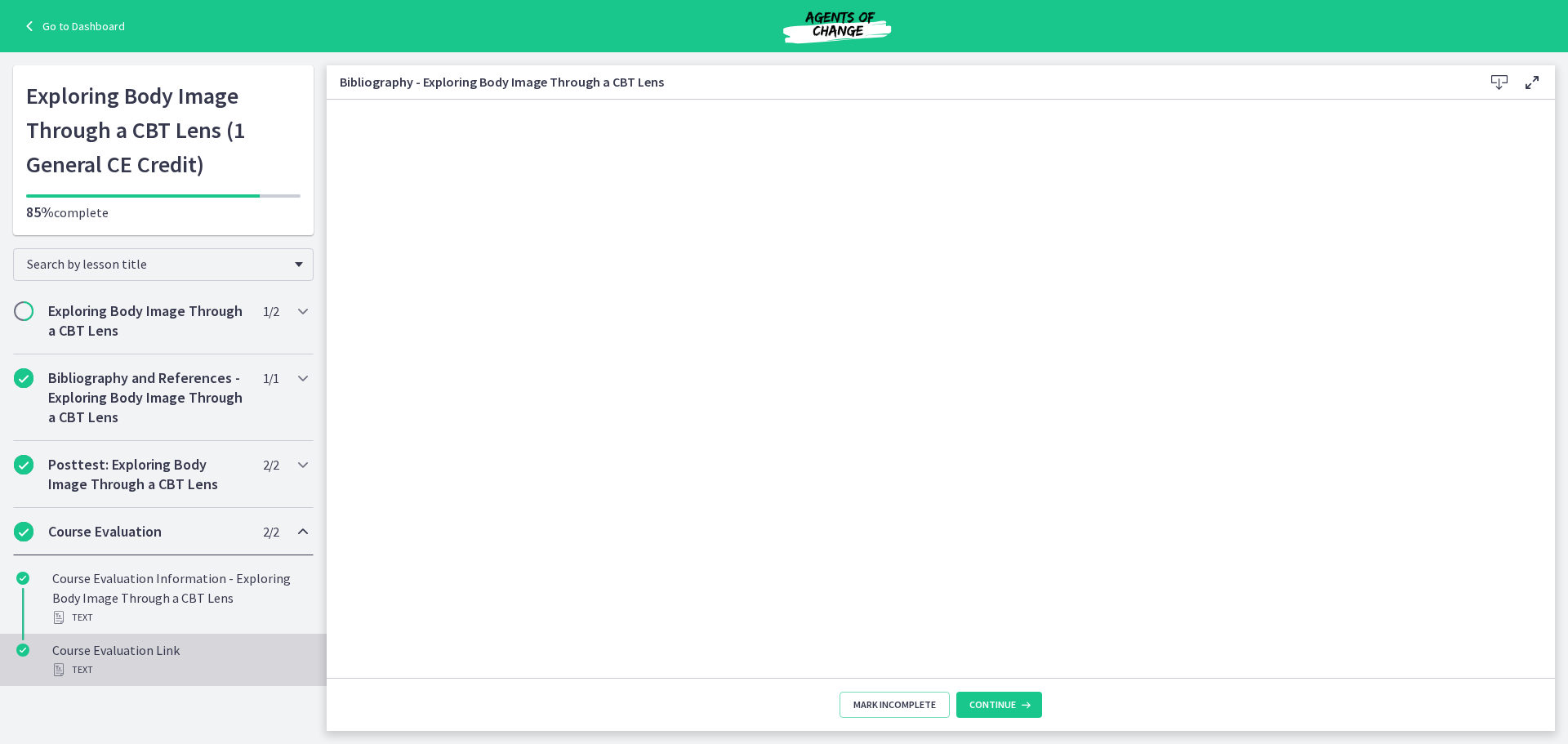
click at [207, 653] on div "Course Evaluation Link Text" at bounding box center [179, 660] width 255 height 39
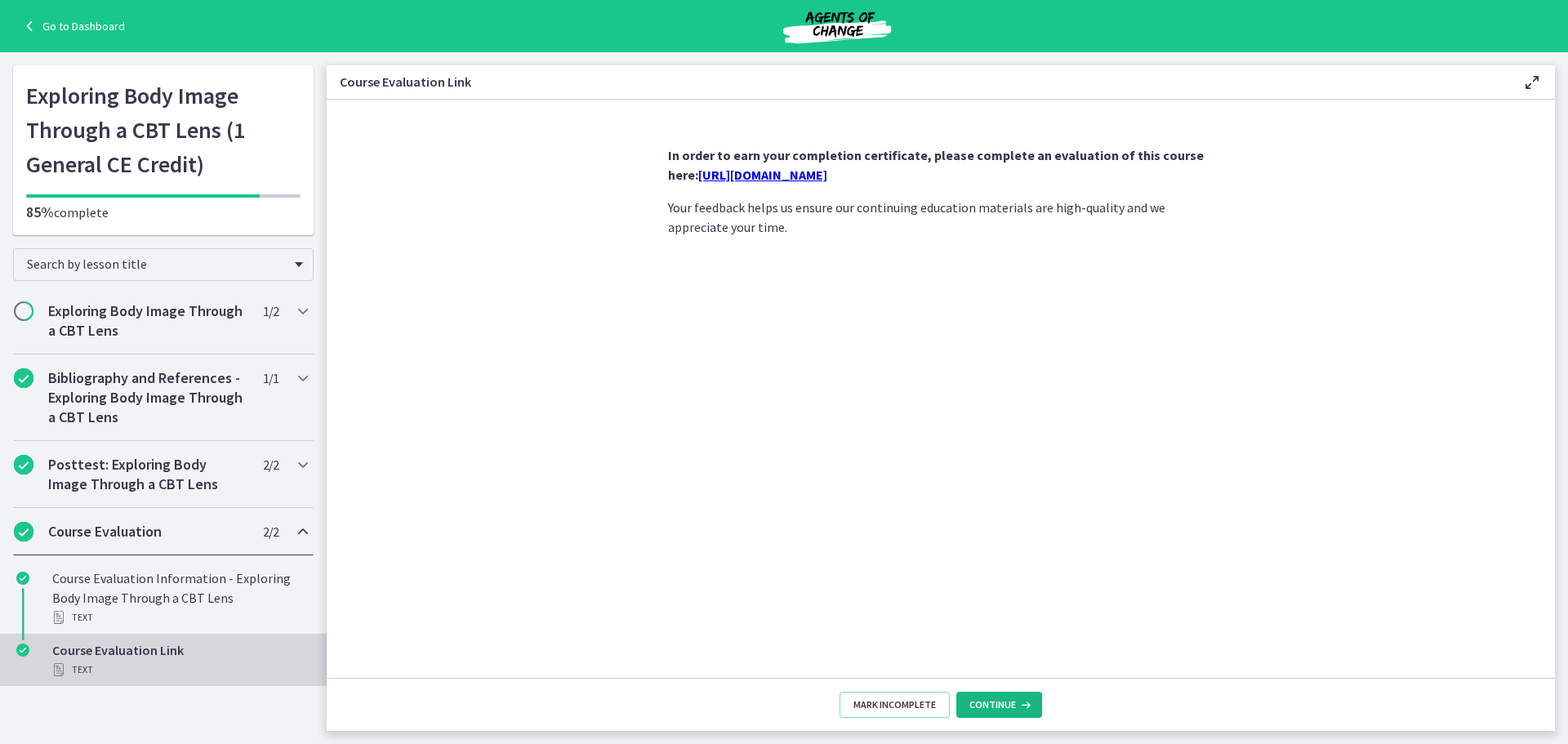
click at [1000, 710] on span "Continue" at bounding box center [993, 705] width 47 height 13
click at [1549, 720] on link "×" at bounding box center [1548, 717] width 7 height 20
click at [144, 329] on h2 "Exploring Body Image Through a CBT Lens" at bounding box center [148, 321] width 199 height 39
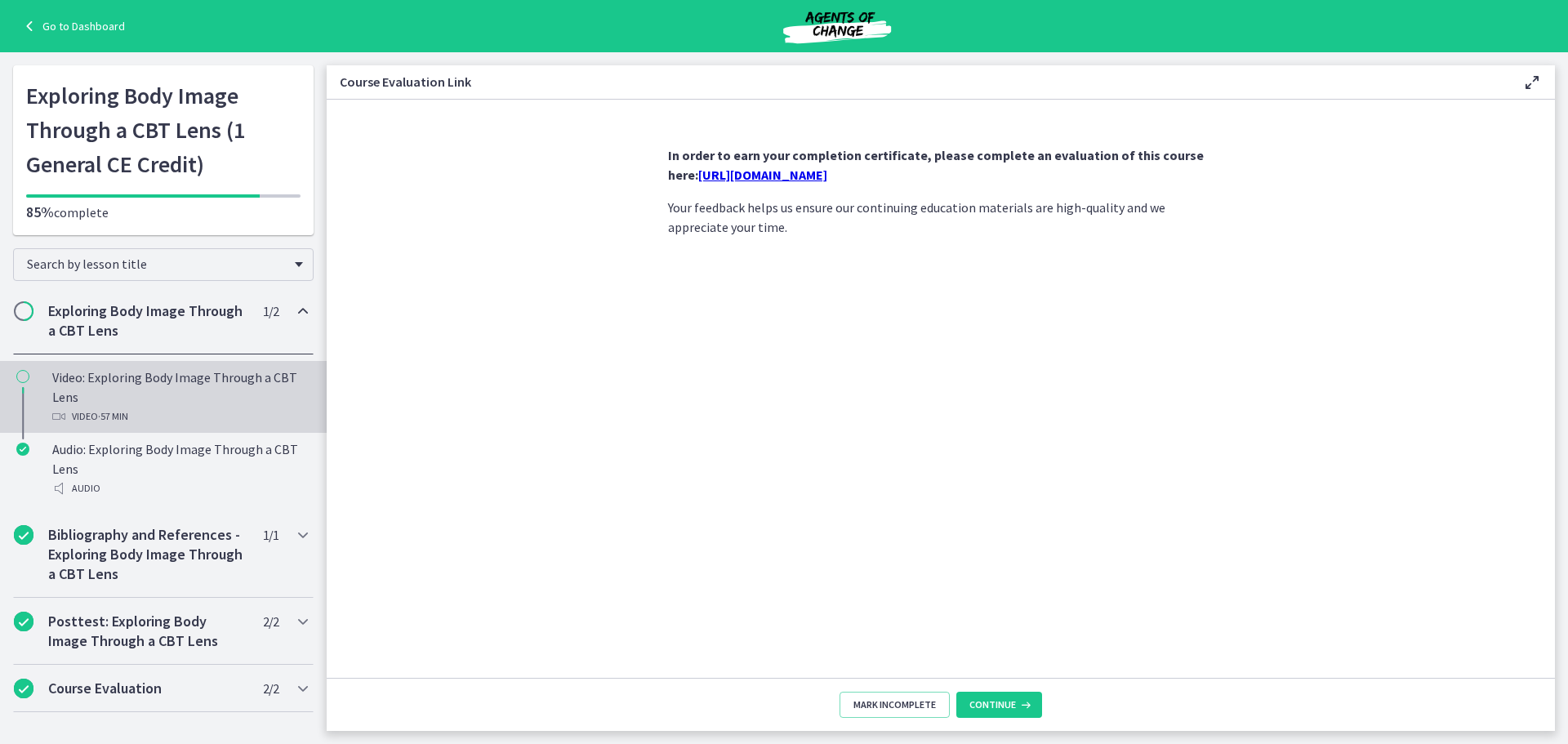
click at [169, 396] on div "Video: Exploring Body Image Through a CBT Lens Video · 57 min" at bounding box center [179, 397] width 255 height 59
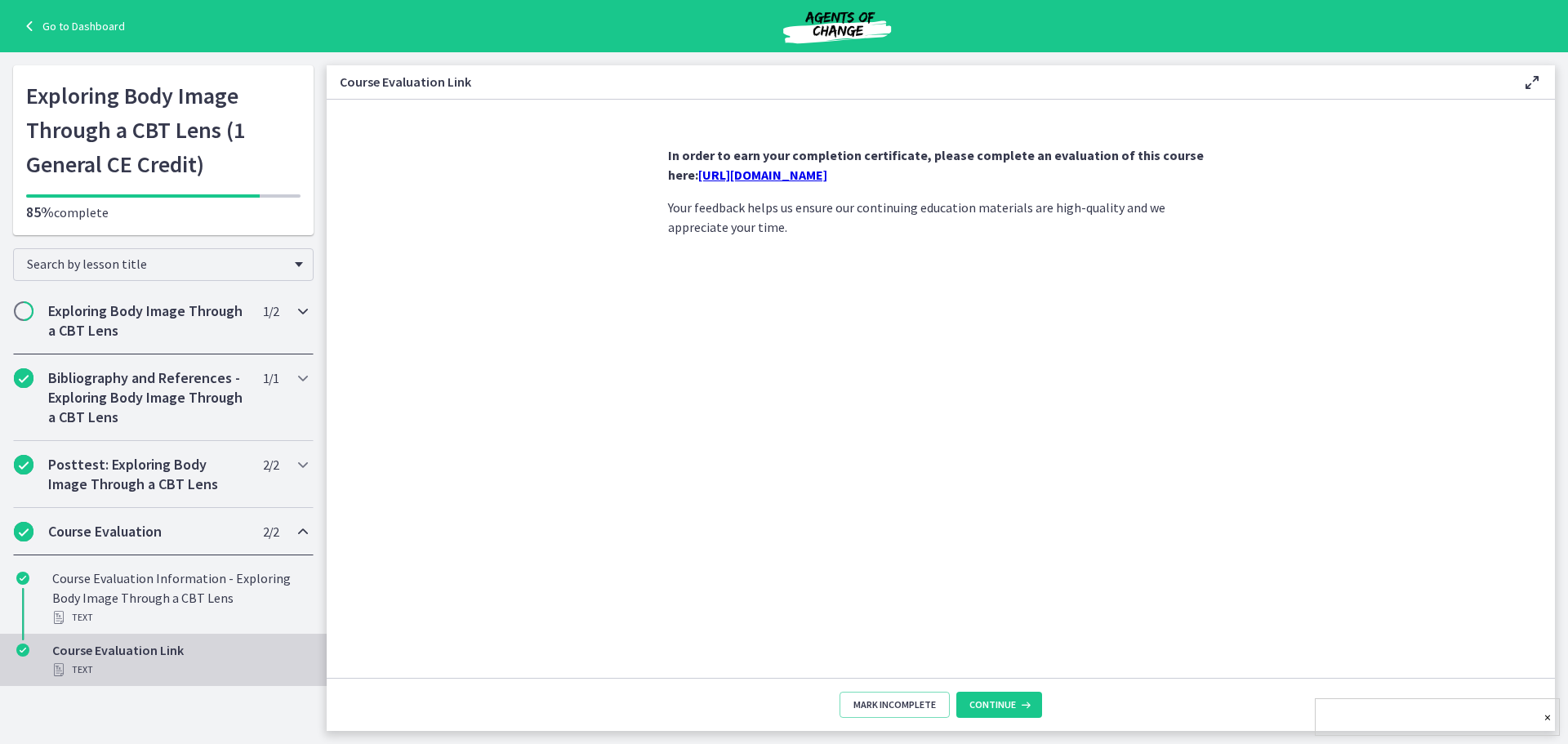
click at [170, 310] on h2 "Exploring Body Image Through a CBT Lens" at bounding box center [148, 321] width 199 height 39
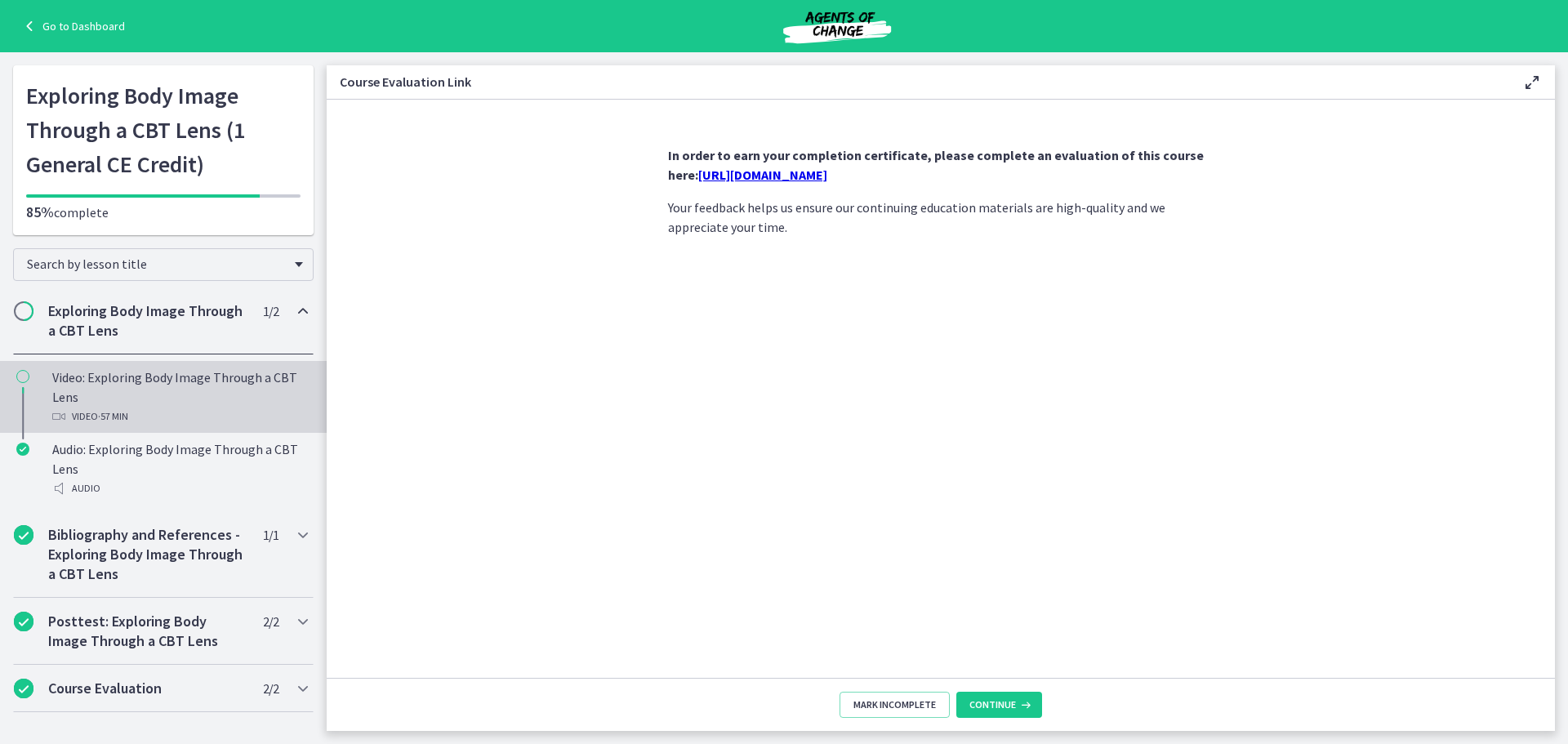
click at [161, 378] on div "Video: Exploring Body Image Through a CBT Lens Video · 57 min" at bounding box center [179, 397] width 255 height 59
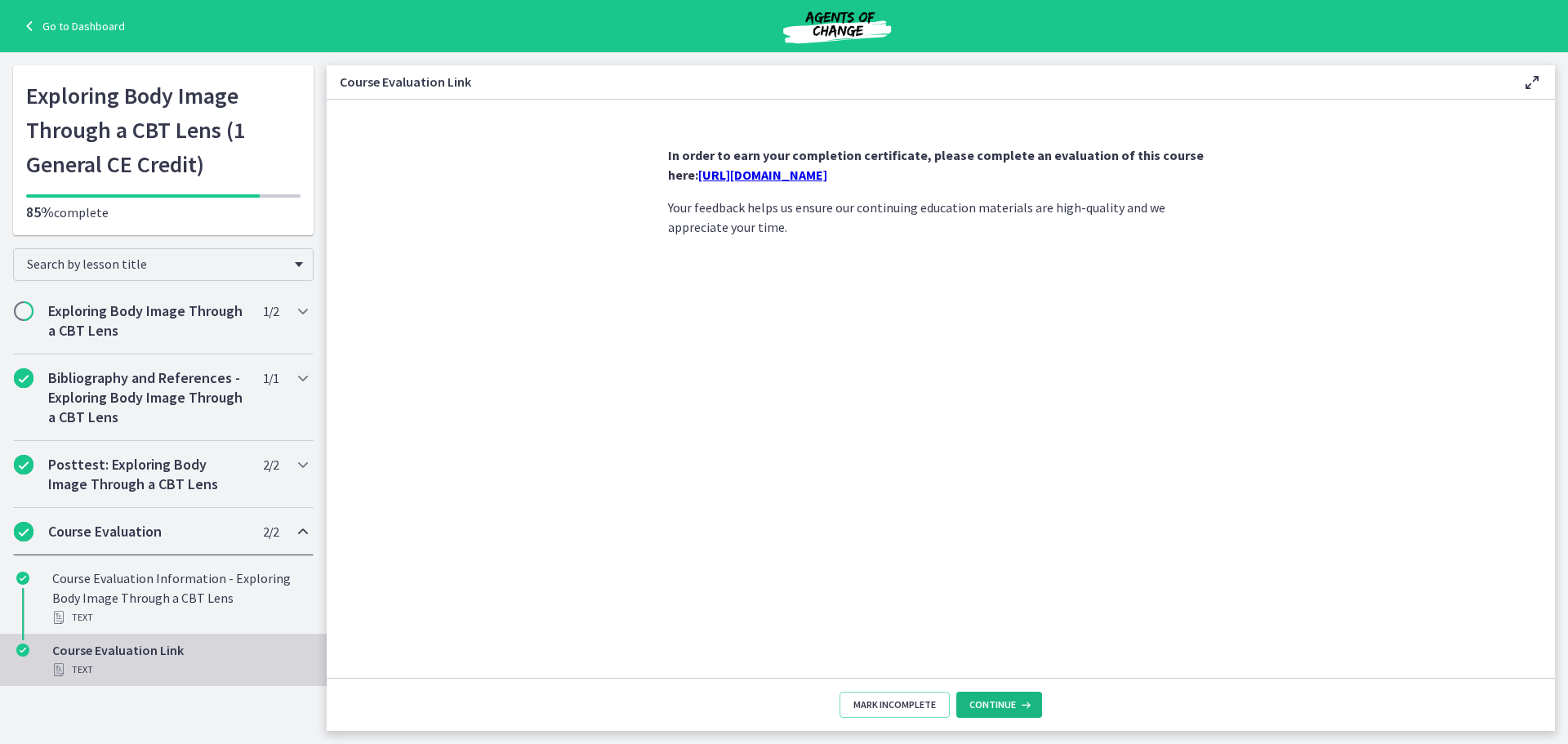
click at [991, 704] on span "Continue" at bounding box center [993, 705] width 47 height 13
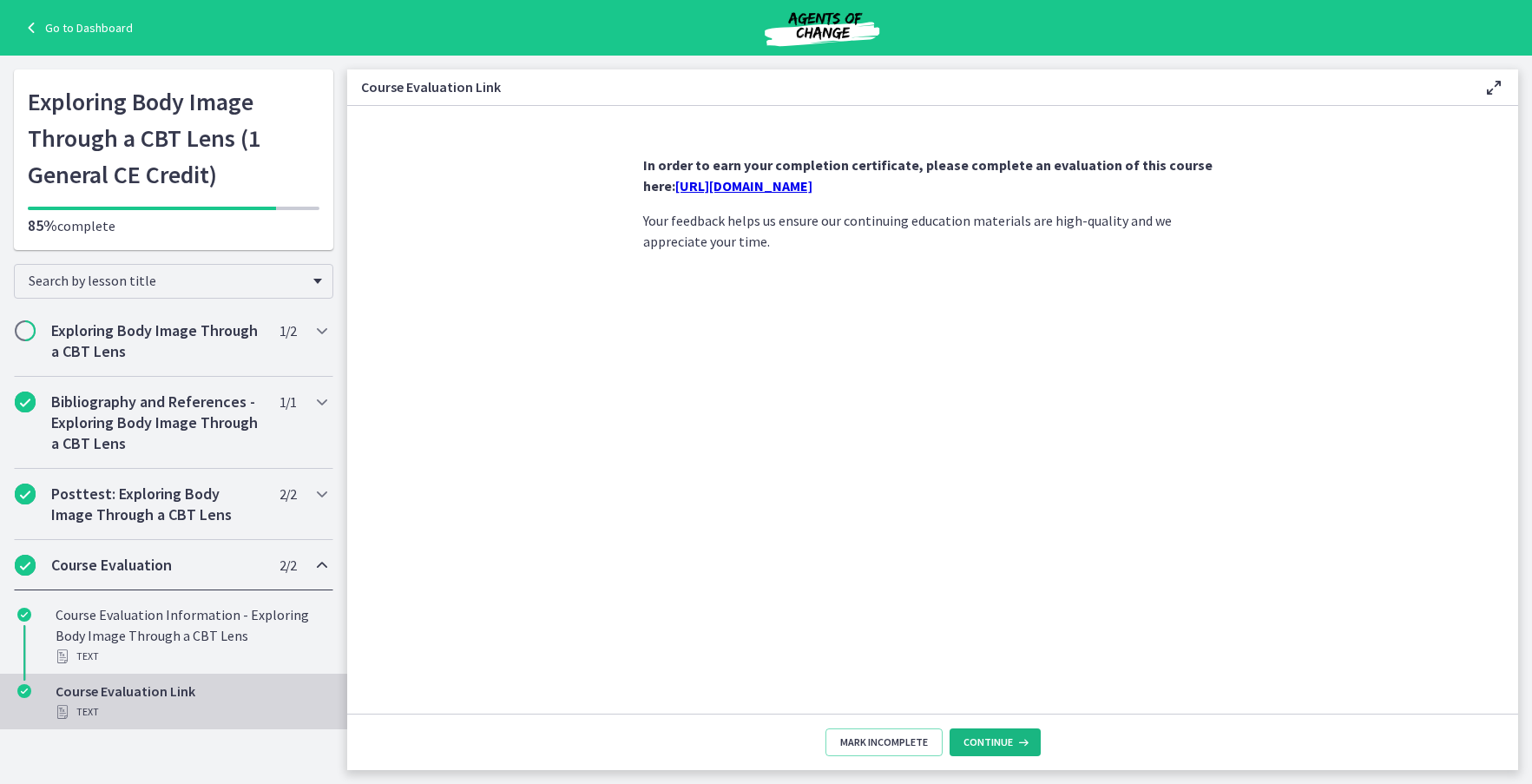
click at [1007, 738] on span "Continue" at bounding box center [988, 743] width 49 height 14
click at [1463, 748] on div "×" at bounding box center [1392, 755] width 260 height 40
click at [1511, 755] on link "×" at bounding box center [1510, 755] width 7 height 21
click at [22, 335] on span "Chapters" at bounding box center [26, 331] width 18 height 18
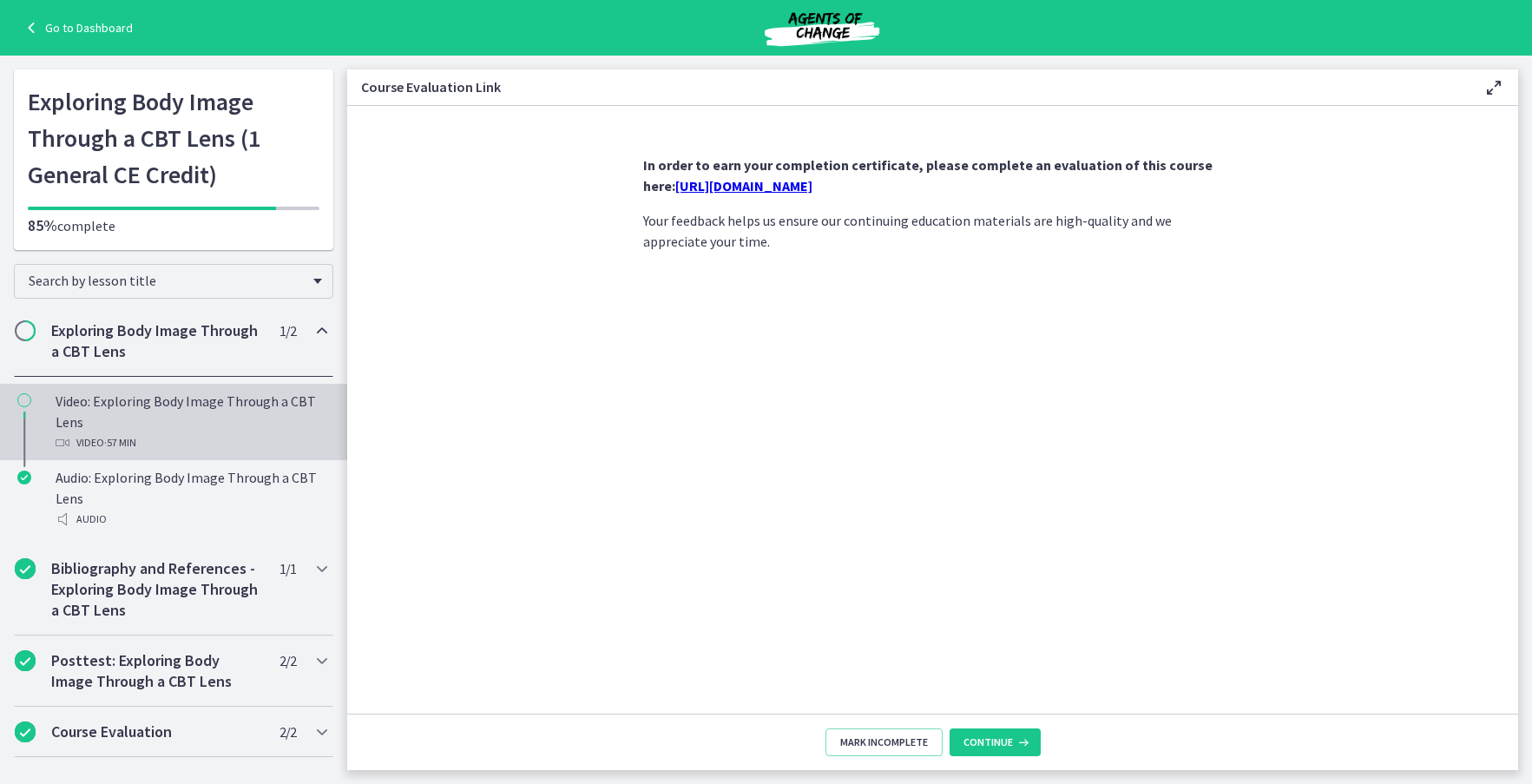
click at [23, 403] on icon "Chapters" at bounding box center [25, 400] width 14 height 14
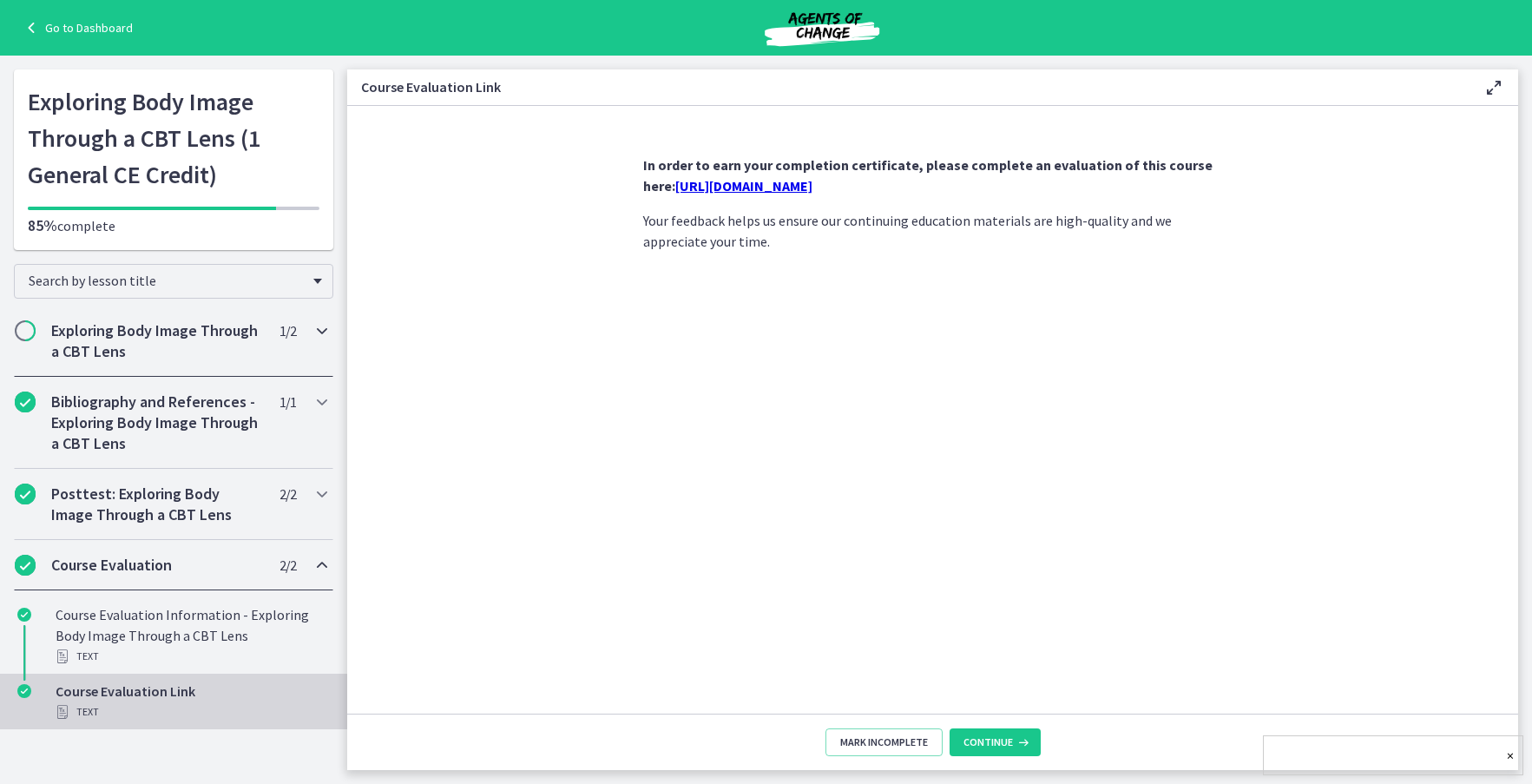
click at [103, 353] on h2 "Exploring Body Image Through a CBT Lens" at bounding box center [157, 341] width 212 height 41
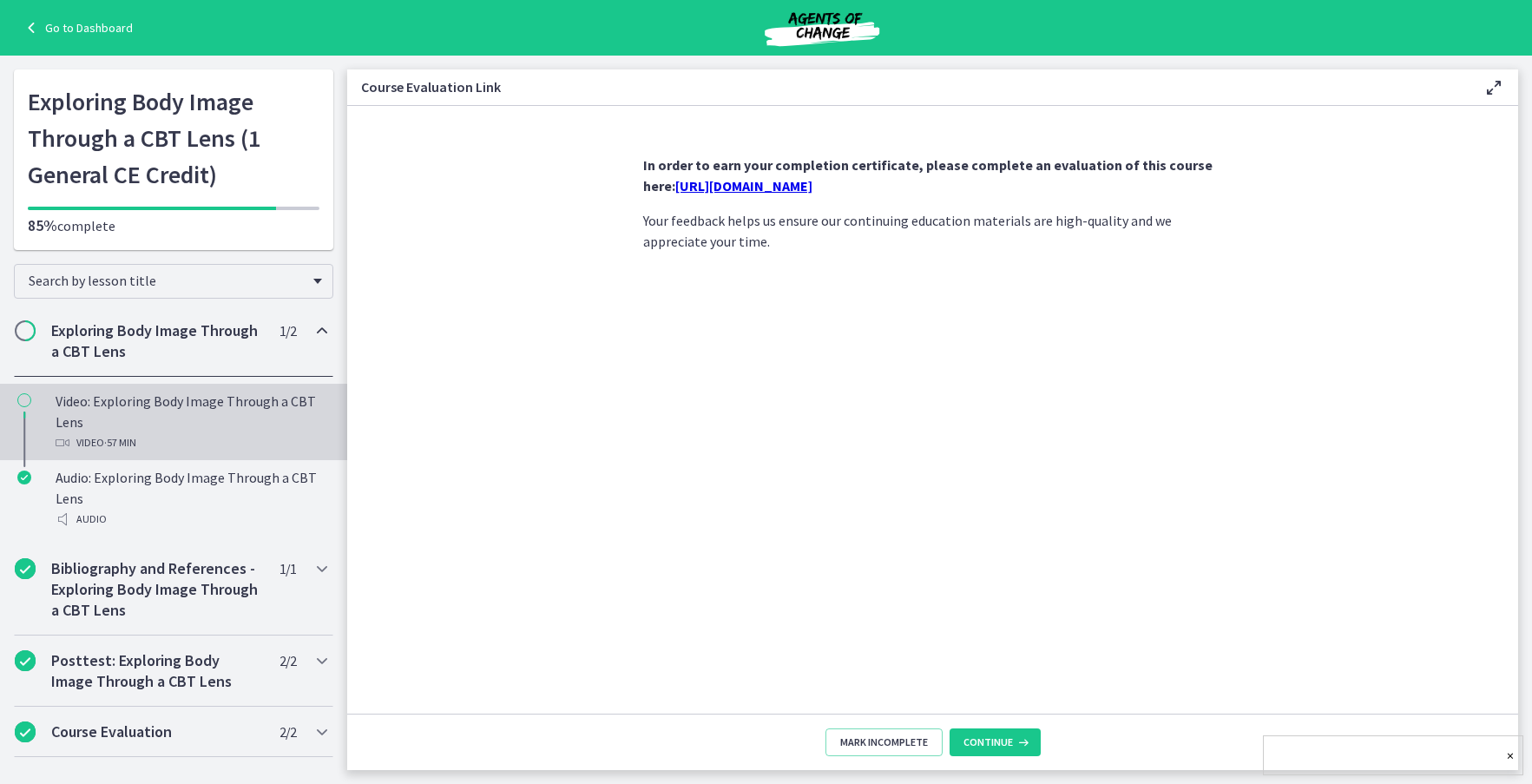
click at [128, 441] on span "· 57 min" at bounding box center [120, 442] width 32 height 21
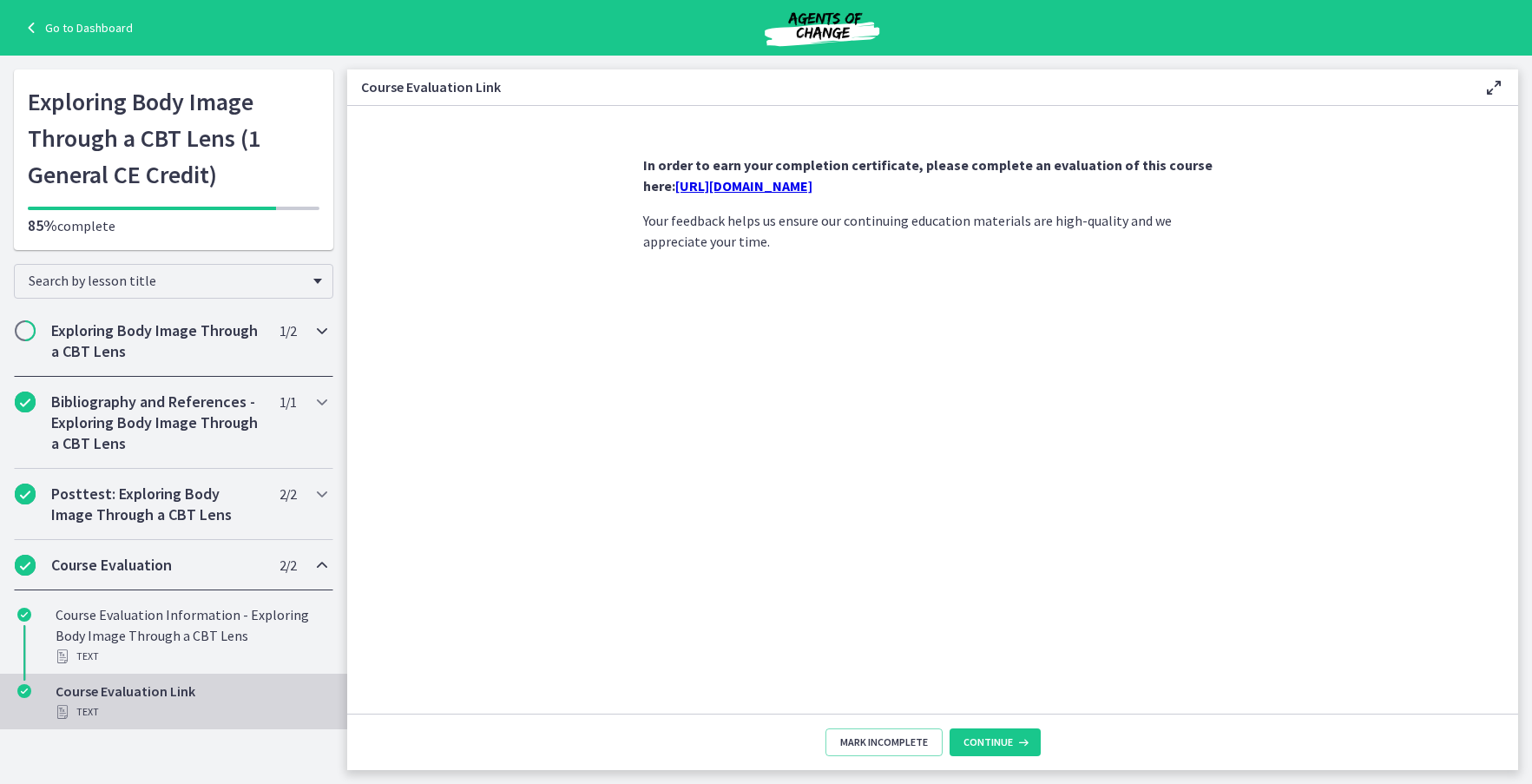
click at [109, 353] on h2 "Exploring Body Image Through a CBT Lens" at bounding box center [157, 341] width 212 height 41
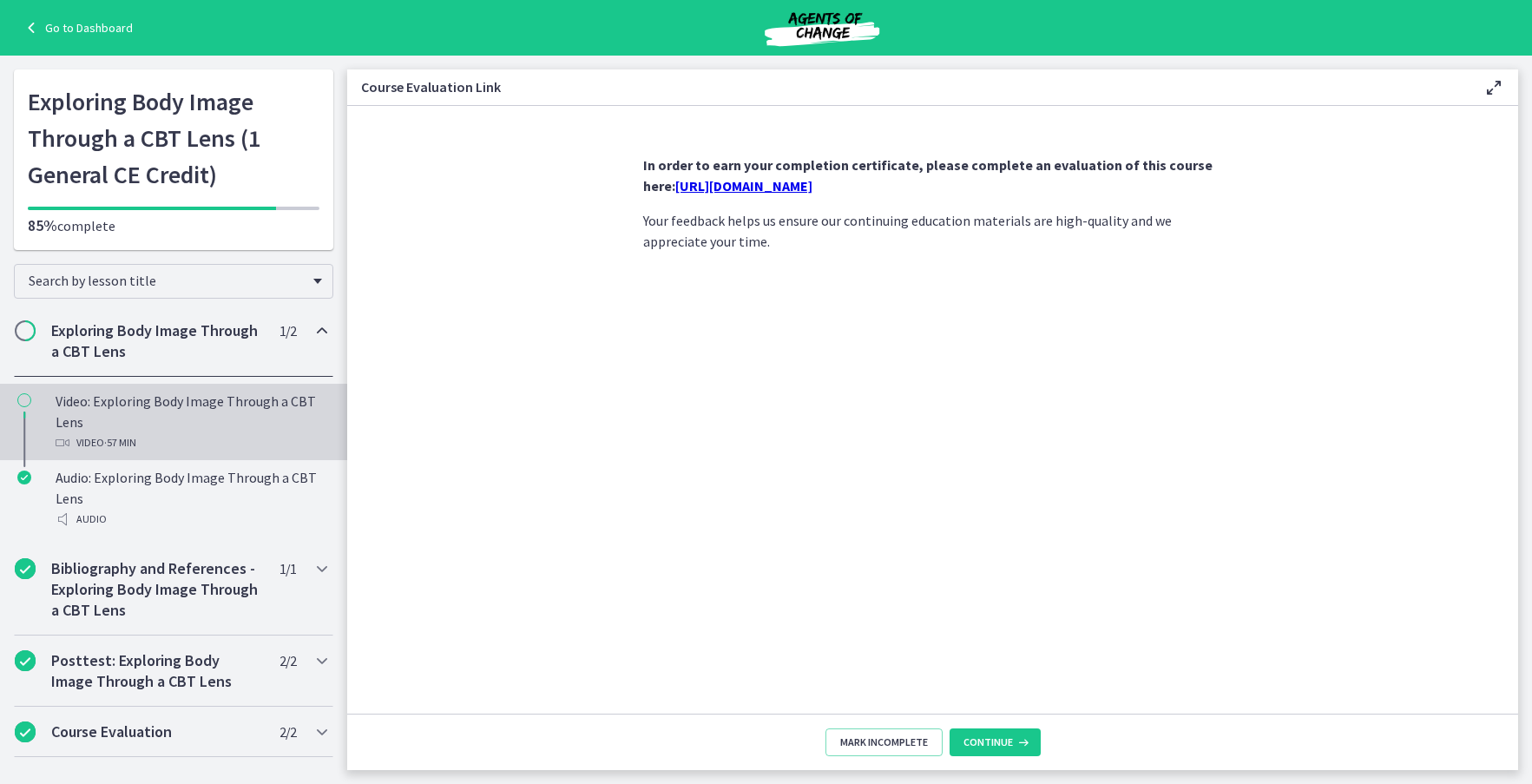
click at [83, 419] on div "Video: Exploring Body Image Through a CBT Lens Video · 57 min" at bounding box center [191, 421] width 271 height 63
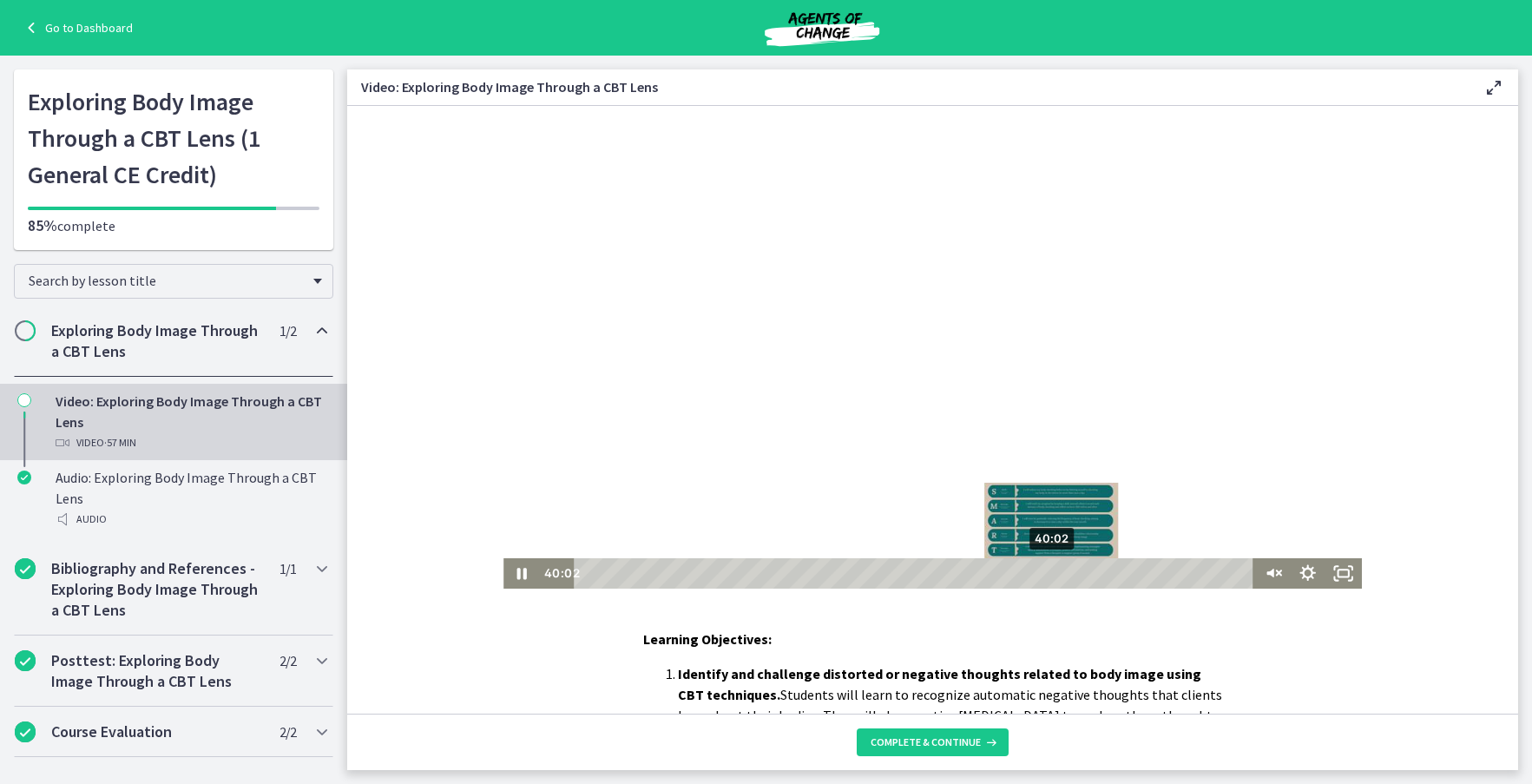
click at [1057, 582] on div "40:02" at bounding box center [916, 573] width 659 height 30
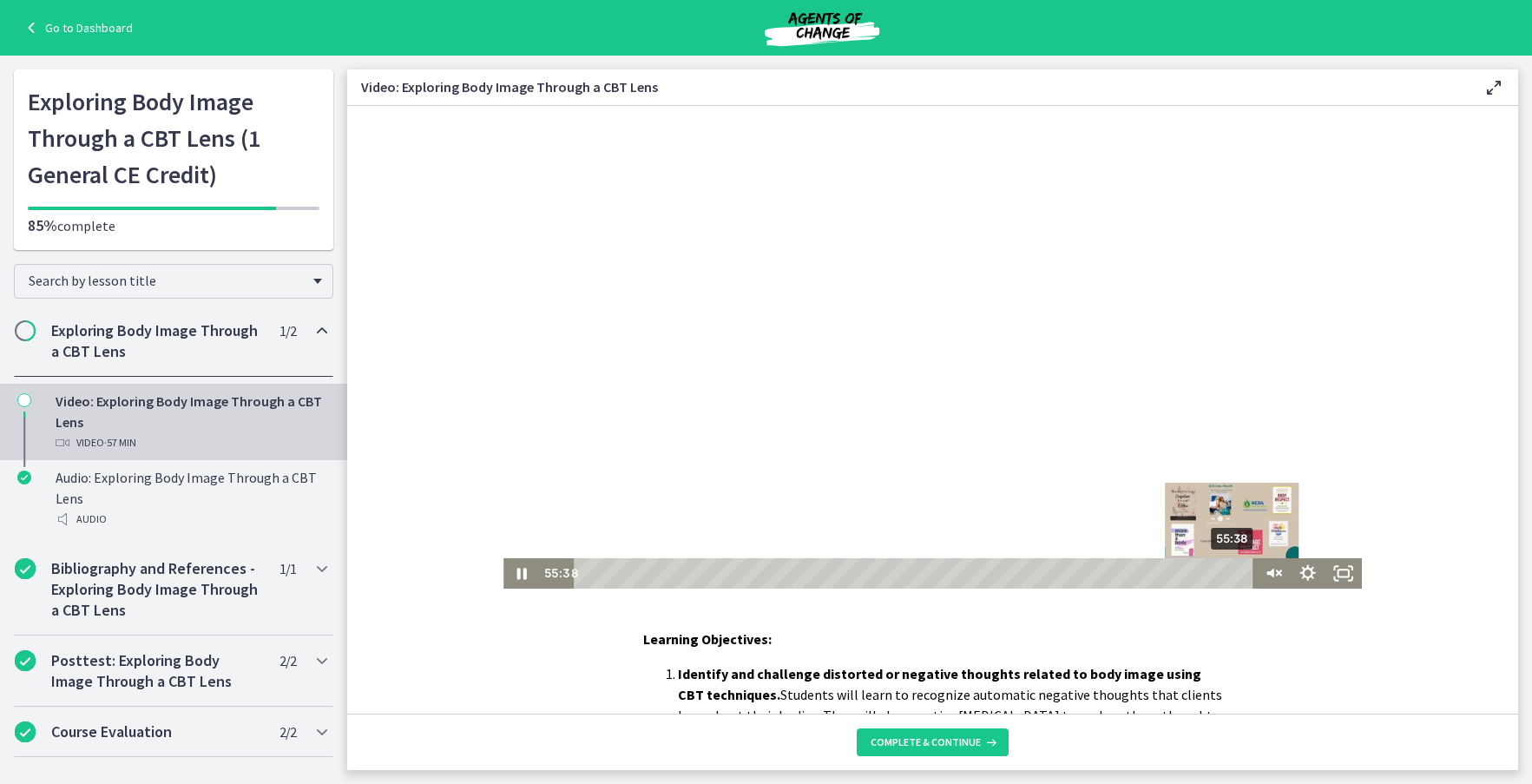
drag, startPoint x: 1060, startPoint y: 573, endPoint x: 1257, endPoint y: 582, distance: 197.2
click at [1257, 582] on div "55:38 55:38" at bounding box center [932, 573] width 857 height 30
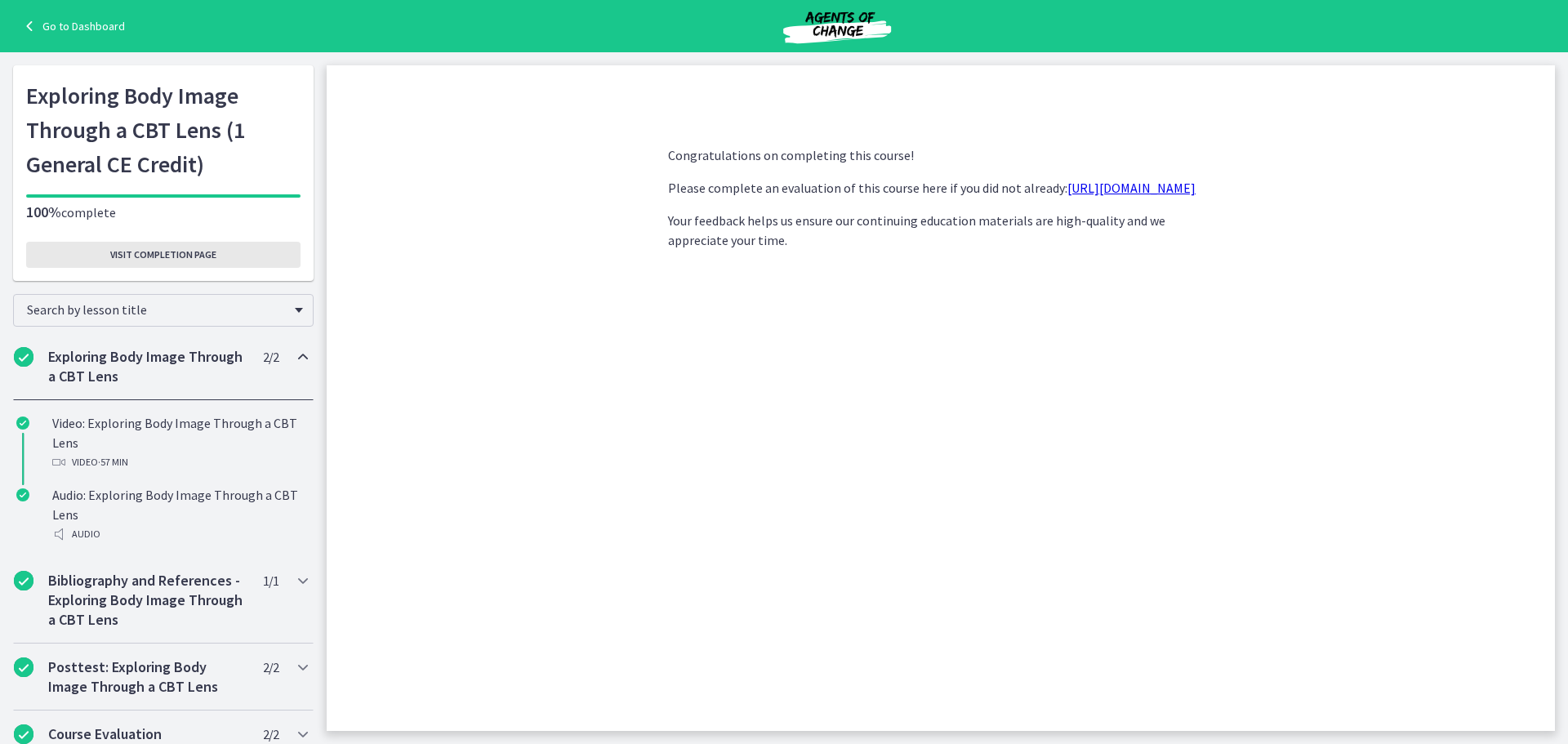
click at [155, 251] on span "Visit completion page" at bounding box center [164, 255] width 106 height 13
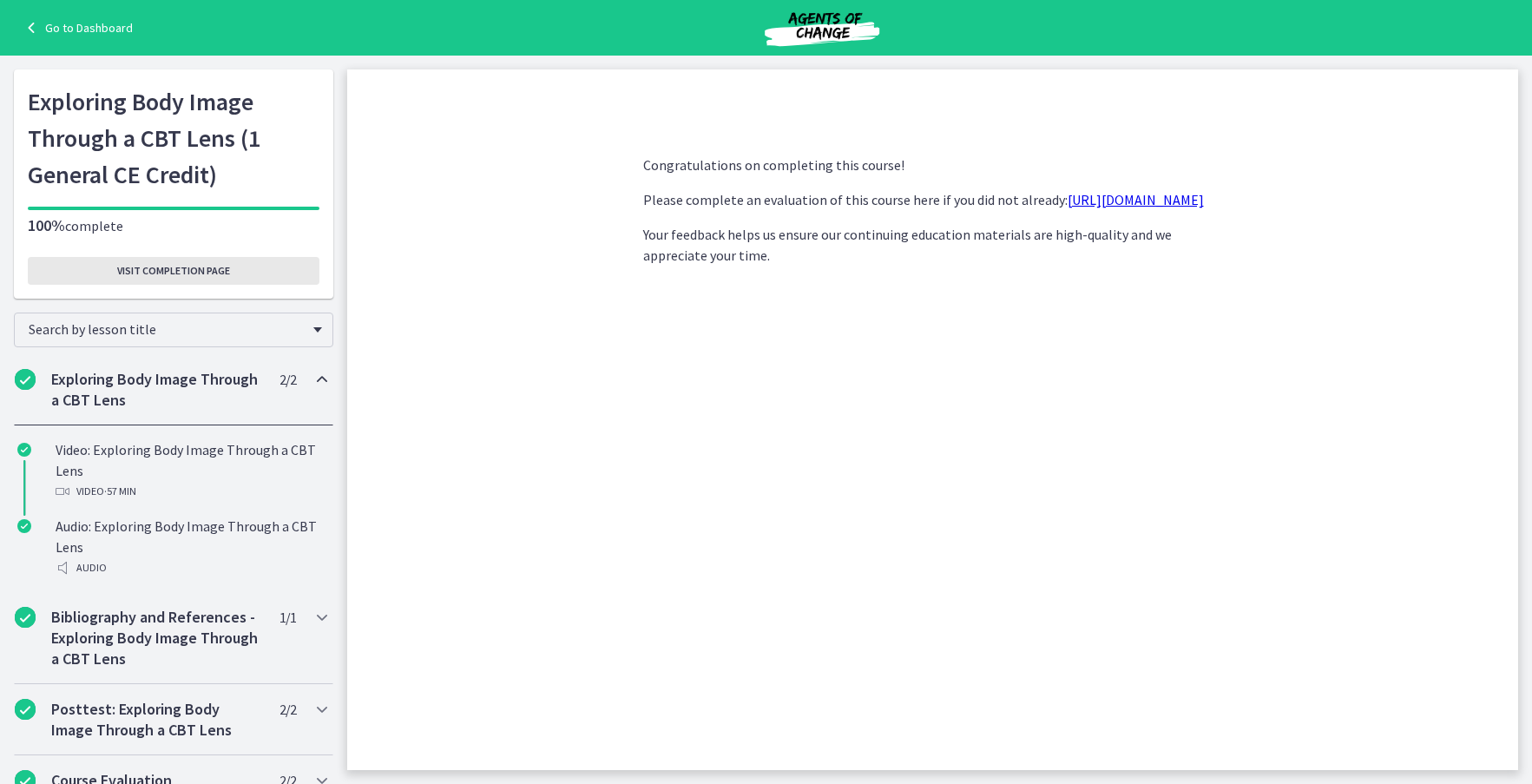
scroll to position [22, 0]
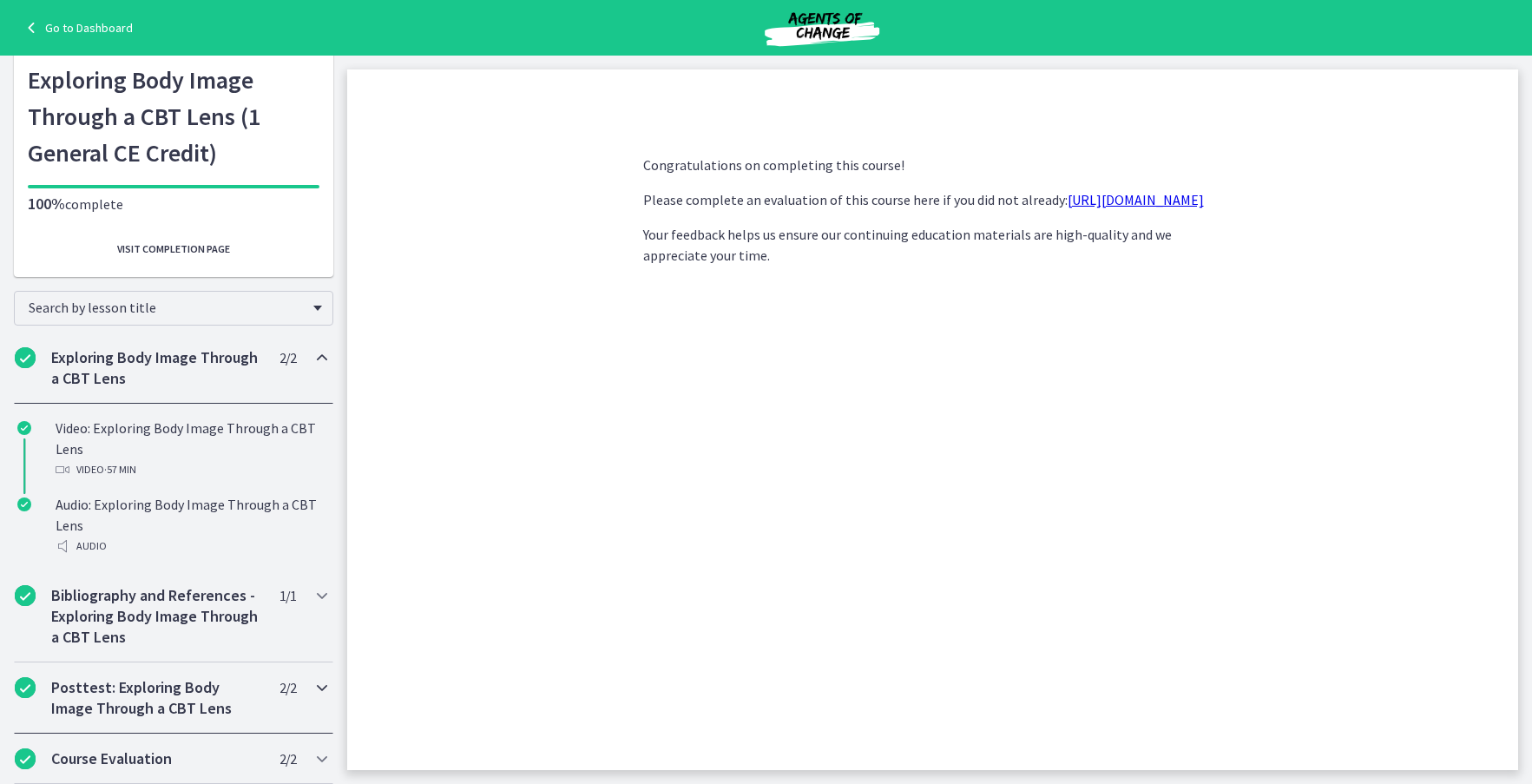
click at [176, 703] on h2 "Posttest: Exploring Body Image Through a CBT Lens" at bounding box center [157, 697] width 212 height 41
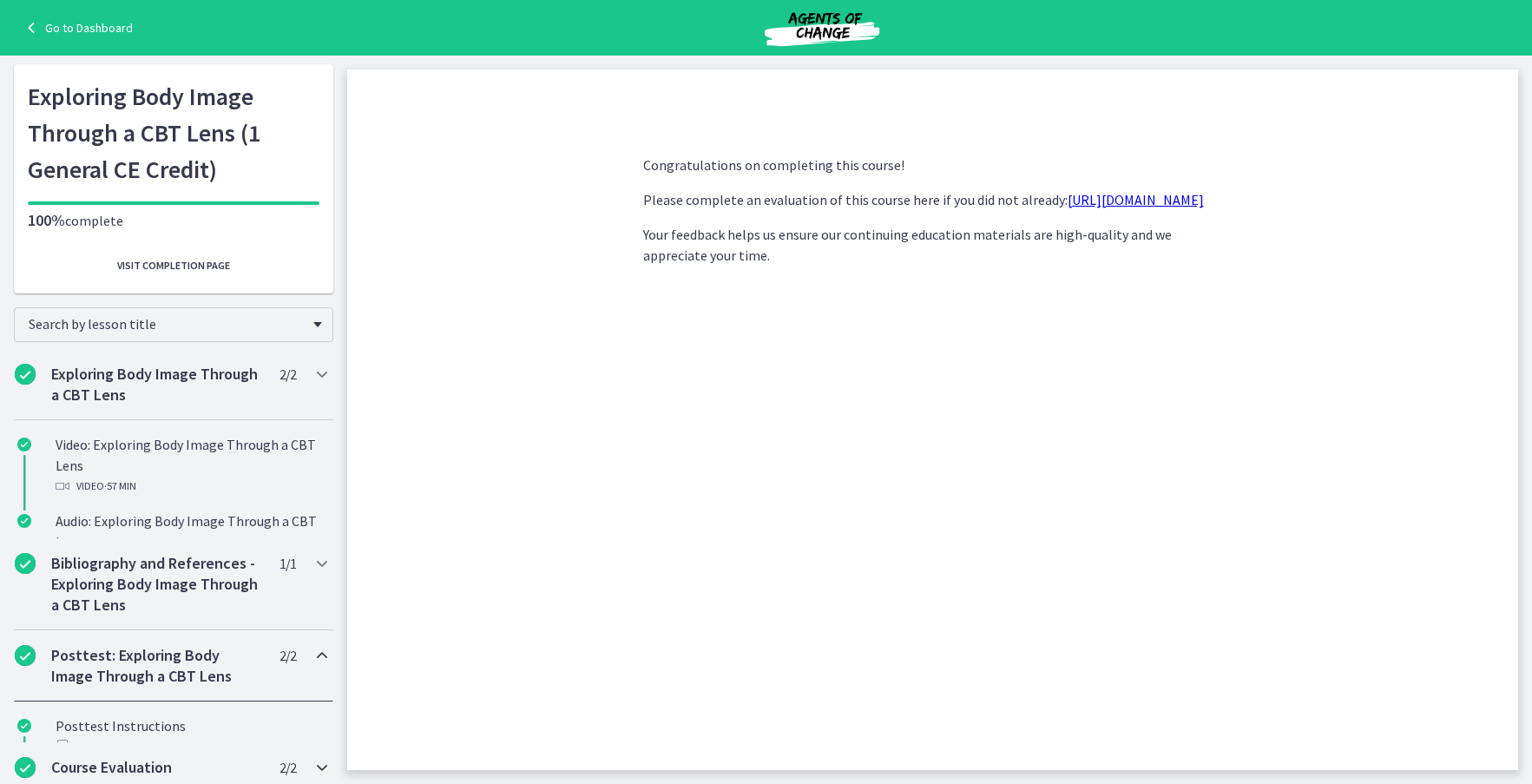
scroll to position [1, 0]
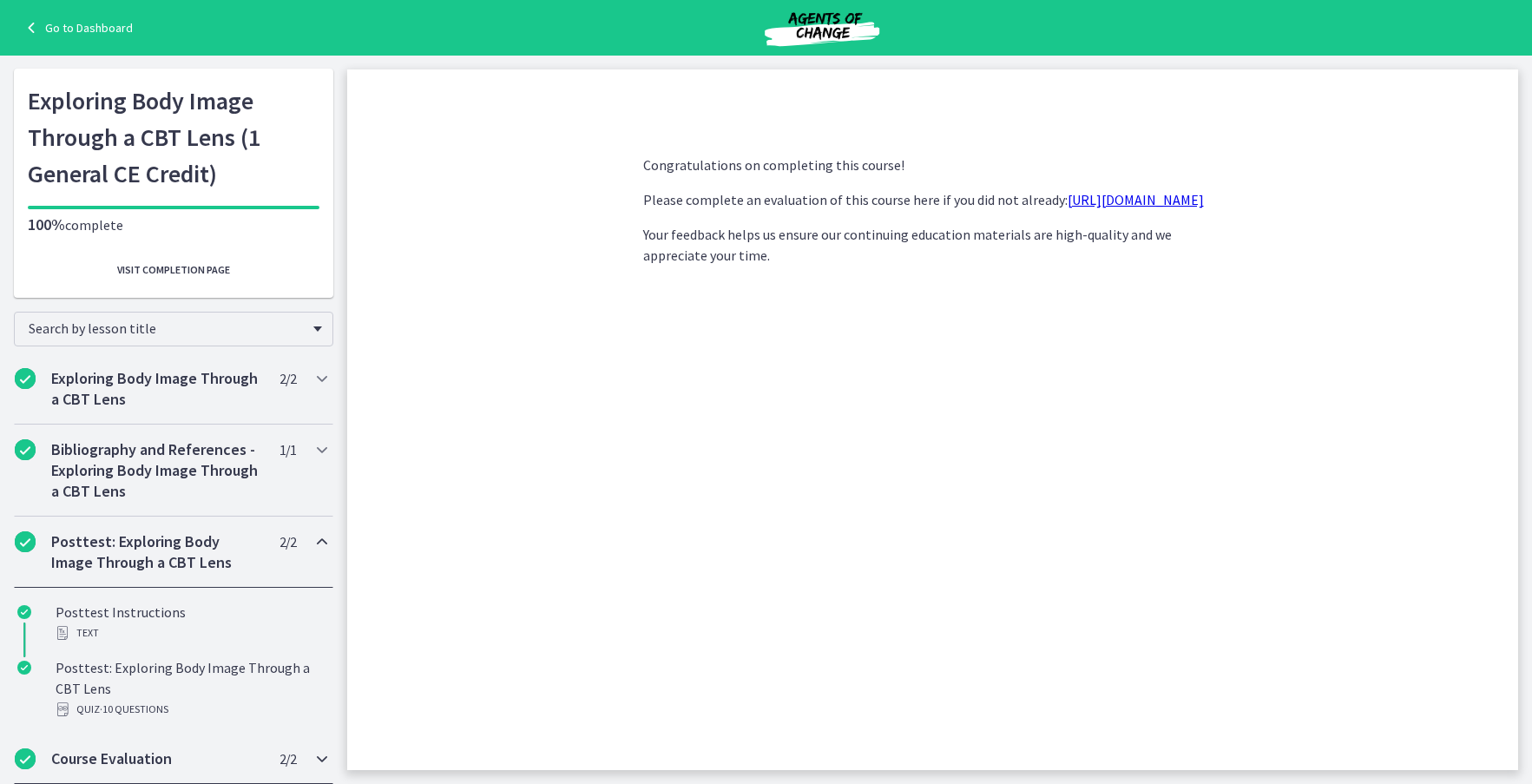
click at [158, 755] on h2 "Course Evaluation" at bounding box center [157, 758] width 212 height 21
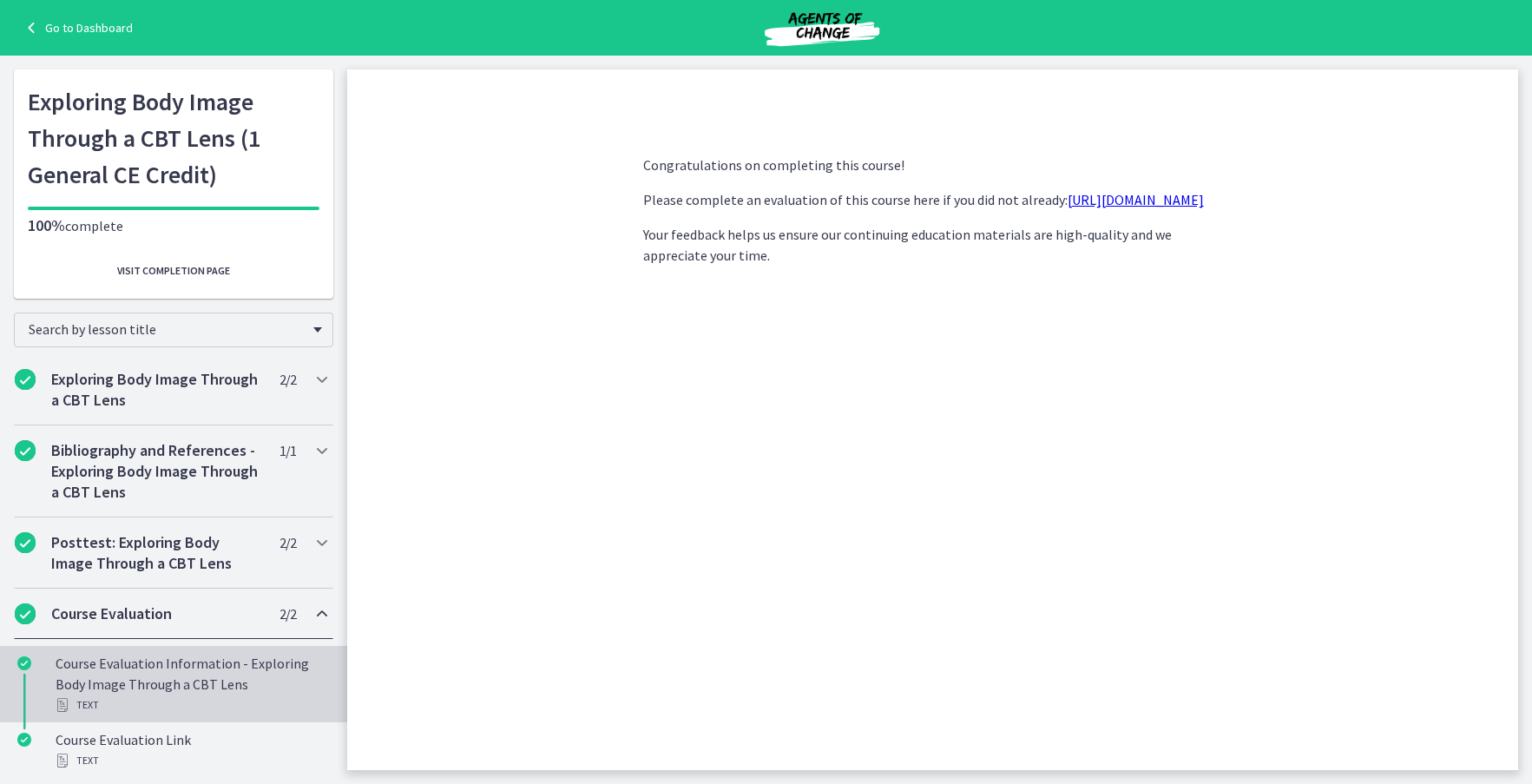
click at [191, 699] on div "Text" at bounding box center [191, 705] width 271 height 21
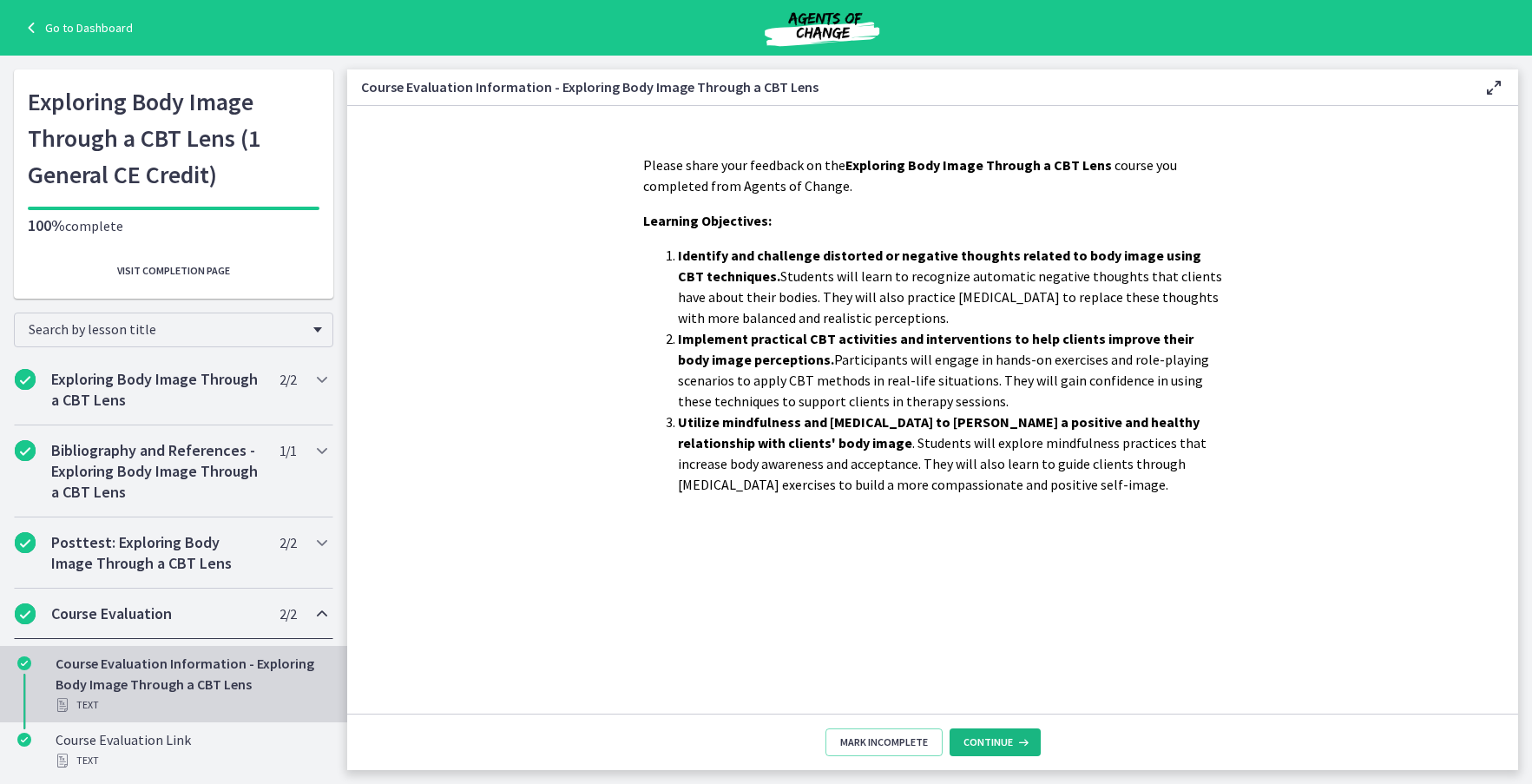
click at [1025, 743] on icon at bounding box center [1022, 743] width 18 height 14
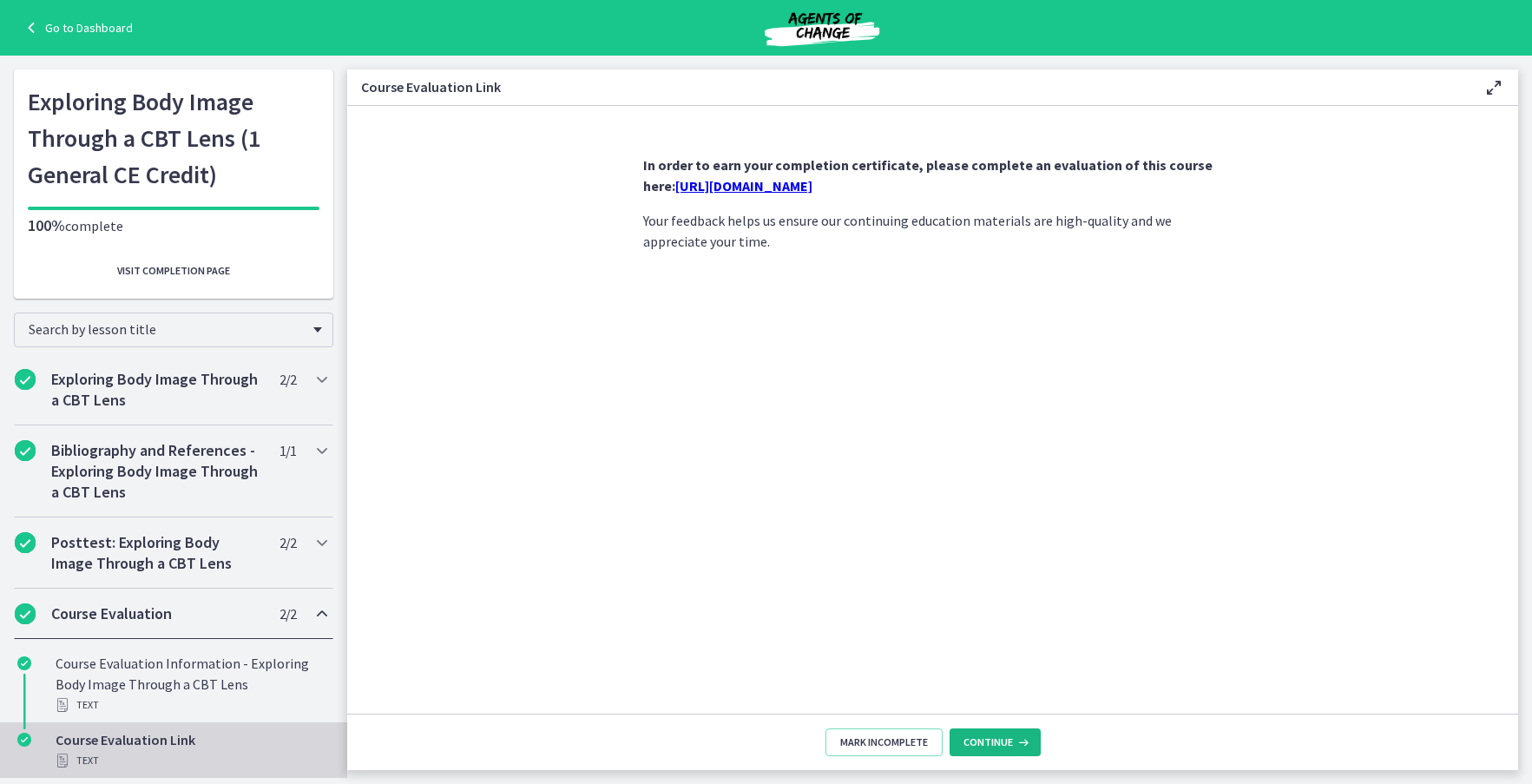
click at [1025, 743] on icon at bounding box center [1022, 743] width 18 height 14
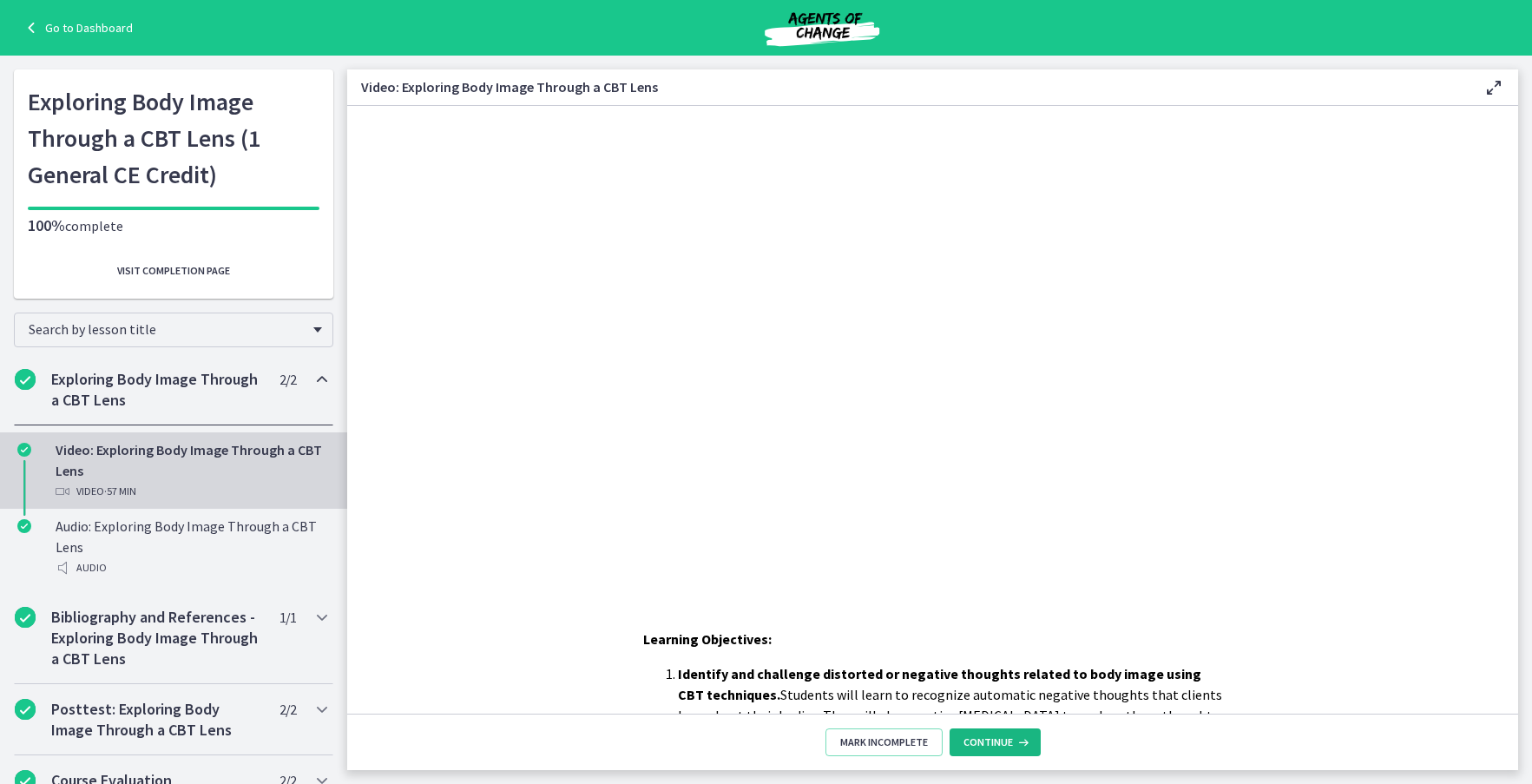
click at [1025, 743] on icon at bounding box center [1022, 743] width 18 height 14
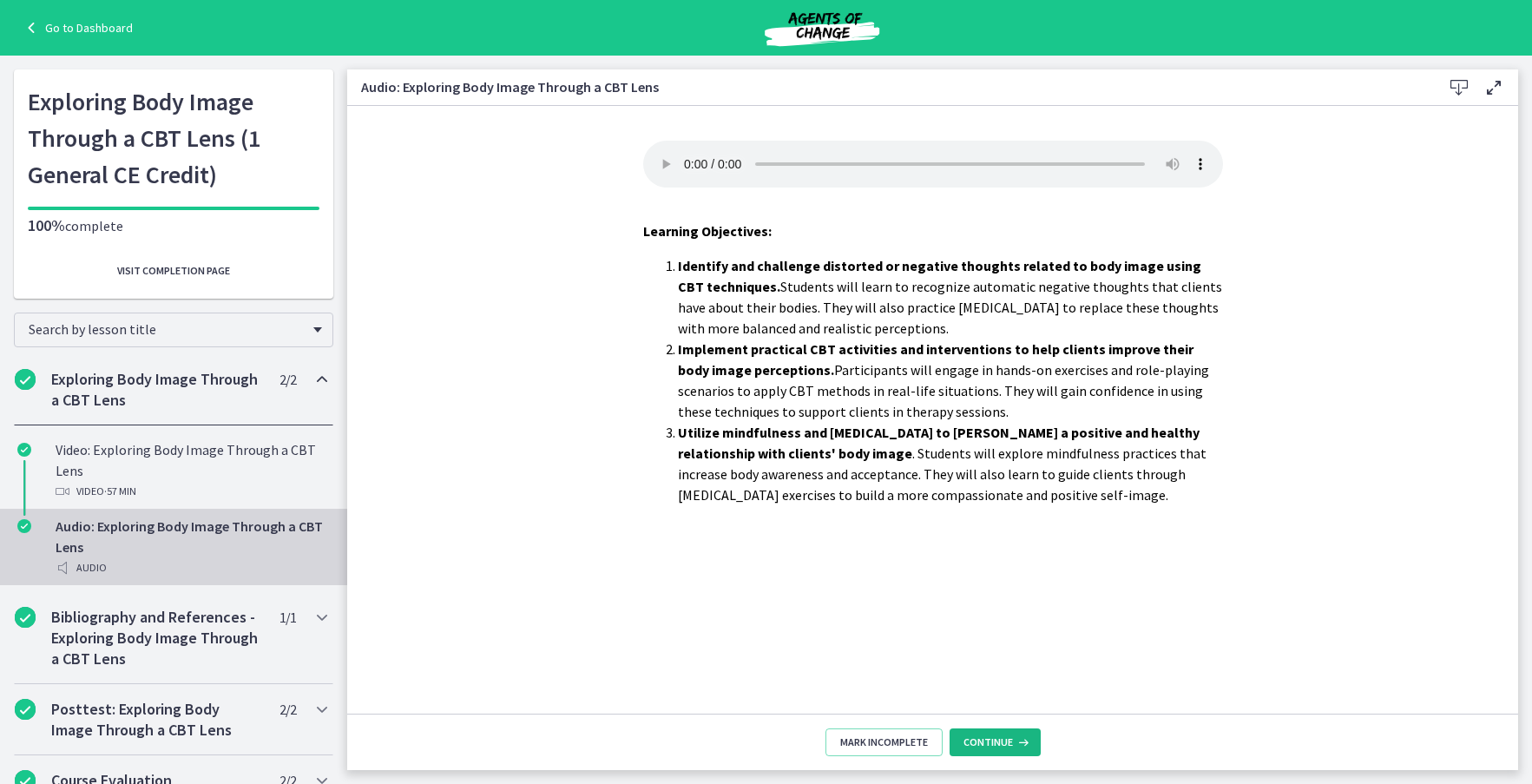
click at [1025, 743] on icon at bounding box center [1022, 743] width 18 height 14
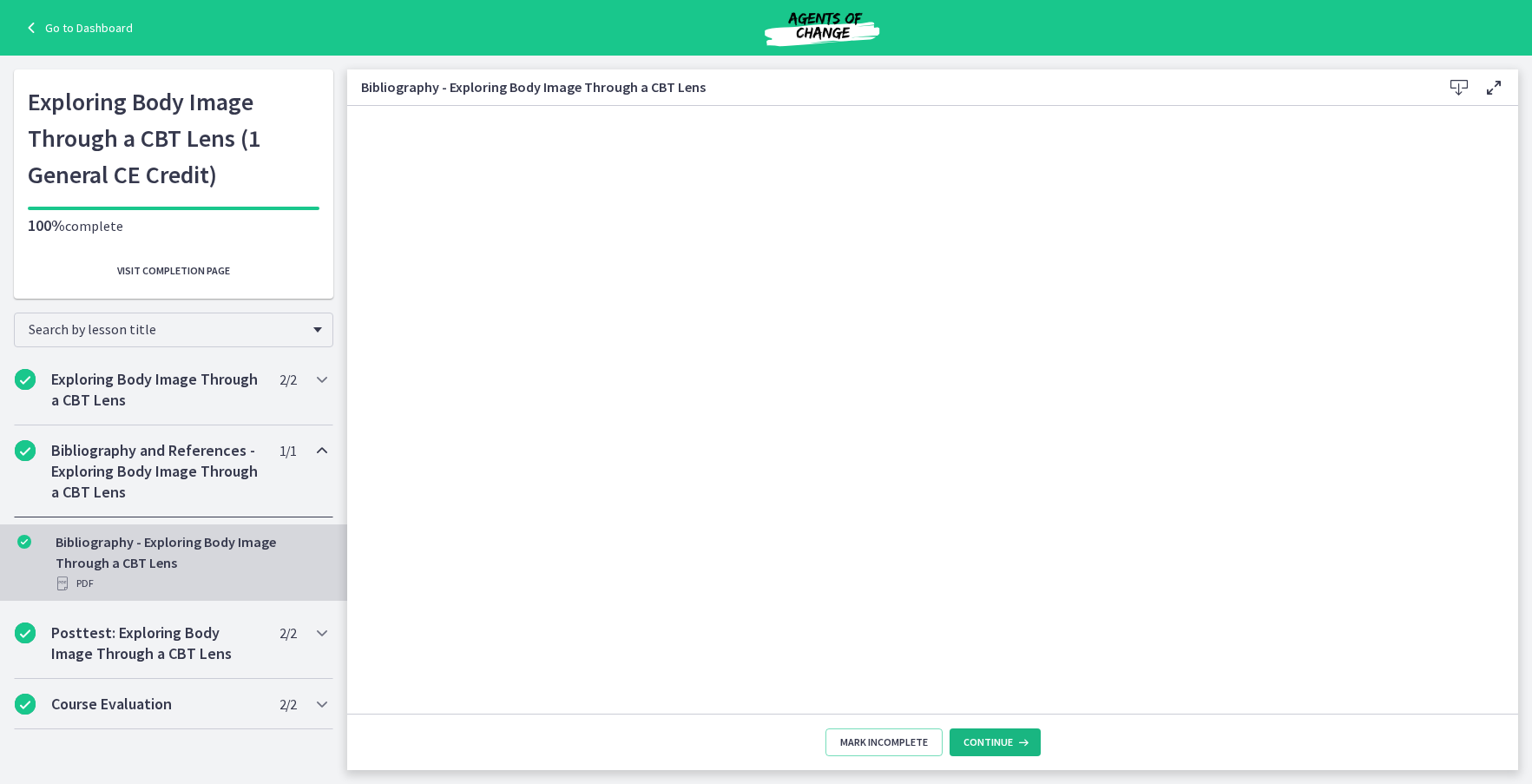
click at [1018, 746] on icon at bounding box center [1022, 743] width 18 height 14
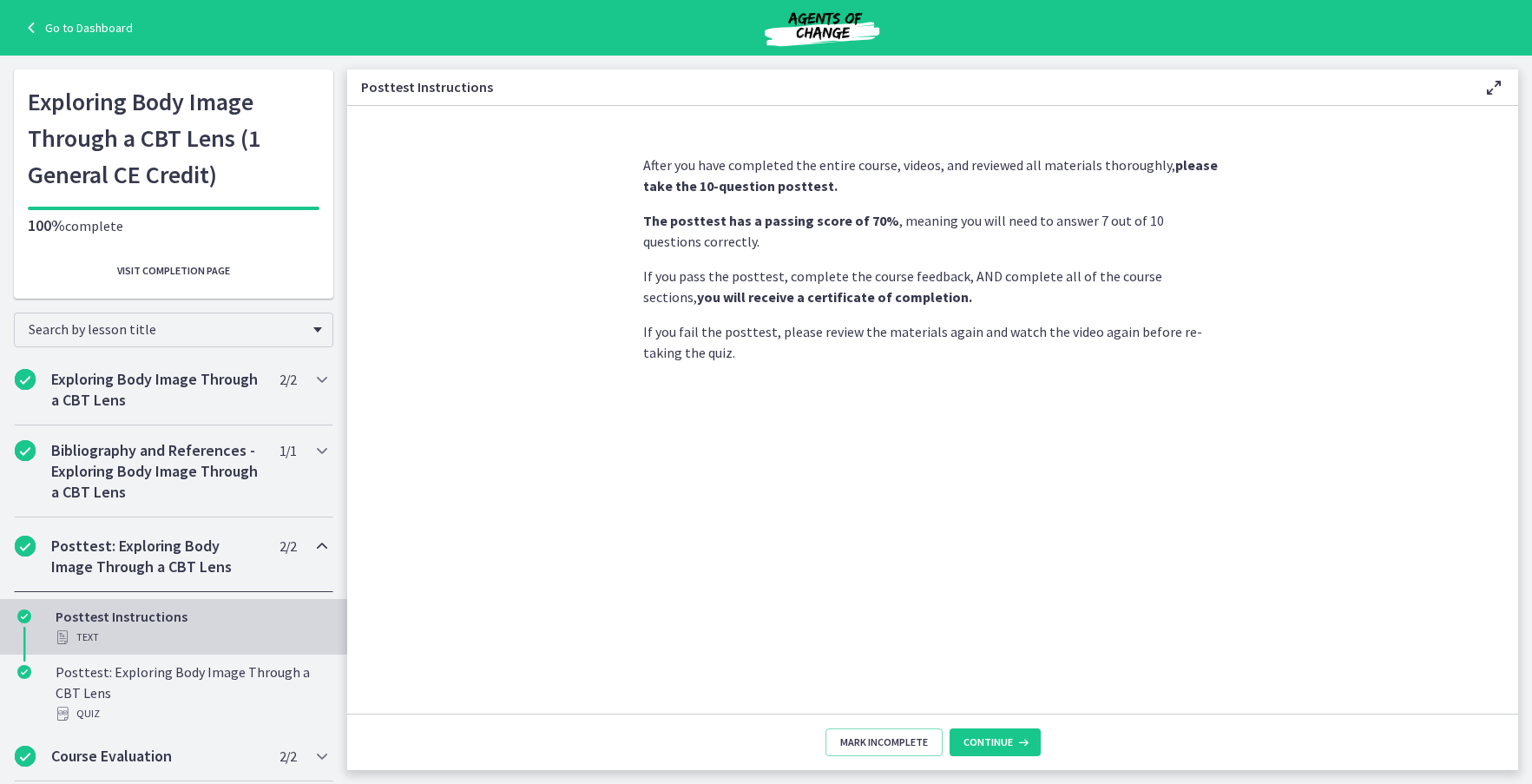
click at [1017, 746] on icon at bounding box center [1022, 743] width 18 height 14
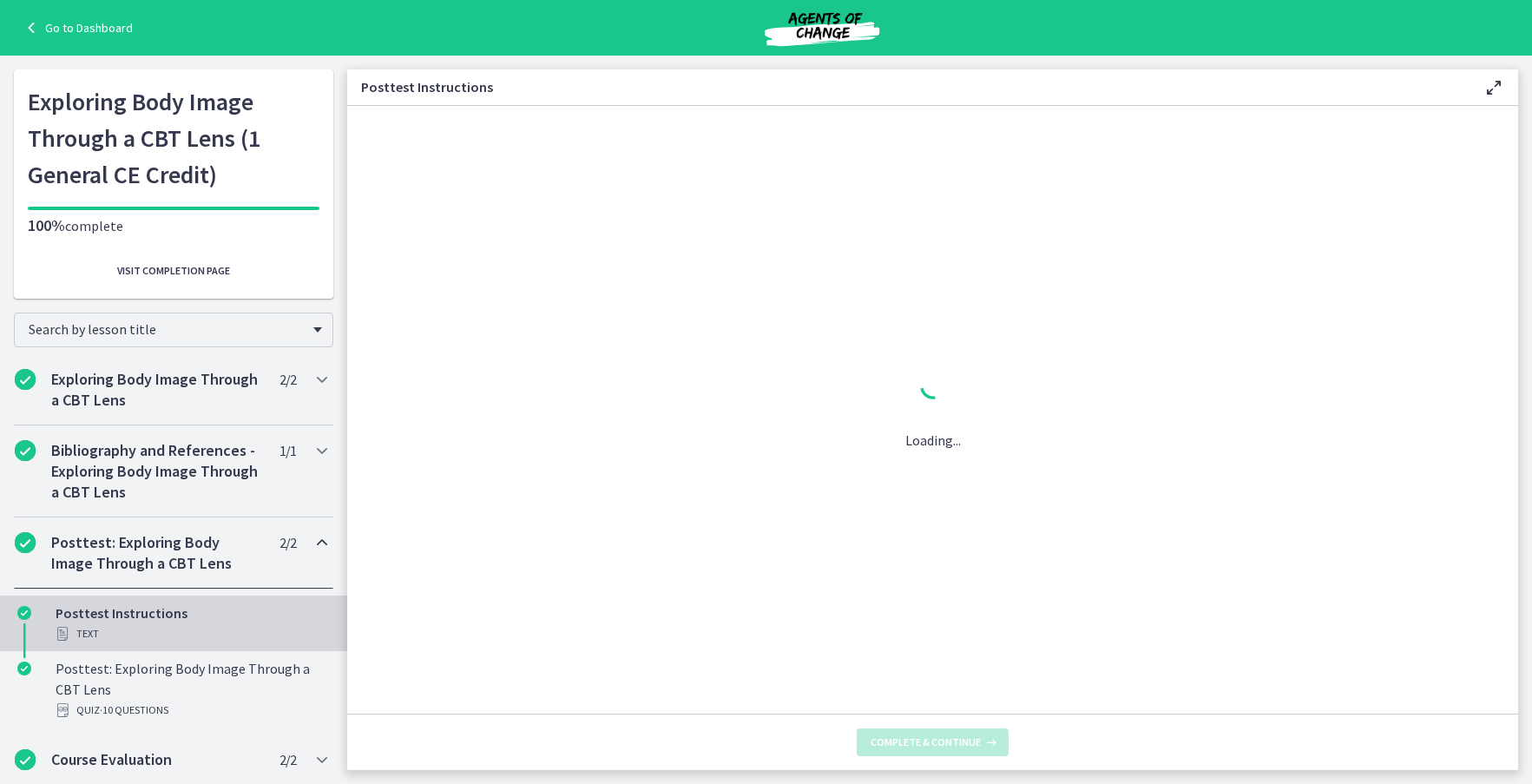
click at [1017, 746] on footer "Complete & continue" at bounding box center [932, 742] width 1171 height 57
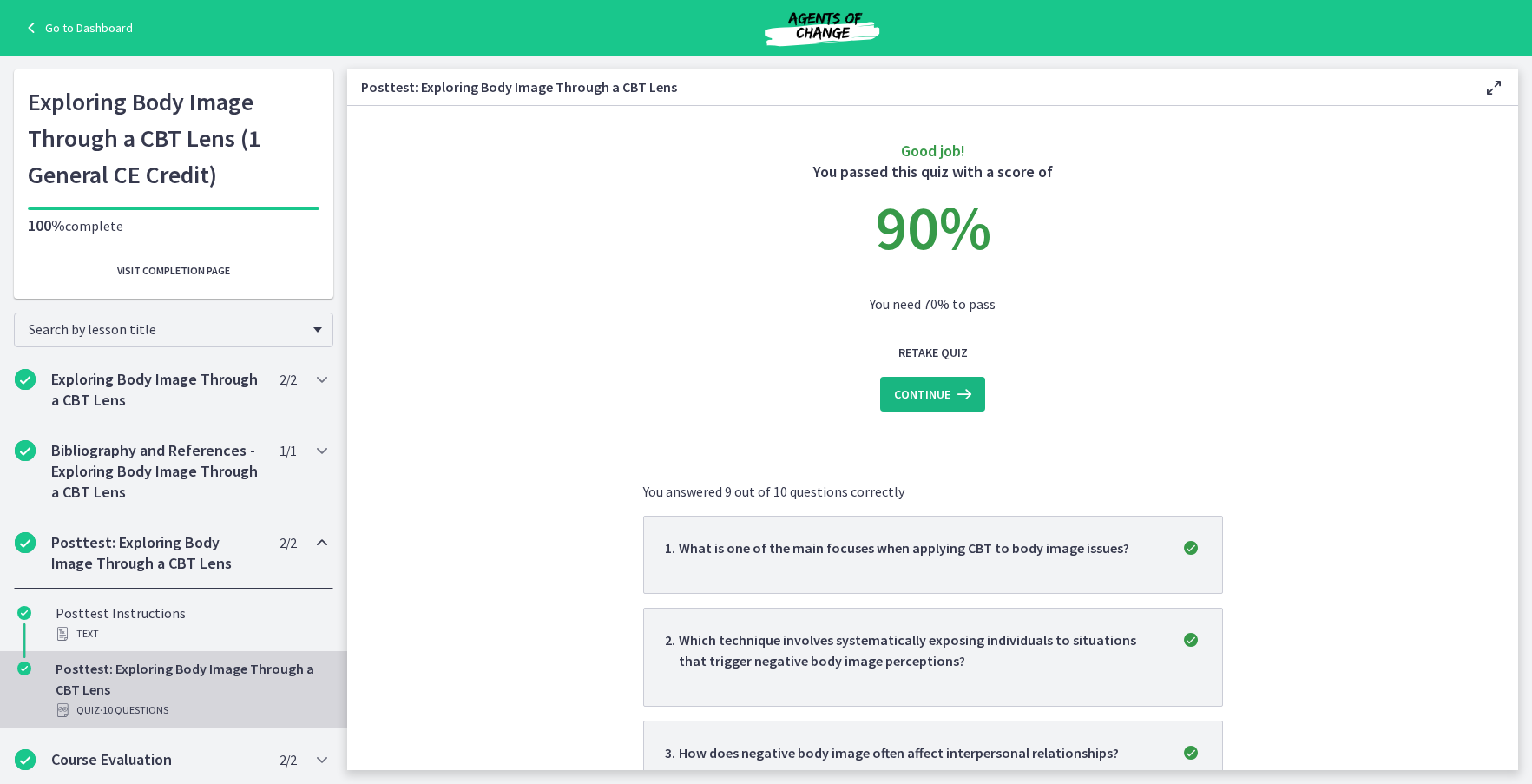
click at [934, 395] on span "Continue" at bounding box center [922, 394] width 57 height 21
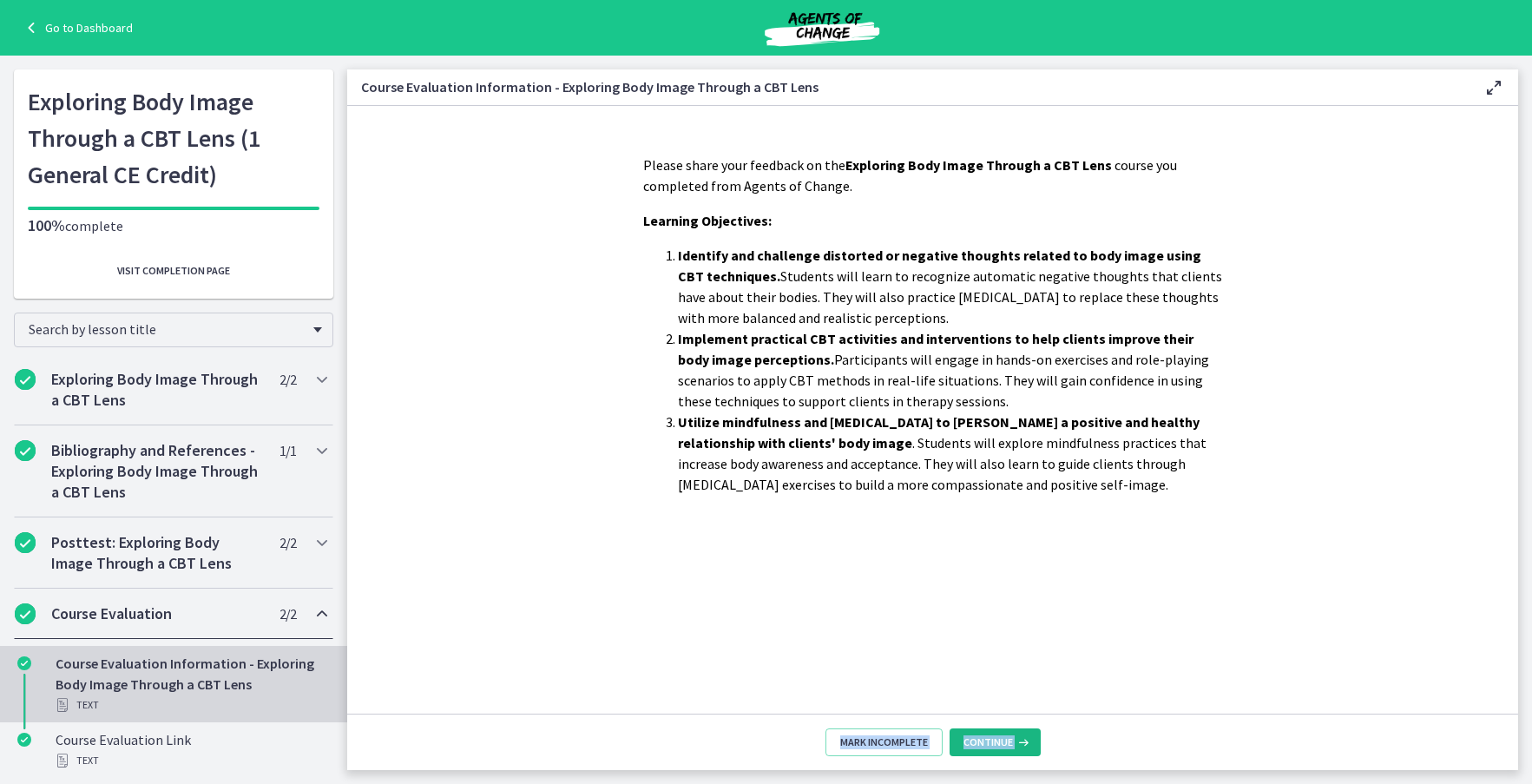
click at [1025, 742] on icon at bounding box center [1022, 743] width 18 height 14
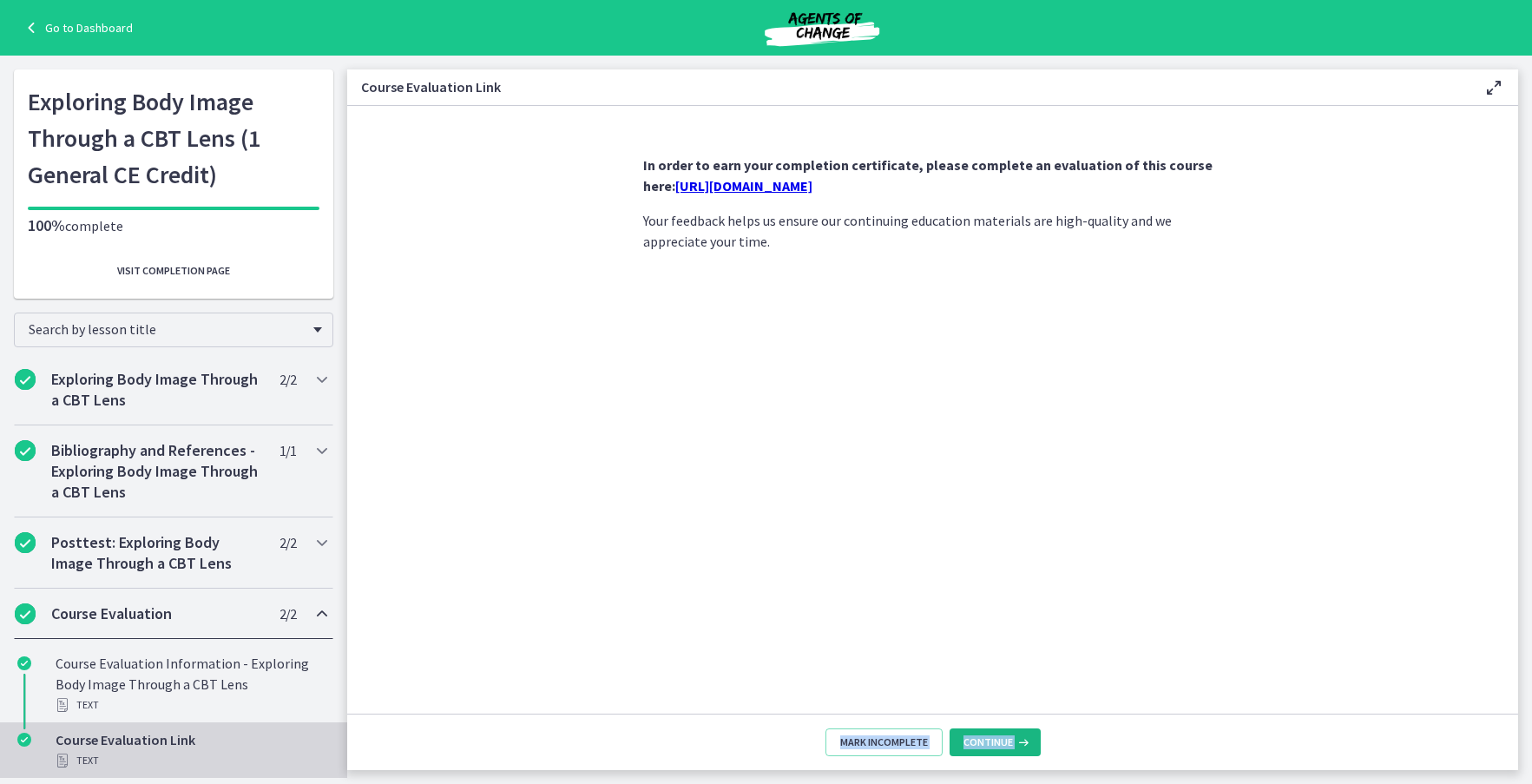
click at [1025, 742] on icon at bounding box center [1022, 743] width 18 height 14
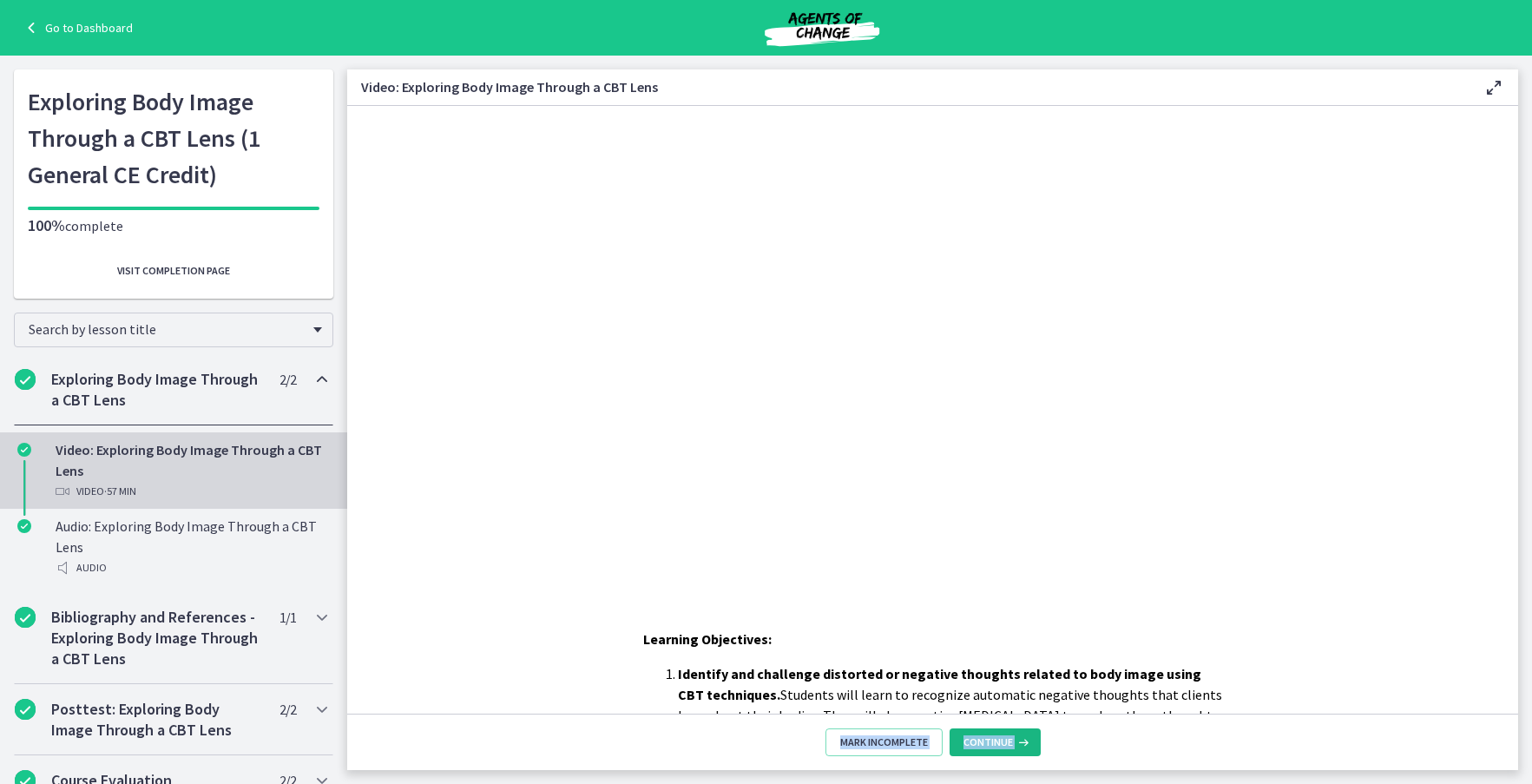
click at [1025, 743] on icon at bounding box center [1022, 743] width 18 height 14
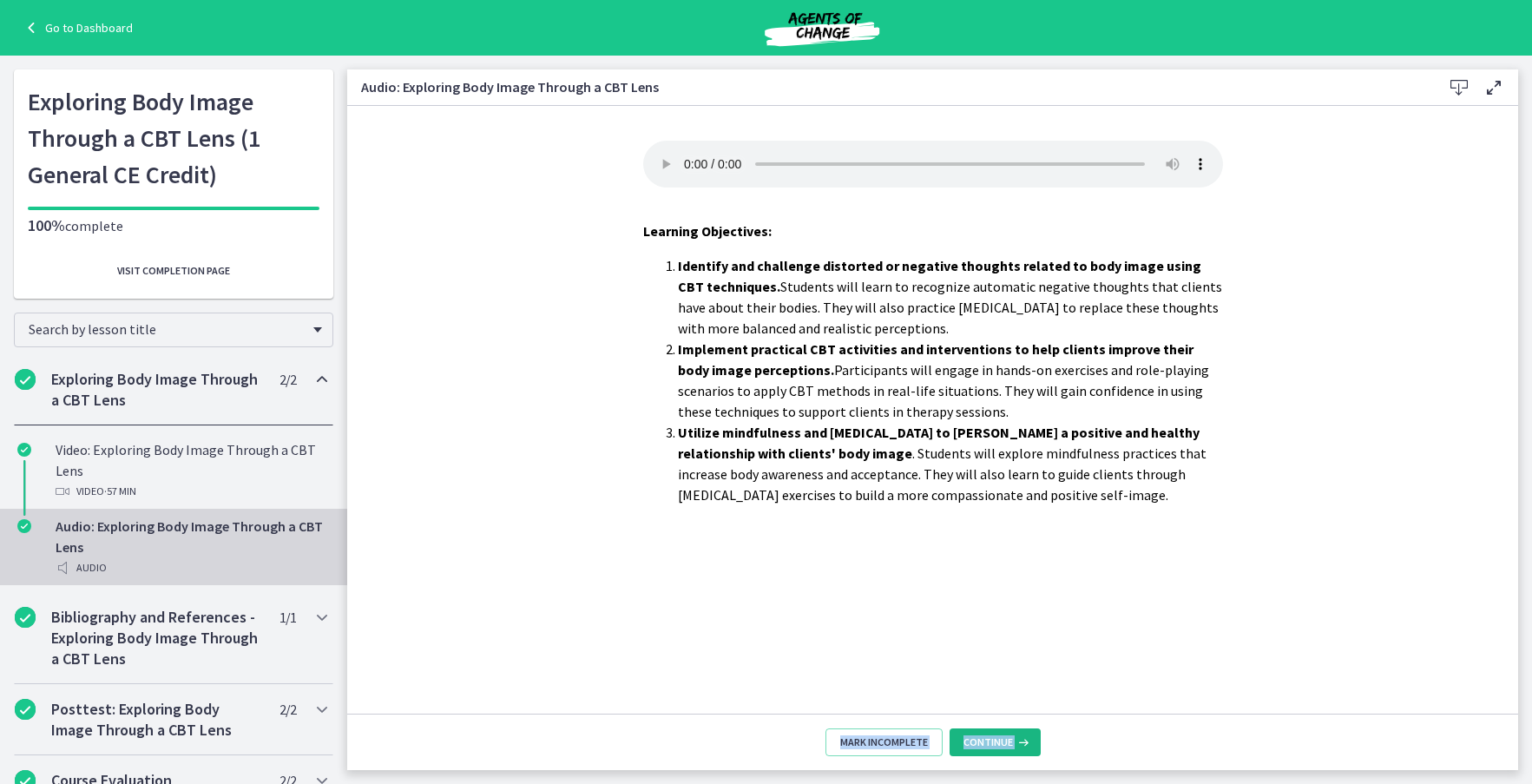
click at [1025, 743] on icon at bounding box center [1022, 743] width 18 height 14
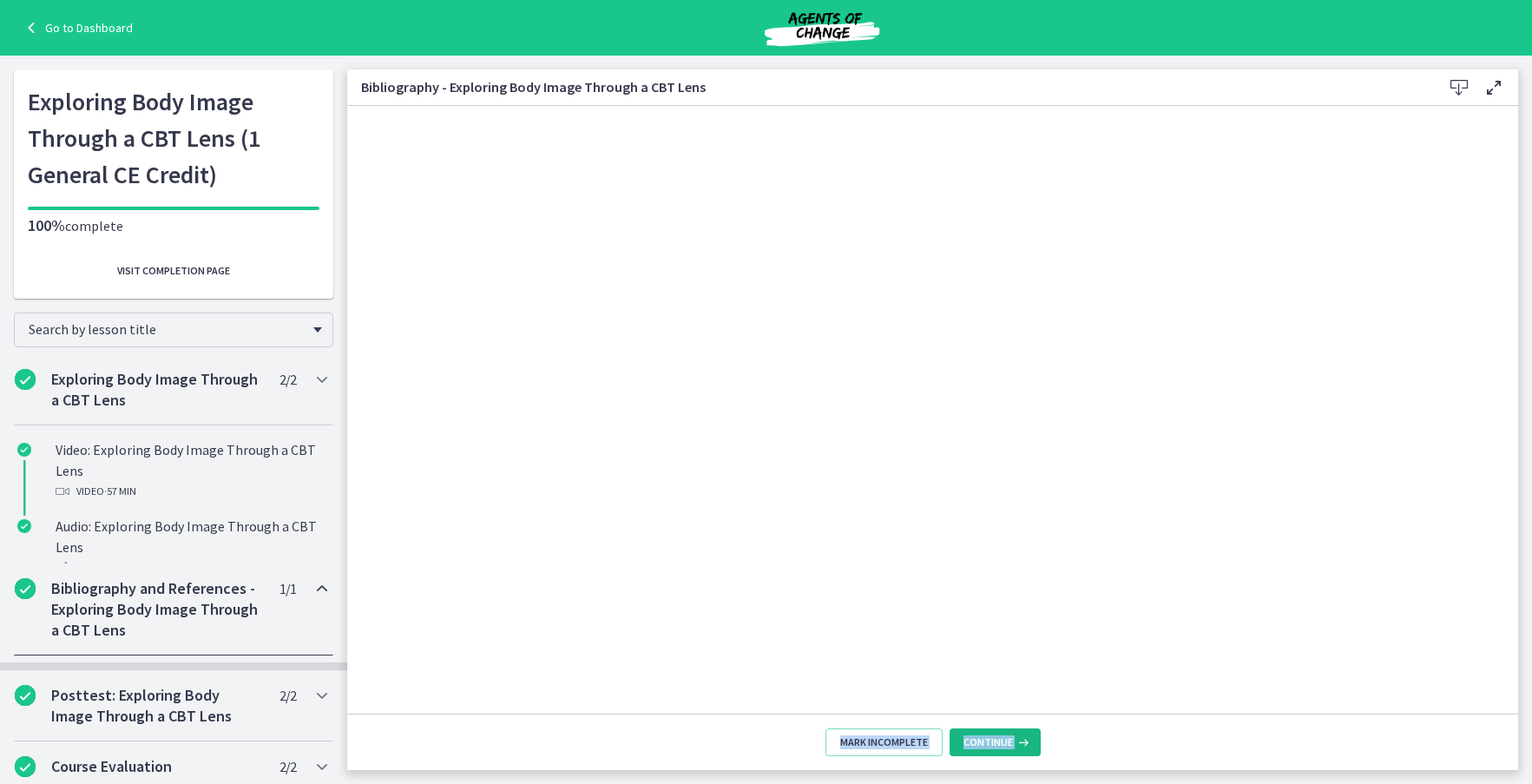
click at [1025, 743] on icon at bounding box center [1022, 743] width 18 height 14
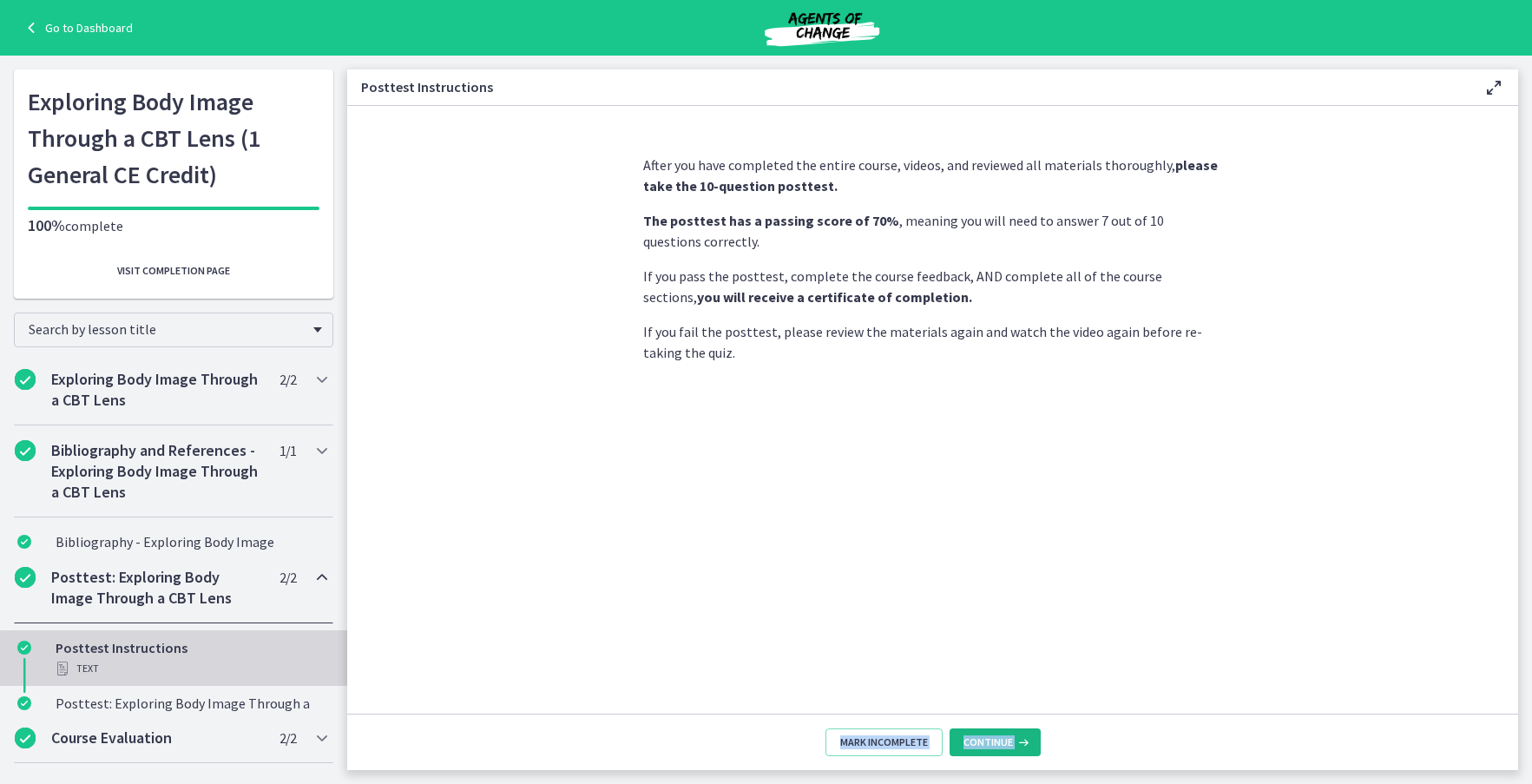
click at [1025, 743] on icon at bounding box center [1022, 743] width 18 height 14
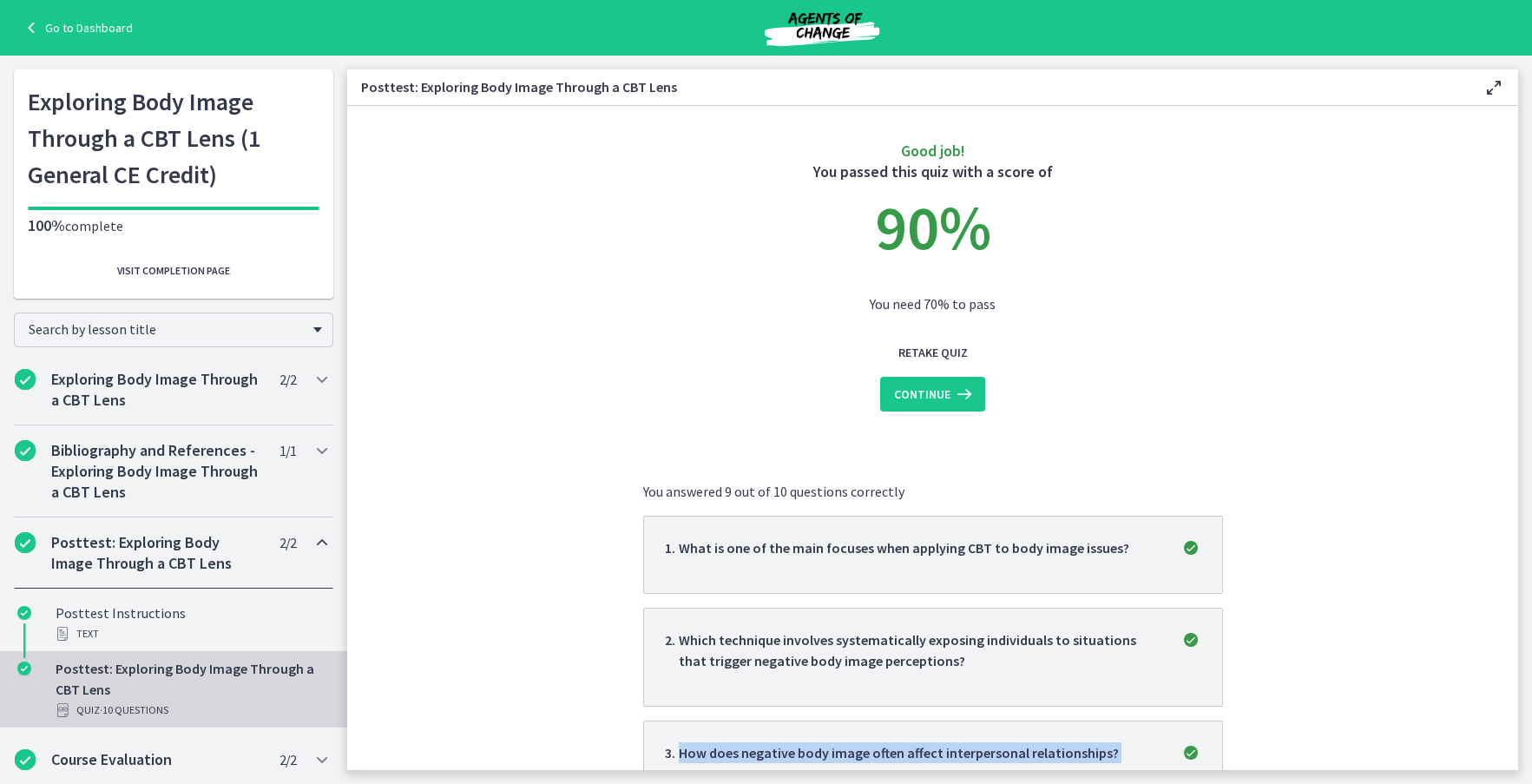
click at [1025, 743] on p "How does negative body image often affect interpersonal relationships?" at bounding box center [899, 752] width 440 height 21
click at [188, 272] on span "Visit completion page" at bounding box center [174, 271] width 113 height 14
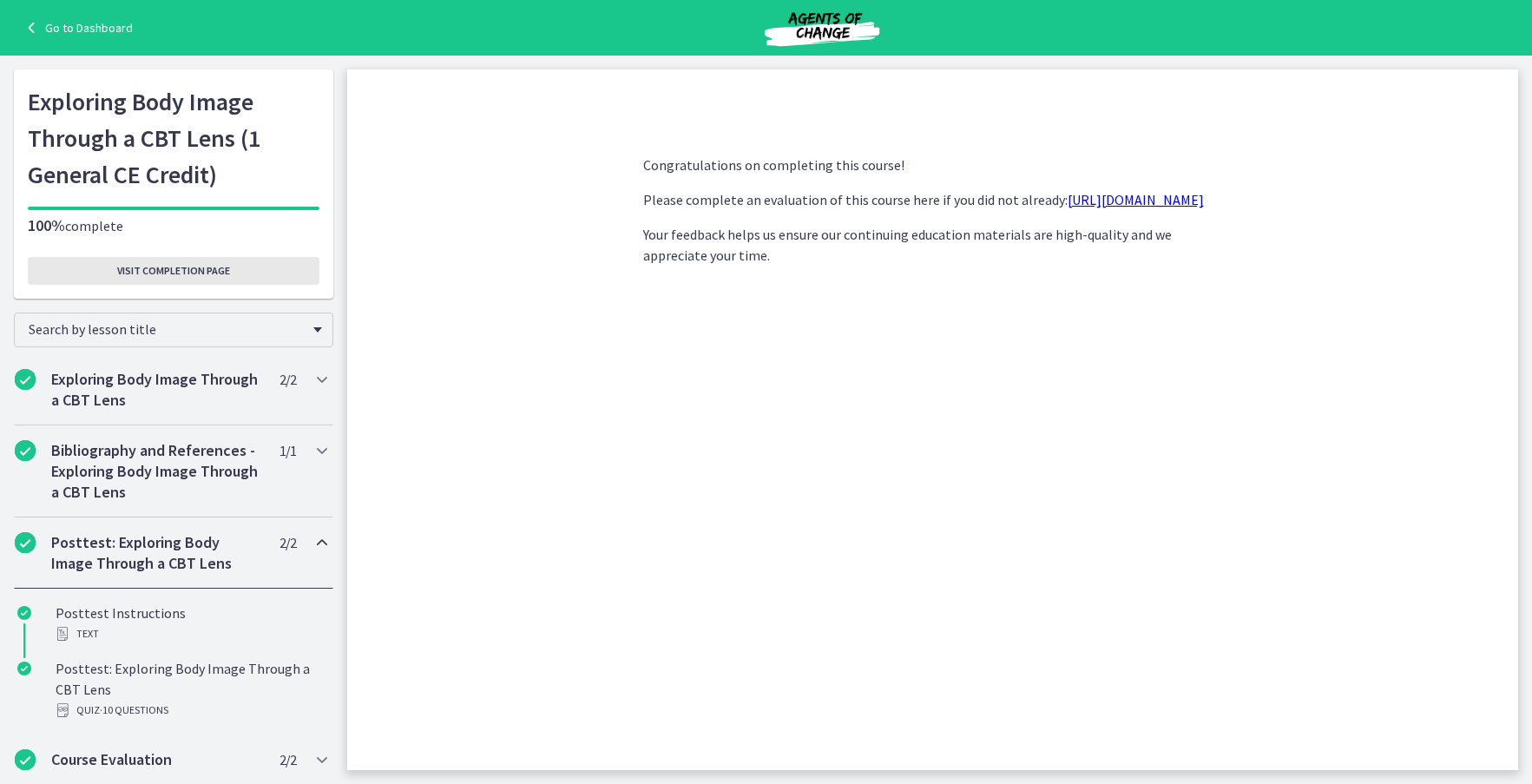
click at [188, 272] on span "Visit completion page" at bounding box center [174, 271] width 113 height 14
click at [86, 25] on link "Go to Dashboard" at bounding box center [77, 28] width 112 height 21
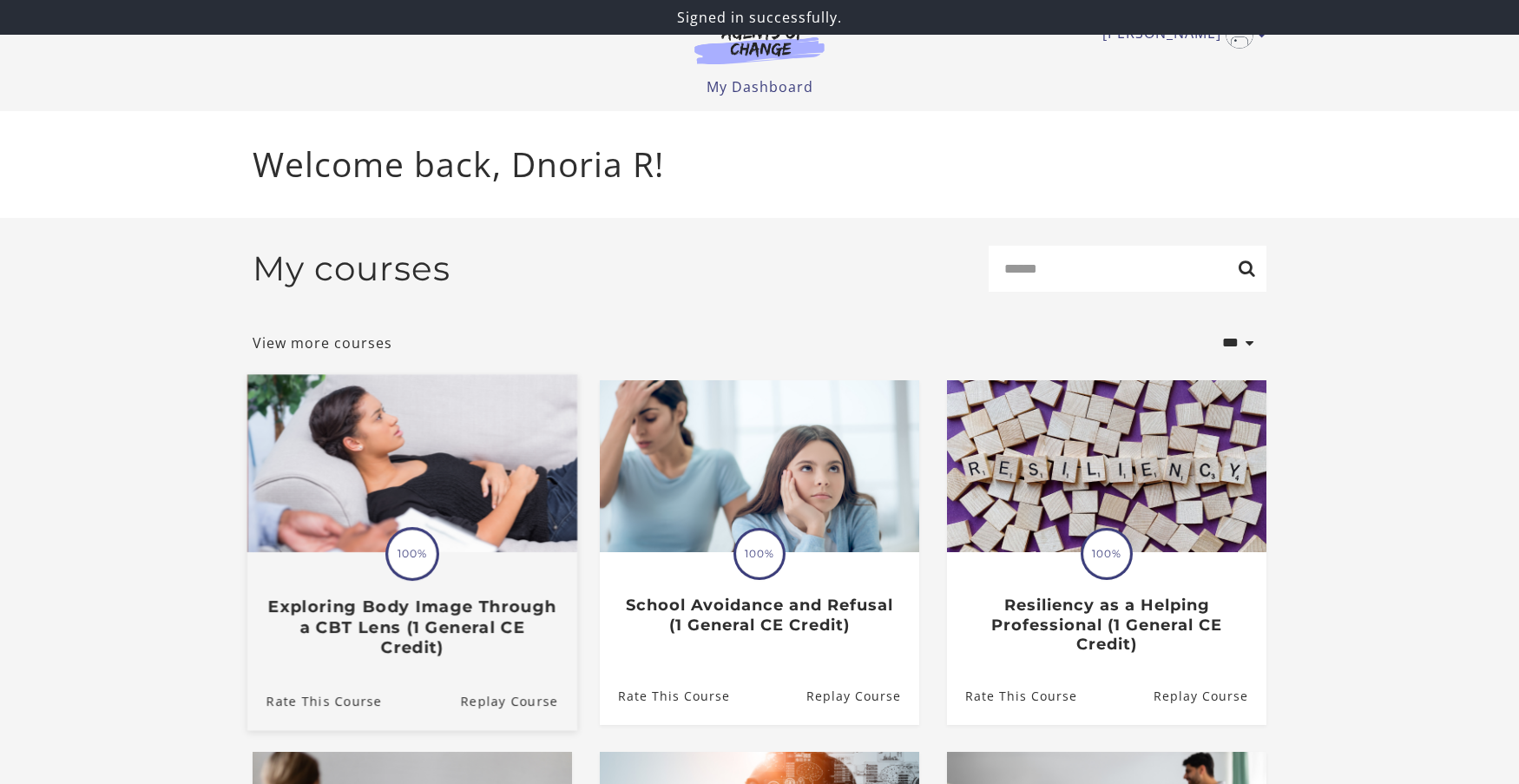
click at [403, 504] on img at bounding box center [412, 463] width 329 height 177
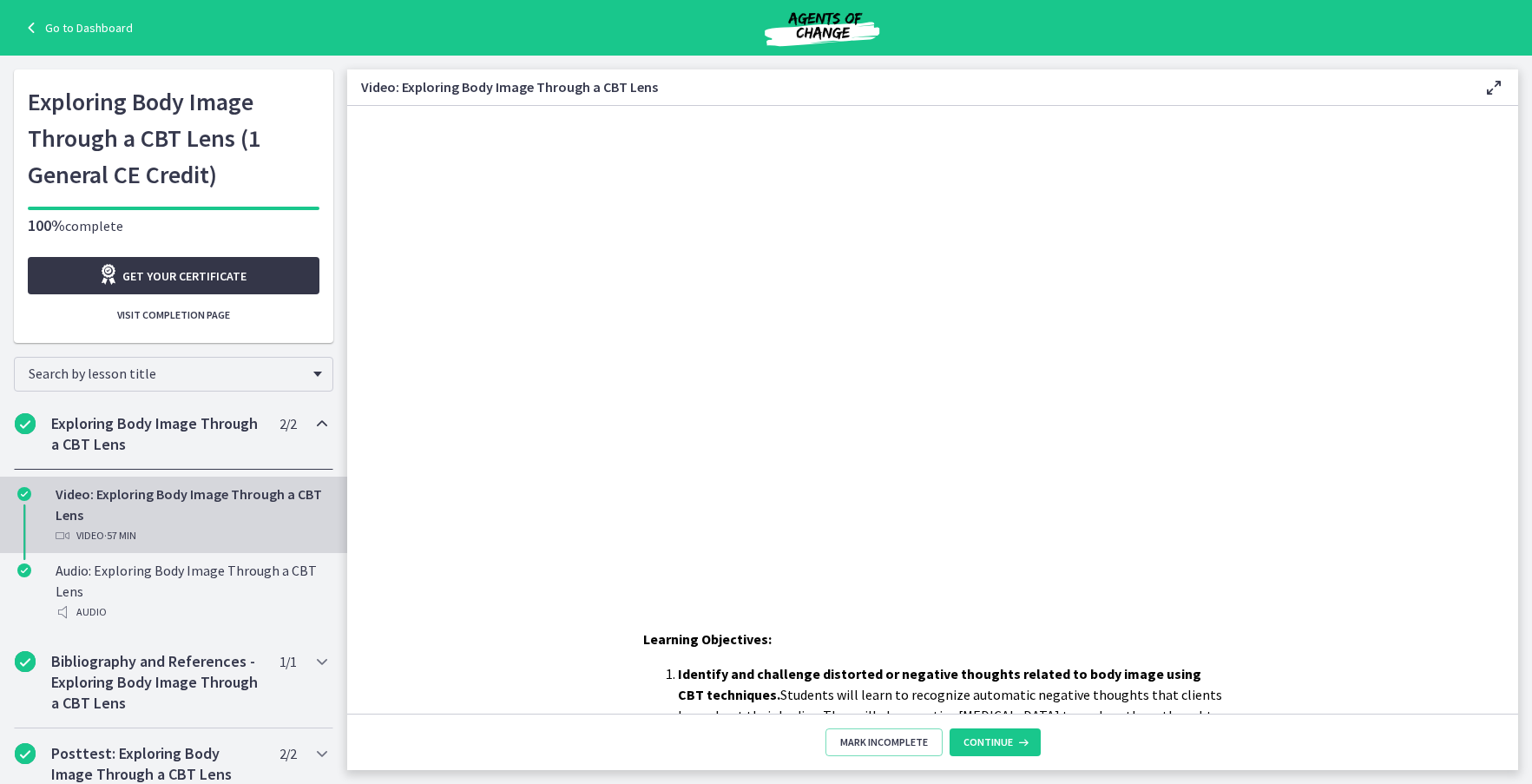
click at [173, 273] on span "Get your certificate" at bounding box center [185, 276] width 125 height 21
click at [136, 274] on span "Get your certificate" at bounding box center [185, 276] width 125 height 21
click at [180, 316] on span "Visit completion page" at bounding box center [174, 315] width 113 height 14
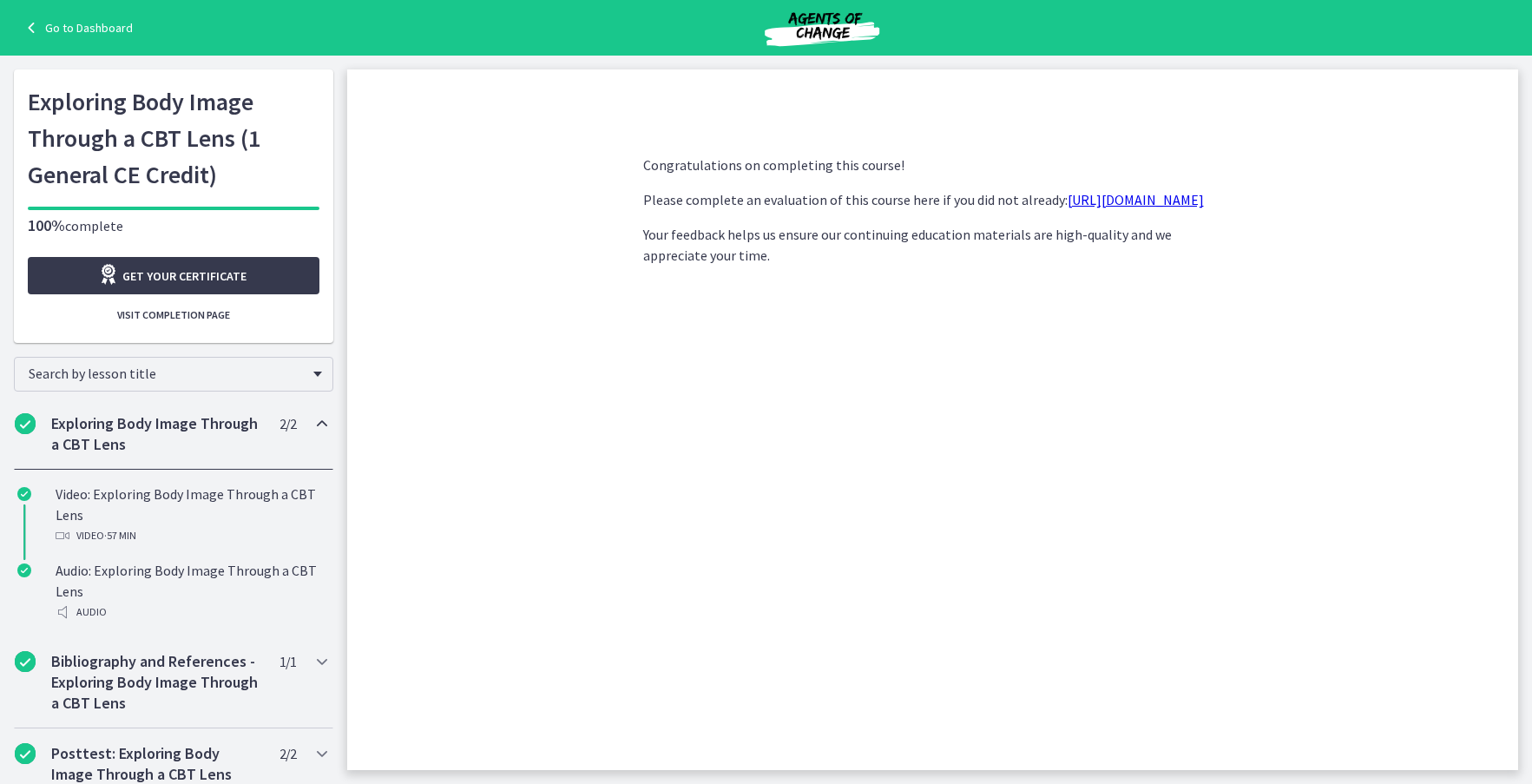
click at [90, 27] on link "Go to Dashboard" at bounding box center [77, 28] width 112 height 21
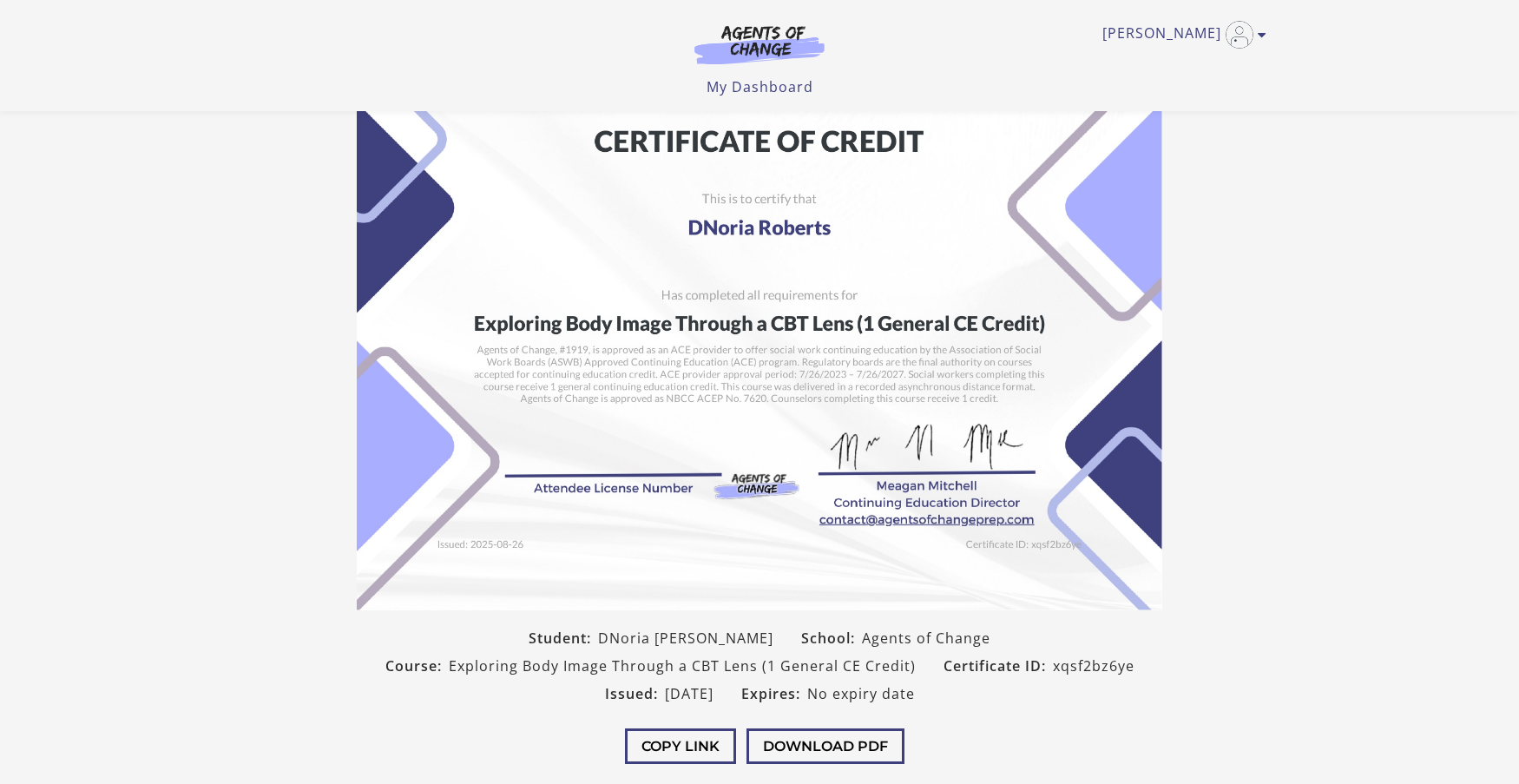
scroll to position [174, 0]
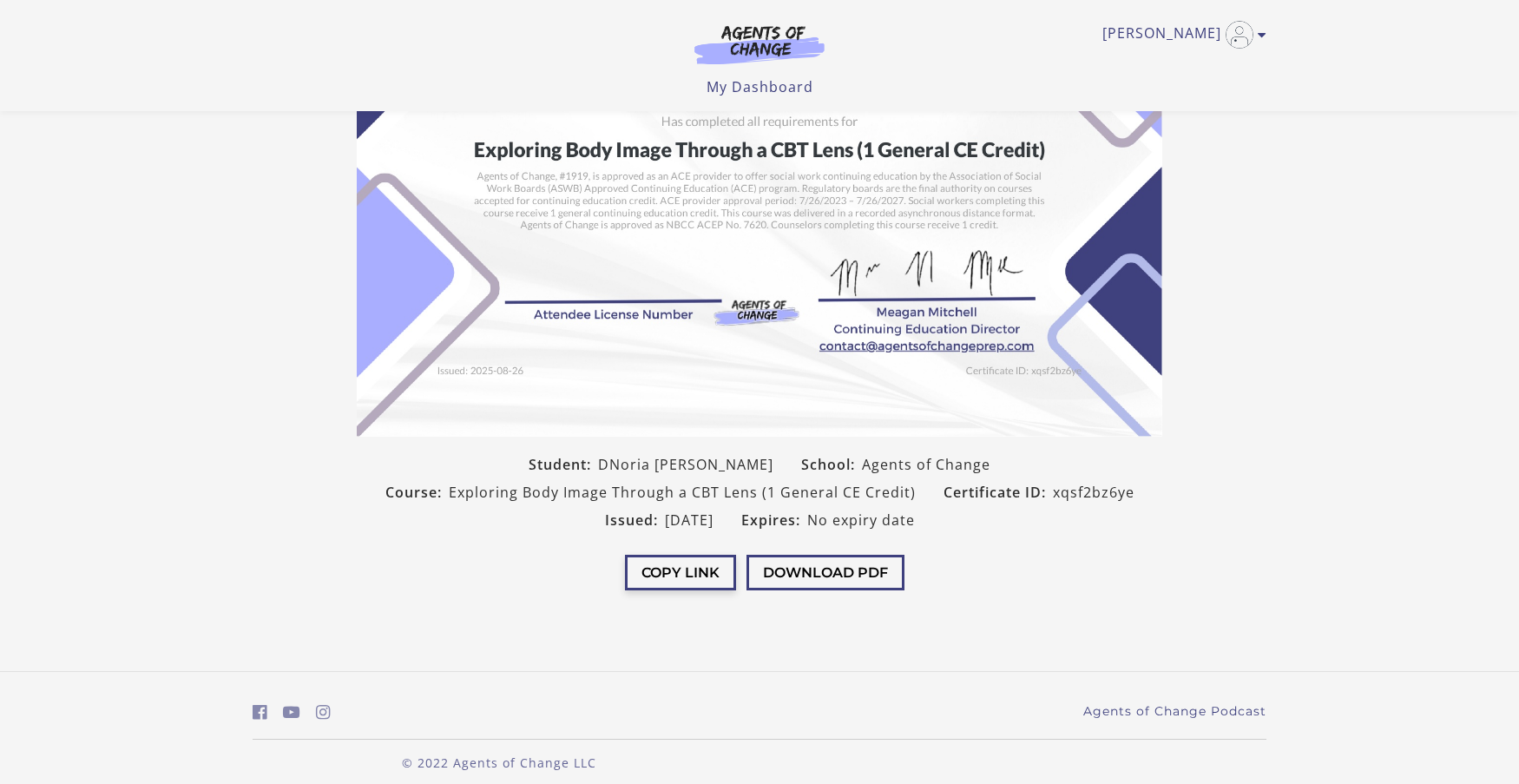
click at [705, 578] on button "Copy Link" at bounding box center [681, 572] width 111 height 35
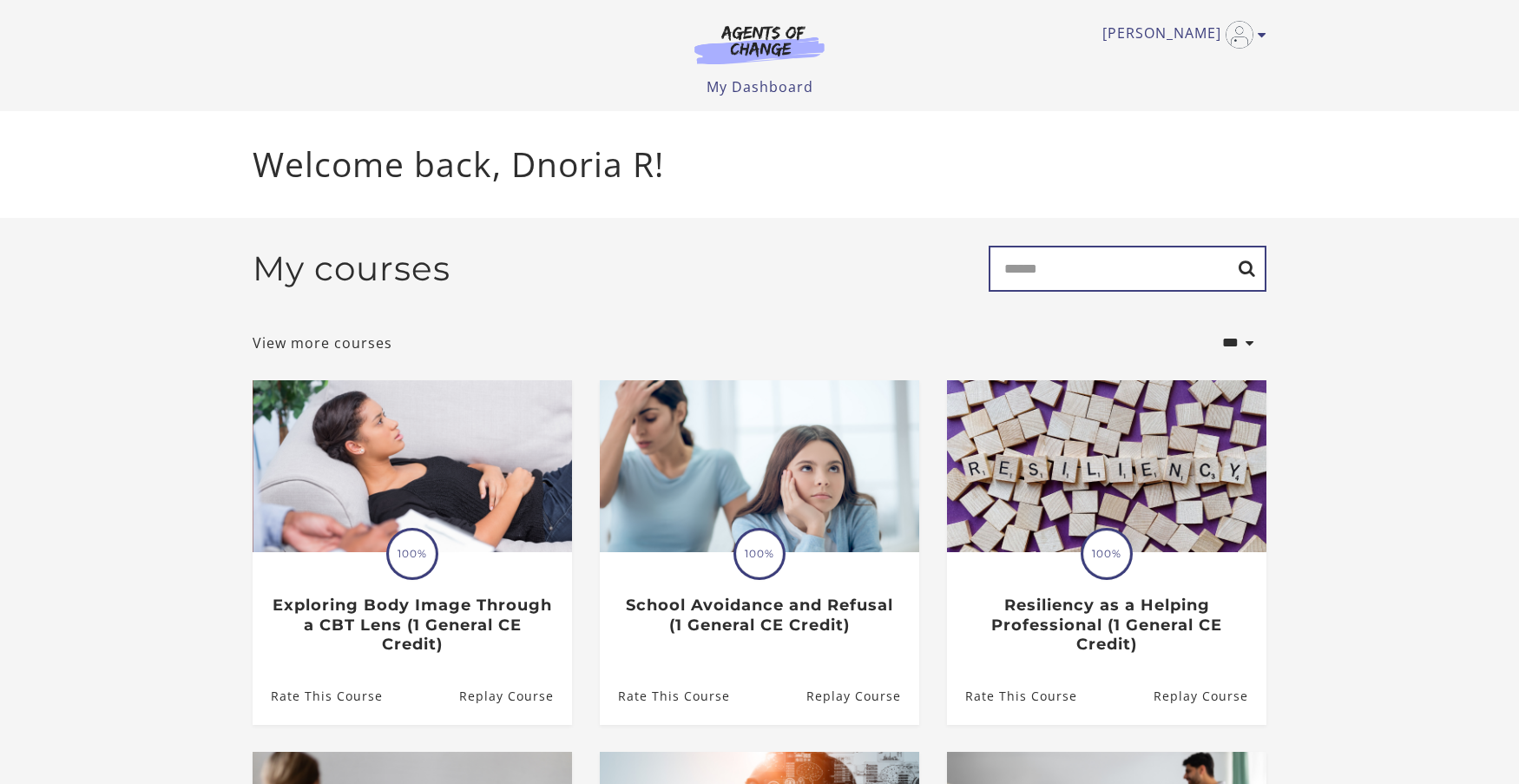
click at [1046, 268] on input "Search" at bounding box center [1128, 268] width 278 height 46
type input "*******"
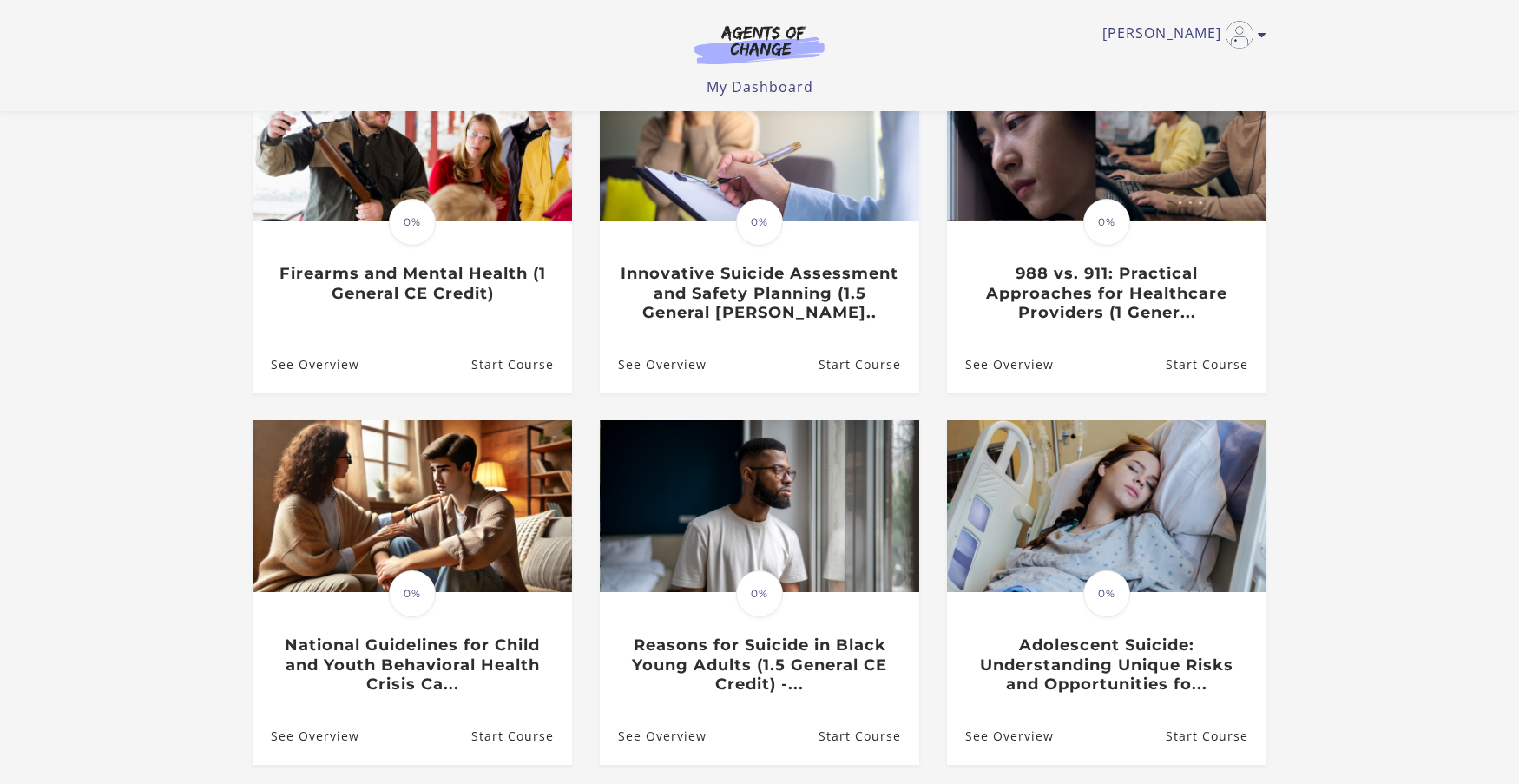
scroll to position [174, 0]
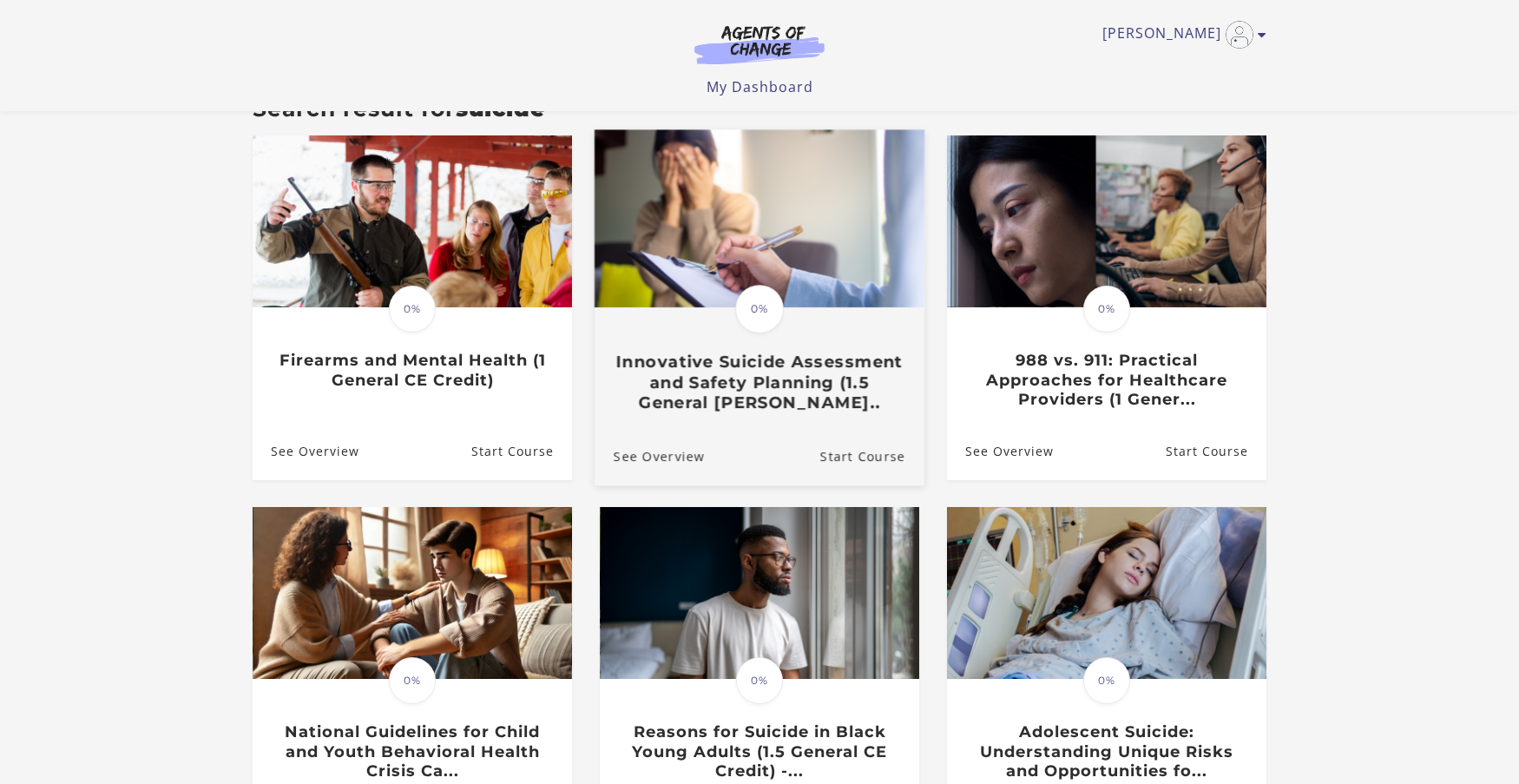
click at [829, 383] on h3 "Innovative Suicide Assessment and Safety Planning (1.5 General CE C..." at bounding box center [760, 381] width 291 height 61
